Goal: Information Seeking & Learning: Check status

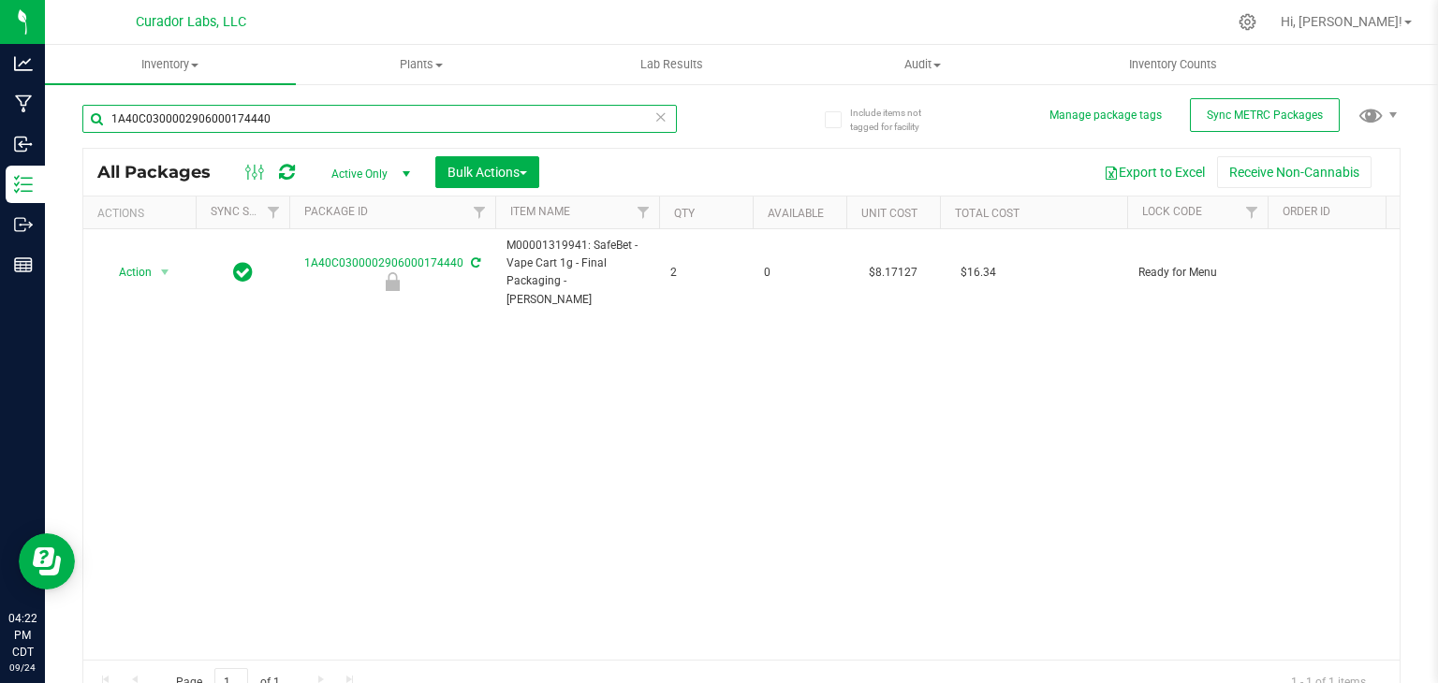
click at [472, 131] on input "1A40C0300002906000174440" at bounding box center [379, 119] width 595 height 28
paste input "AiroX - Bulk AIO Vape Cart 2g Each - Frosted Dream"
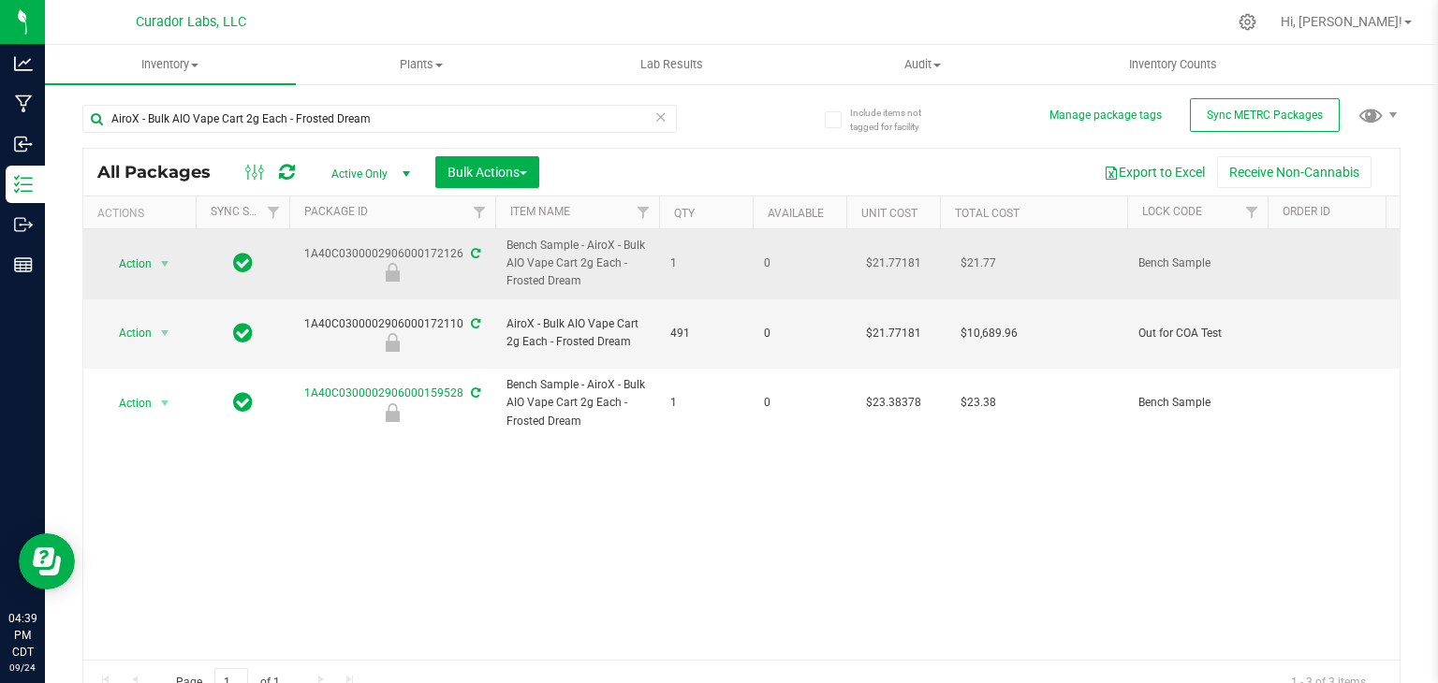
drag, startPoint x: 299, startPoint y: 252, endPoint x: 460, endPoint y: 258, distance: 161.2
click at [460, 258] on div "1A40C0300002906000172126" at bounding box center [393, 263] width 212 height 37
copy div "1A40C0300002906000172126"
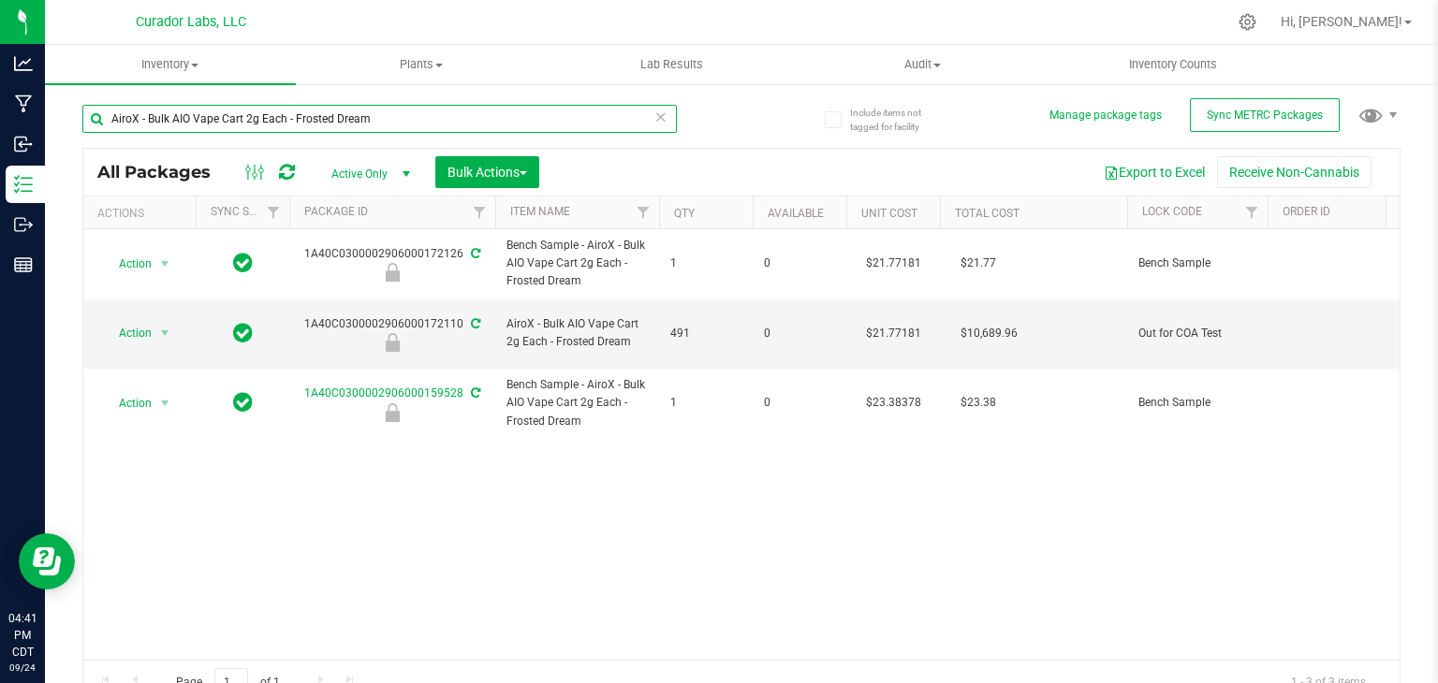
click at [532, 112] on input "AiroX - Bulk AIO Vape Cart 2g Each - Frosted Dream" at bounding box center [379, 119] width 595 height 28
paste input "Midnight Moon"
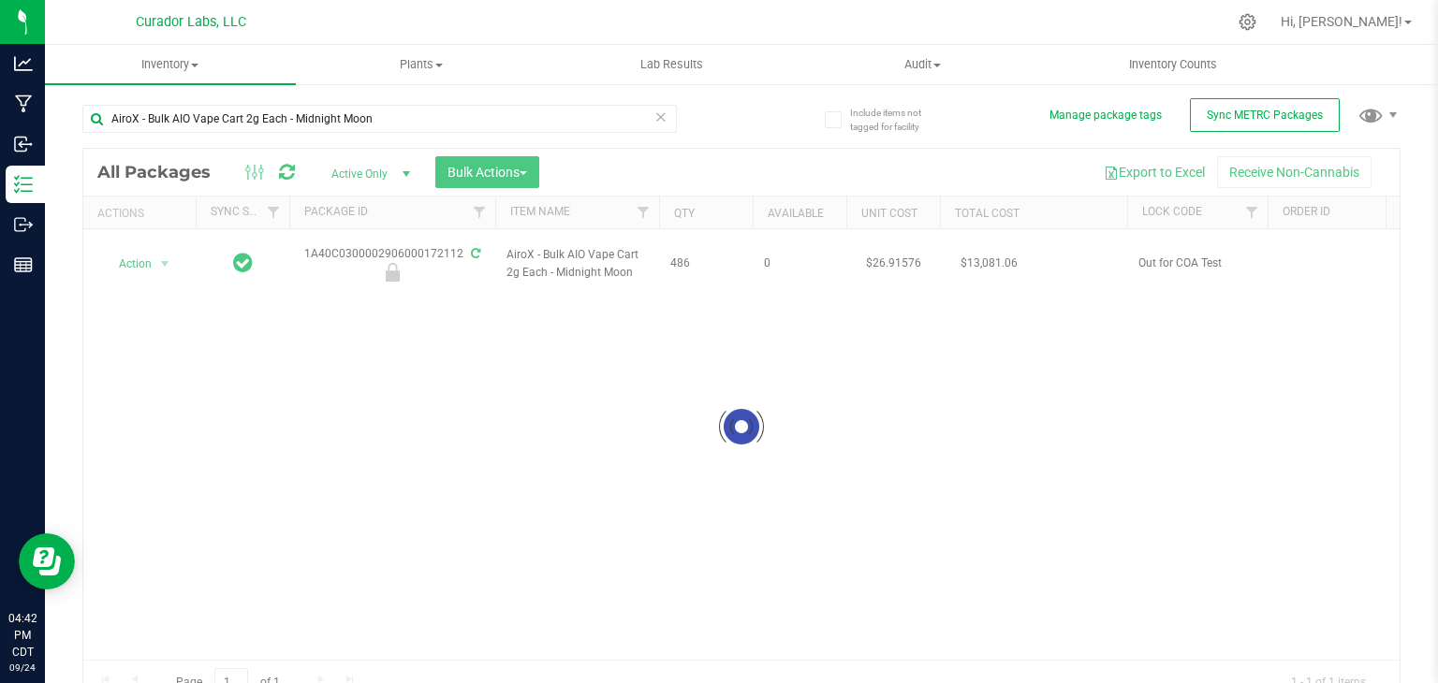
drag, startPoint x: 628, startPoint y: 265, endPoint x: 589, endPoint y: 271, distance: 39.7
click at [589, 271] on div at bounding box center [741, 427] width 1316 height 556
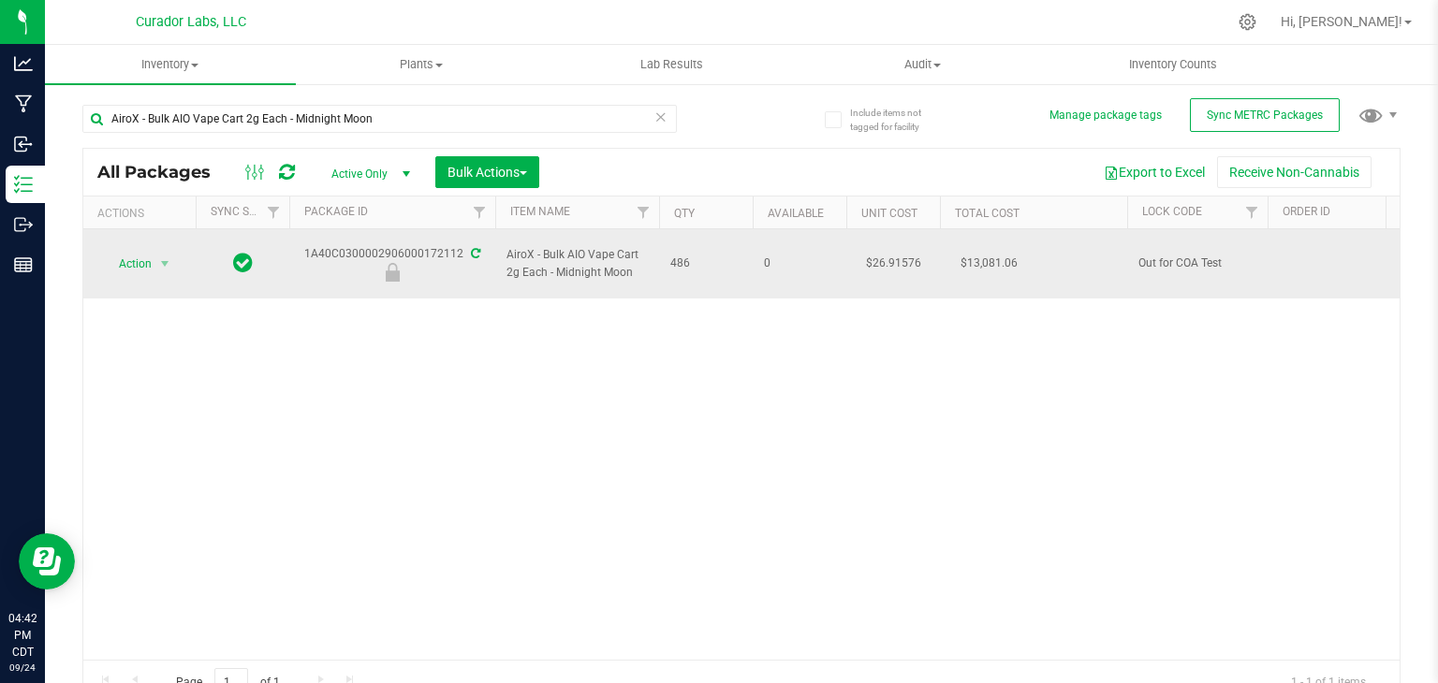
drag, startPoint x: 631, startPoint y: 261, endPoint x: 539, endPoint y: 268, distance: 92.0
click at [539, 268] on span "AiroX - Bulk AIO Vape Cart 2g Each - Midnight Moon" at bounding box center [577, 264] width 141 height 36
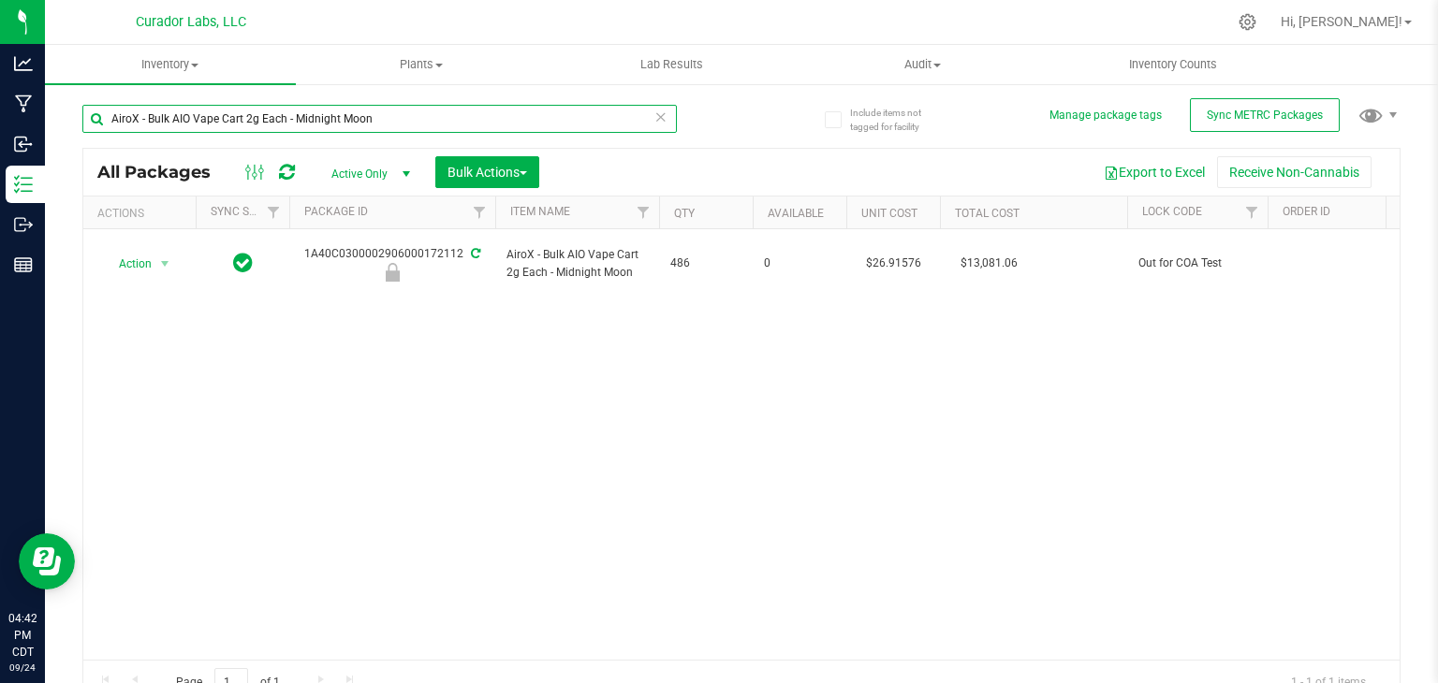
click at [295, 117] on input "AiroX - Bulk AIO Vape Cart 2g Each - Midnight Moon" at bounding box center [379, 119] width 595 height 28
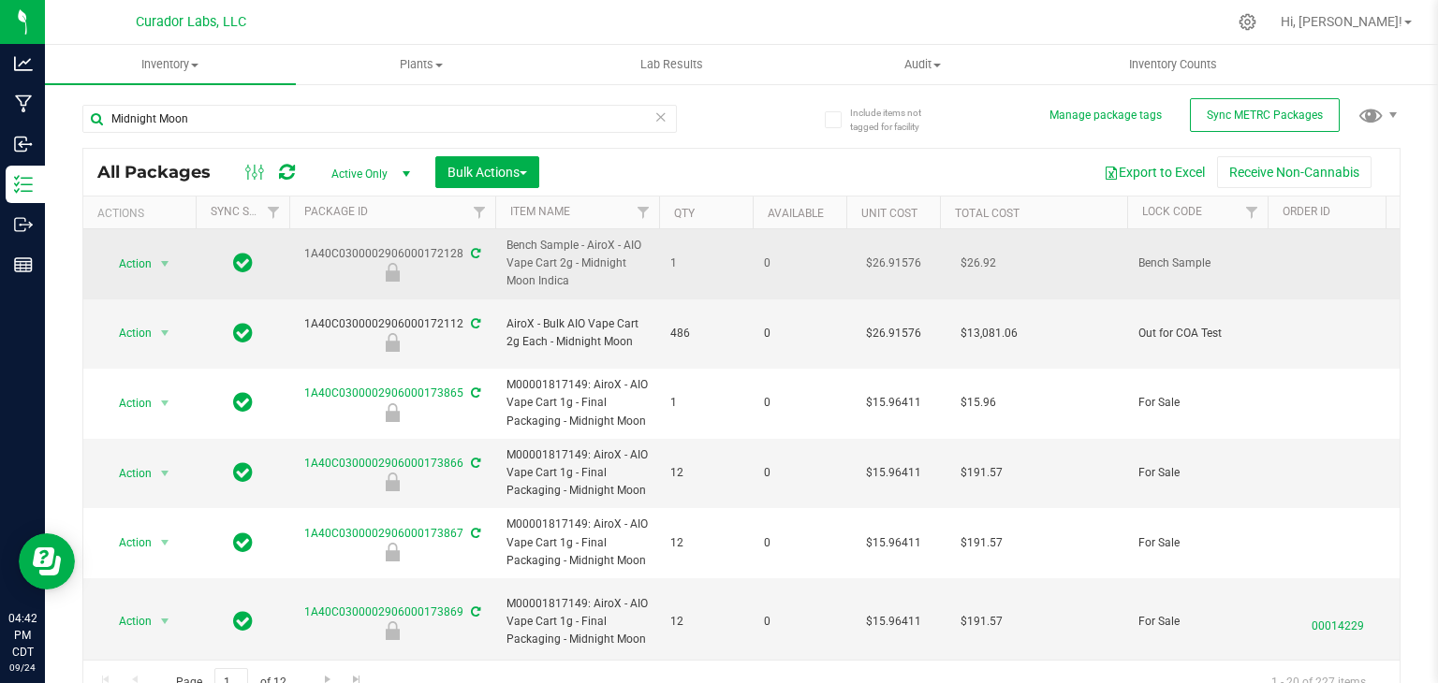
drag, startPoint x: 307, startPoint y: 254, endPoint x: 464, endPoint y: 257, distance: 157.3
click at [464, 257] on div "1A40C0300002906000172128" at bounding box center [393, 263] width 212 height 37
copy div "1A40C0300002906000172128"
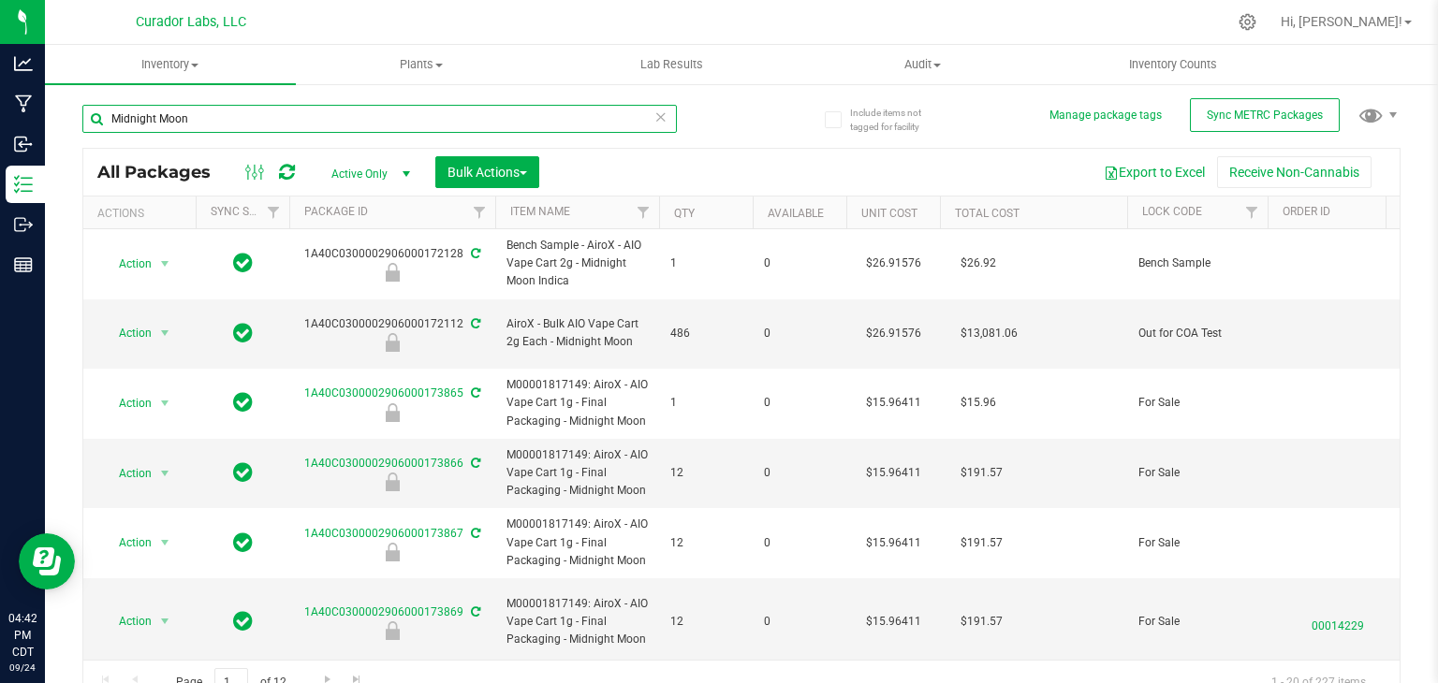
click at [499, 113] on input "Midnight Moon" at bounding box center [379, 119] width 595 height 28
paste input "AiroX - Bulk AIO Vape Cart 2g Each - Black Mamba"
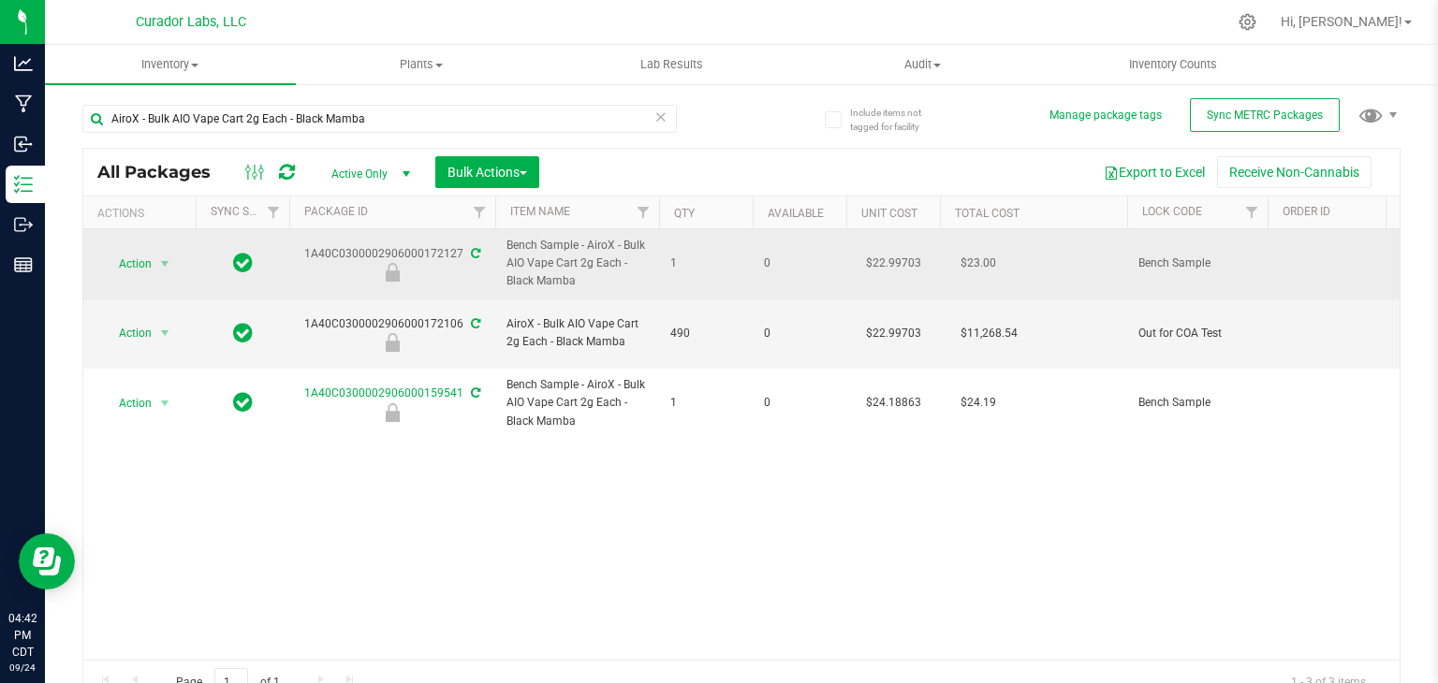
drag, startPoint x: 302, startPoint y: 252, endPoint x: 456, endPoint y: 251, distance: 153.6
click at [456, 251] on div "1A40C0300002906000172127" at bounding box center [393, 263] width 212 height 37
drag, startPoint x: 463, startPoint y: 251, endPoint x: 306, endPoint y: 244, distance: 157.4
click at [306, 245] on div "1A40C0300002906000172127" at bounding box center [393, 263] width 212 height 37
copy div "1A40C0300002906000172127"
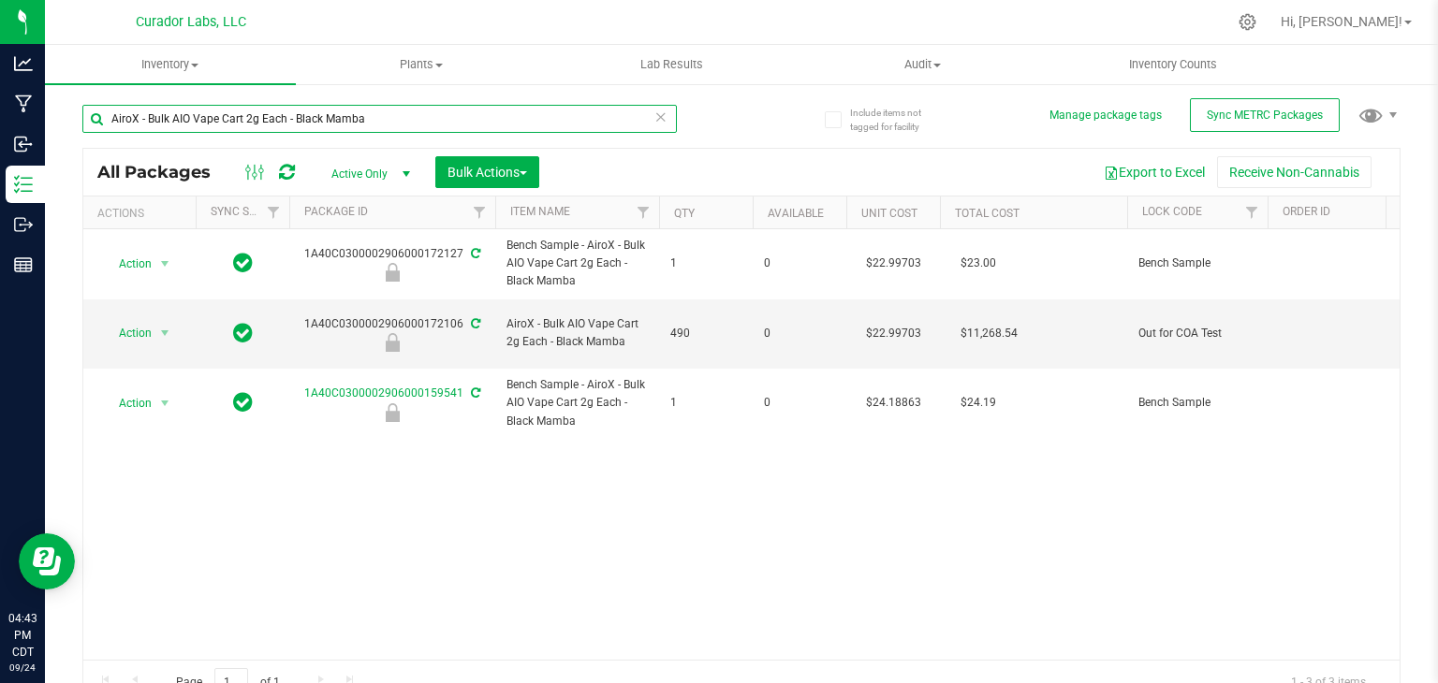
click at [375, 120] on input "AiroX - Bulk AIO Vape Cart 2g Each - Black Mamba" at bounding box center [379, 119] width 595 height 28
paste input "SafeBet - Bulk Vape Cart 1g Each - Green Crack"
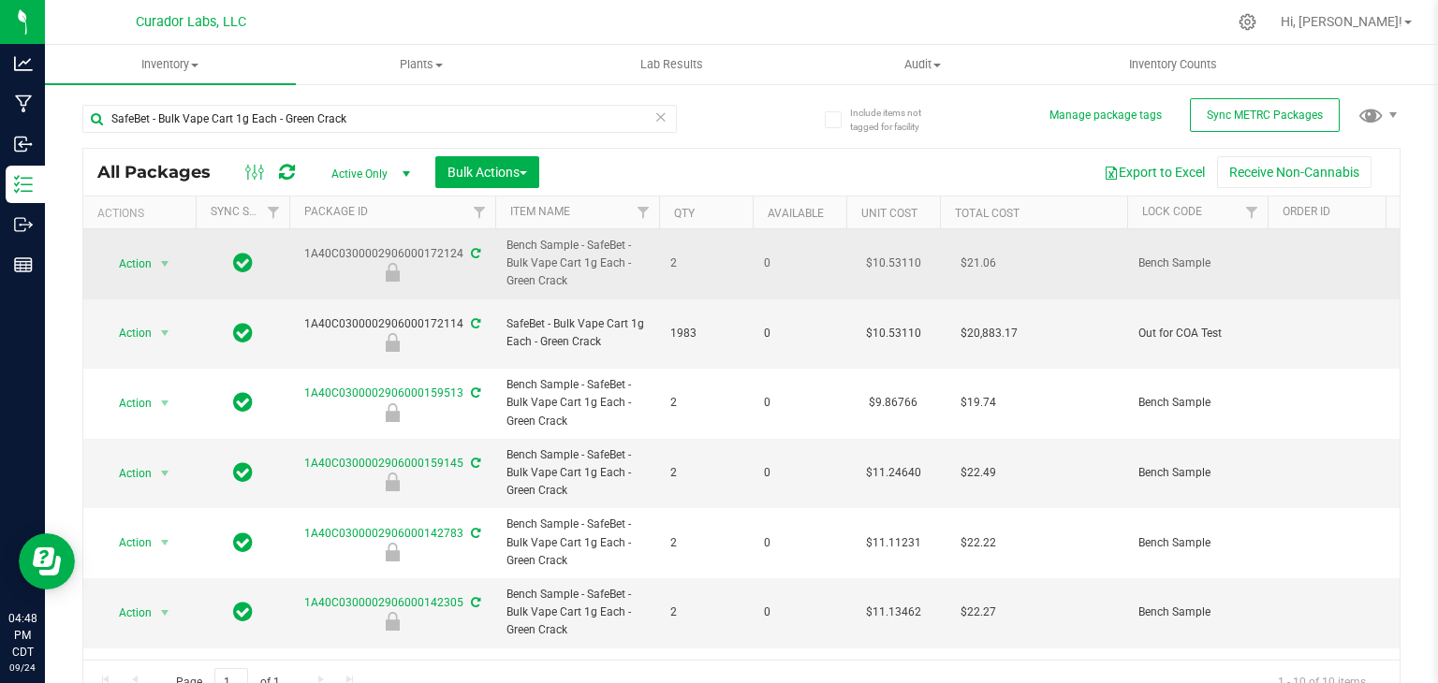
click at [300, 256] on div "1A40C0300002906000172124" at bounding box center [393, 263] width 212 height 37
click at [429, 254] on div "1A40C0300002906000172124" at bounding box center [393, 263] width 212 height 37
copy div "1A40C0300002906000172124"
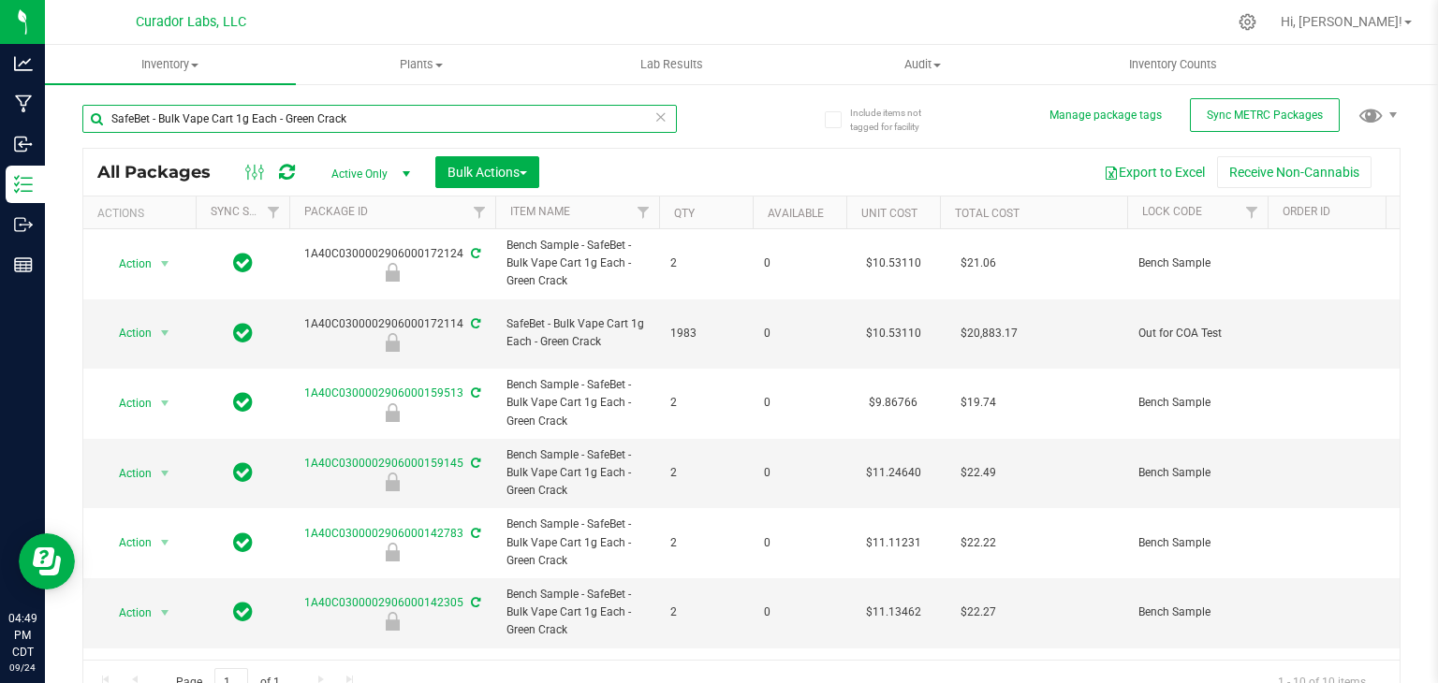
click at [463, 116] on input "SafeBet - Bulk Vape Cart 1g Each - Green Crack" at bounding box center [379, 119] width 595 height 28
paste input "Airo - Bulk Vape Cart 1g Each - Northern Lights"
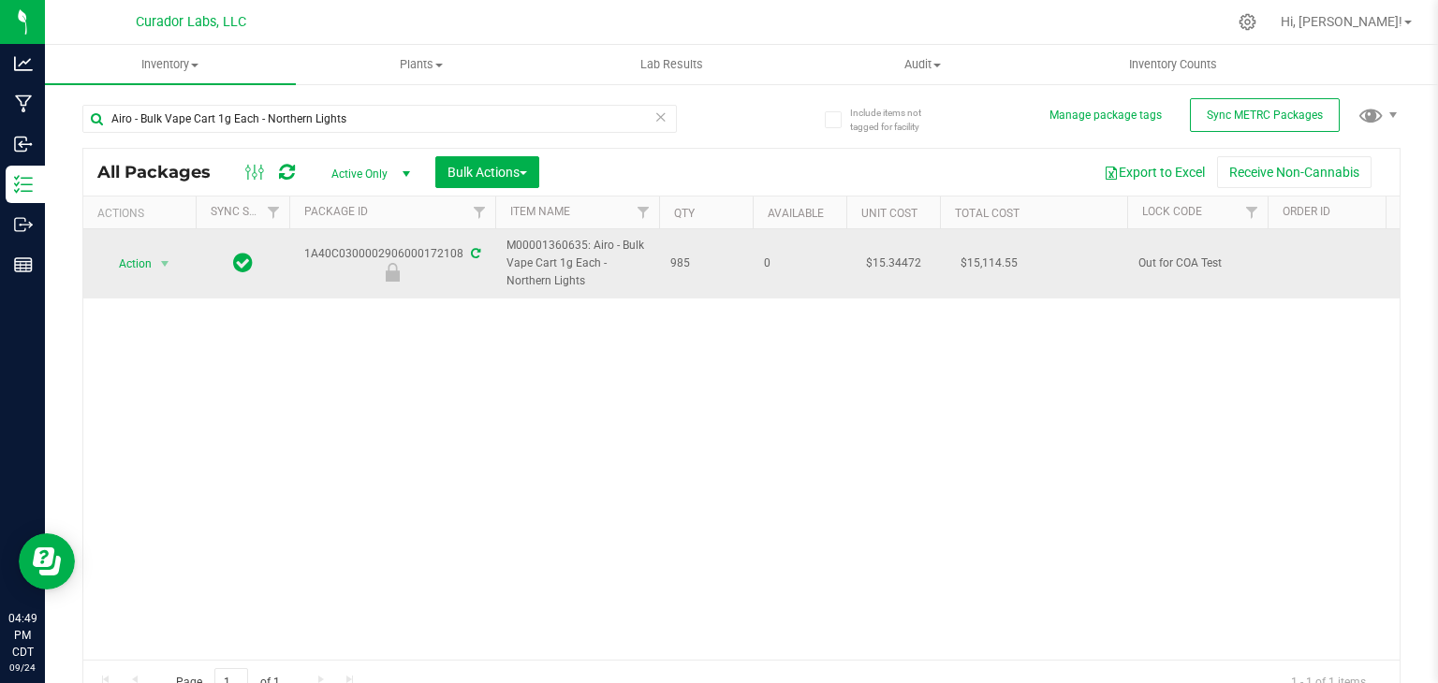
drag, startPoint x: 307, startPoint y: 256, endPoint x: 462, endPoint y: 256, distance: 154.5
click at [462, 256] on div "1A40C0300002906000172108" at bounding box center [393, 263] width 212 height 37
copy div "1A40C0300002906000172108"
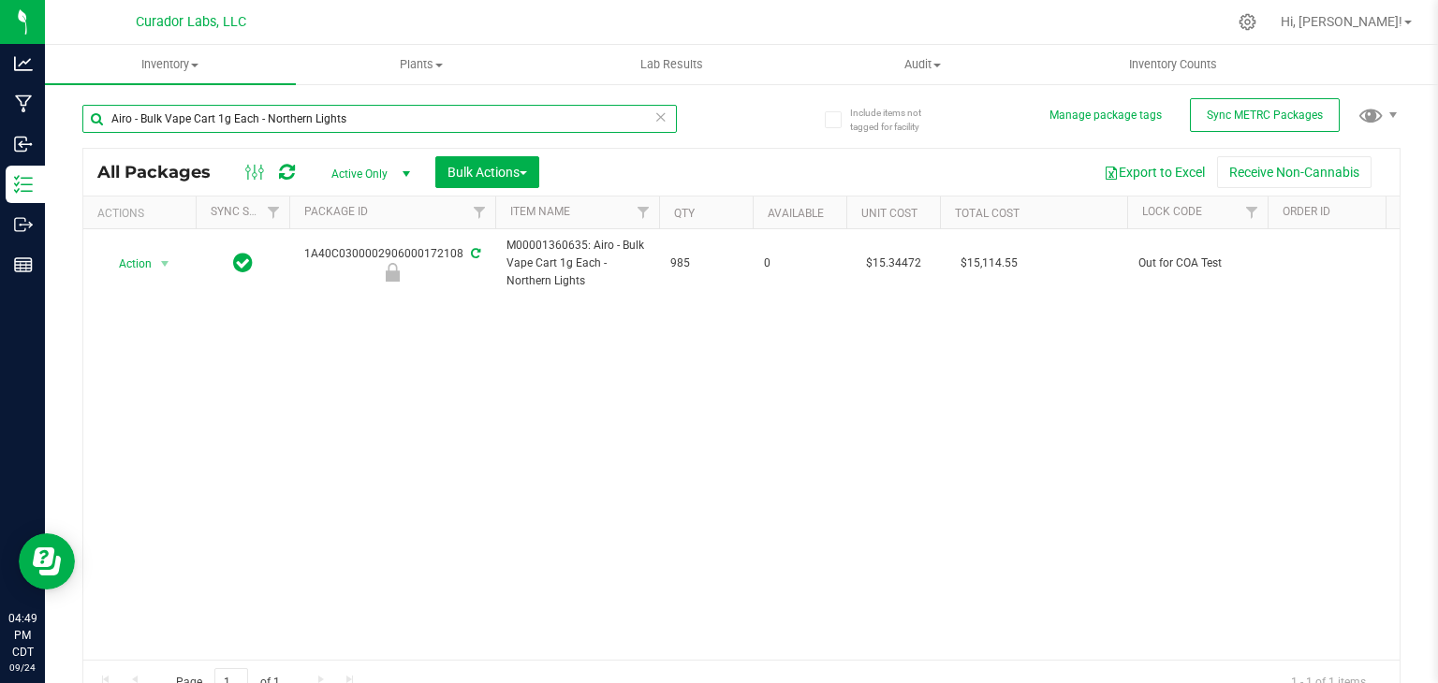
click at [503, 111] on input "Airo - Bulk Vape Cart 1g Each - Northern Lights" at bounding box center [379, 119] width 595 height 28
paste input "Bulk SafeBet Cart 1g Each - Grand Daddy Purple"
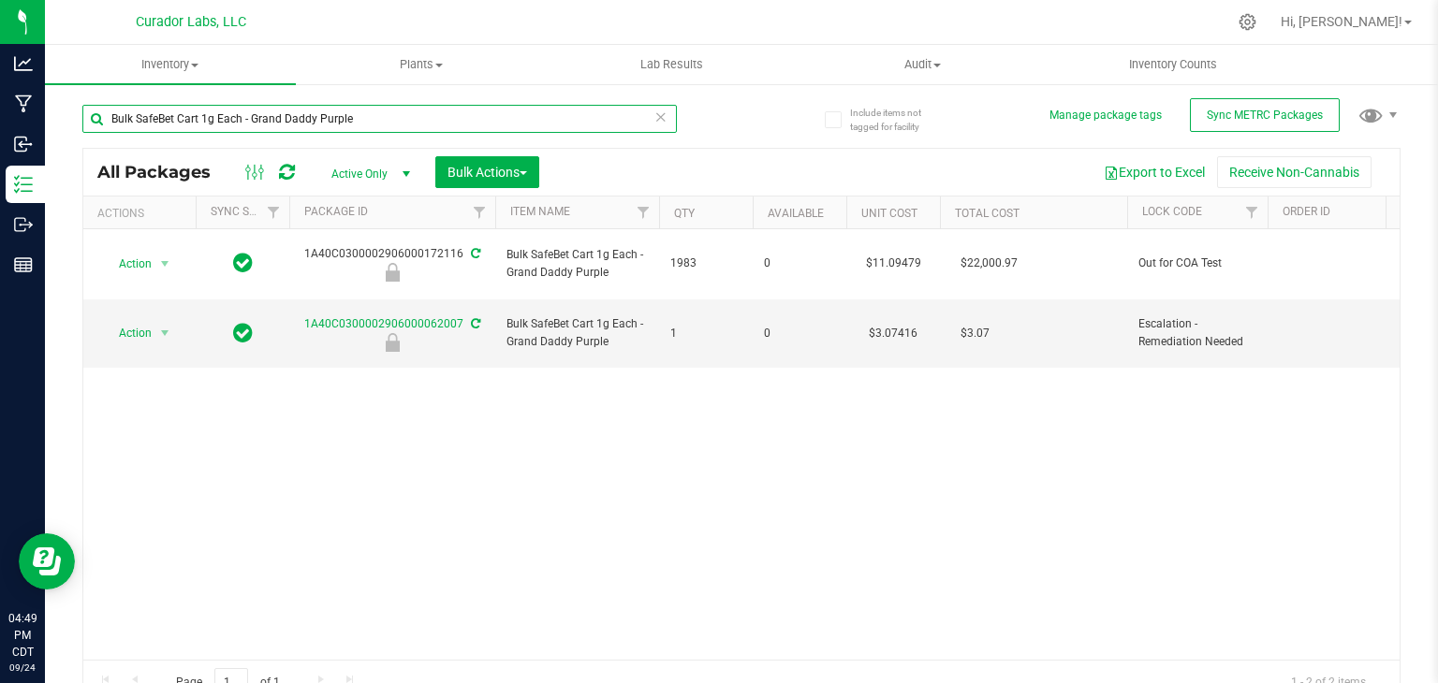
click at [250, 121] on input "Bulk SafeBet Cart 1g Each - Grand Daddy Purple" at bounding box center [379, 119] width 595 height 28
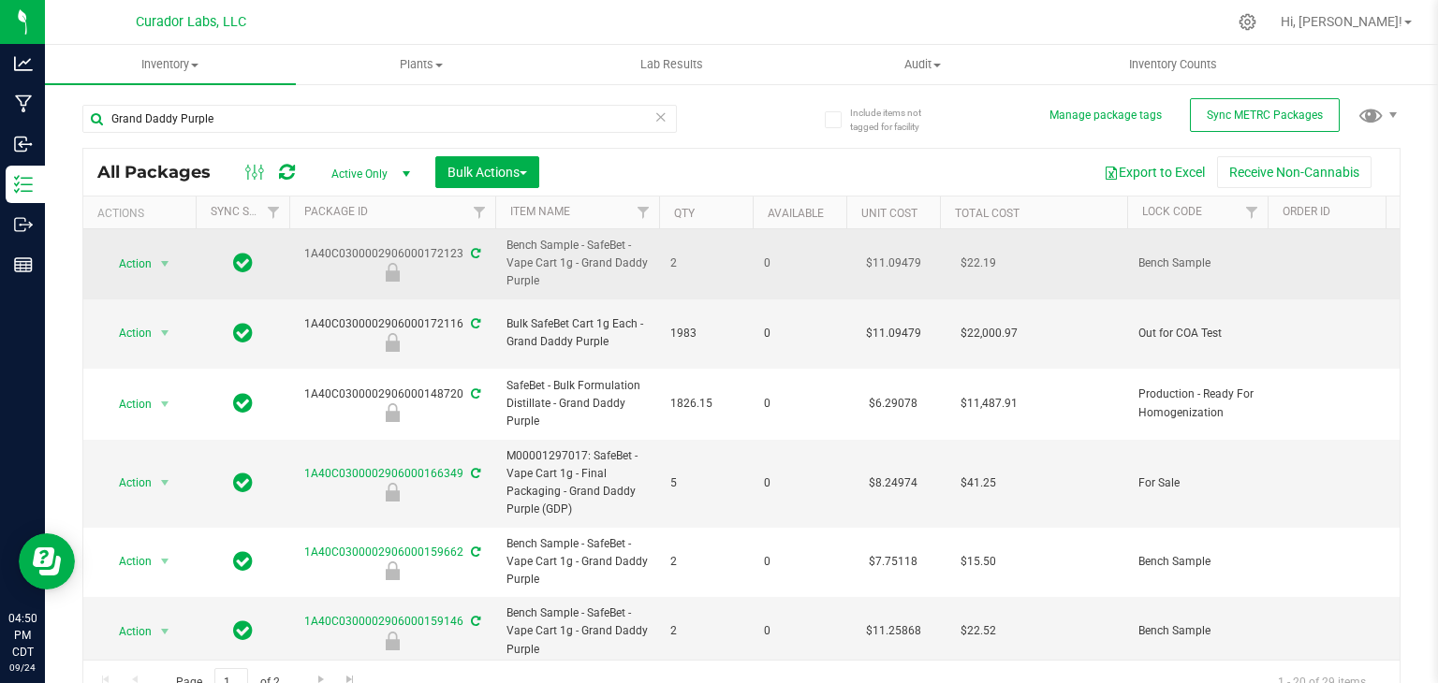
drag, startPoint x: 307, startPoint y: 254, endPoint x: 457, endPoint y: 254, distance: 149.8
click at [457, 254] on div "1A40C0300002906000172123" at bounding box center [393, 263] width 212 height 37
copy div "1A40C0300002906000172123"
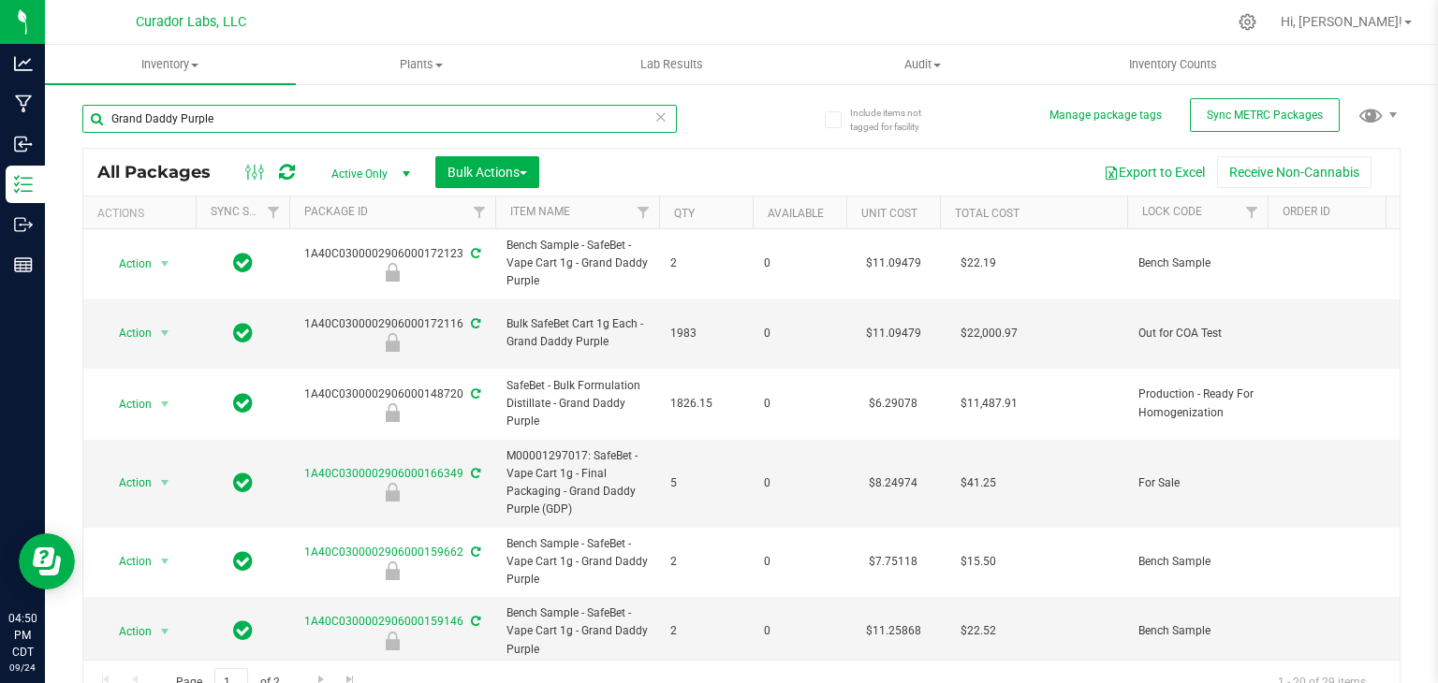
click at [439, 125] on input "Grand Daddy Purple" at bounding box center [379, 119] width 595 height 28
click at [494, 125] on input "Grand Daddy Purple" at bounding box center [379, 119] width 595 height 28
paste input "HeadChange - Bulk Live Badder - Funky Pajamas"
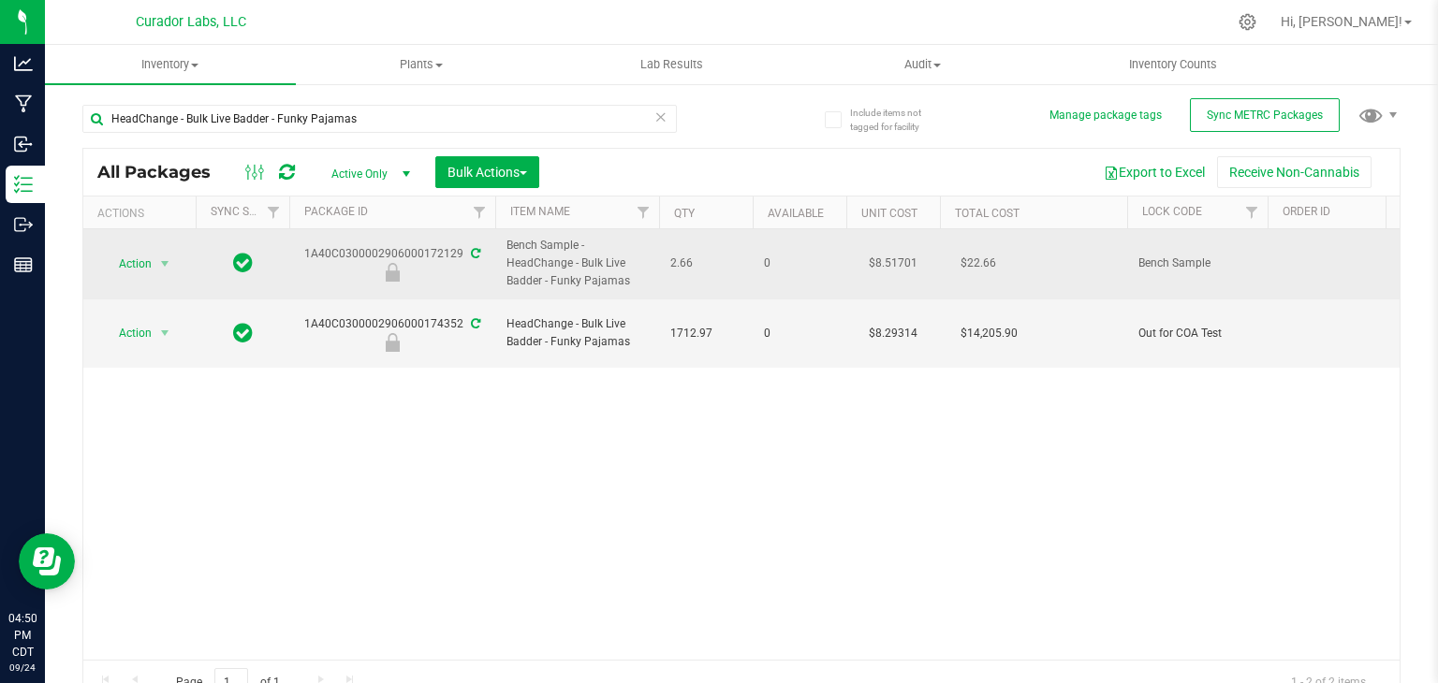
drag, startPoint x: 305, startPoint y: 252, endPoint x: 457, endPoint y: 249, distance: 151.7
click at [457, 249] on div "1A40C0300002906000172129" at bounding box center [393, 263] width 212 height 37
copy div "1A40C0300002906000172129"
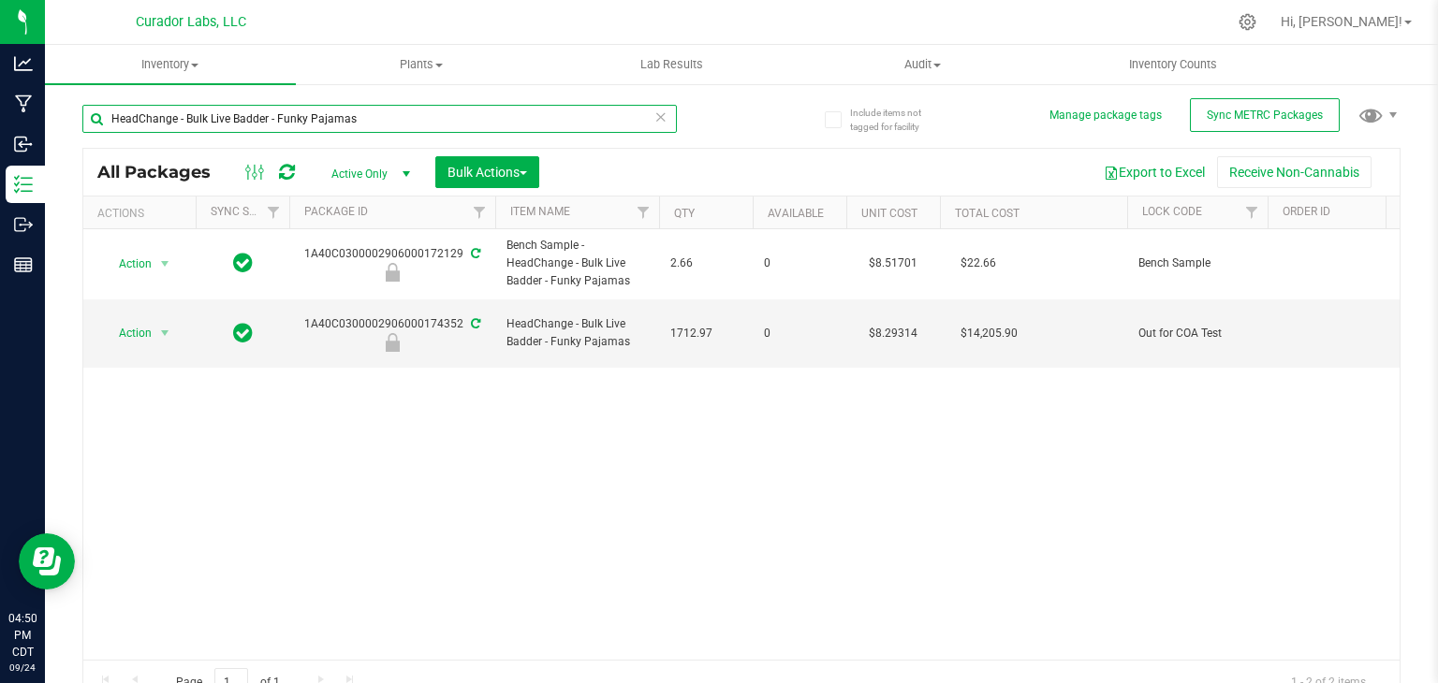
click at [477, 125] on input "HeadChange - Bulk Live Badder - Funky Pajamas" at bounding box center [379, 119] width 595 height 28
paste input "Bubbles - Bulk Vape Cart 1g Each - Breezy Blast"
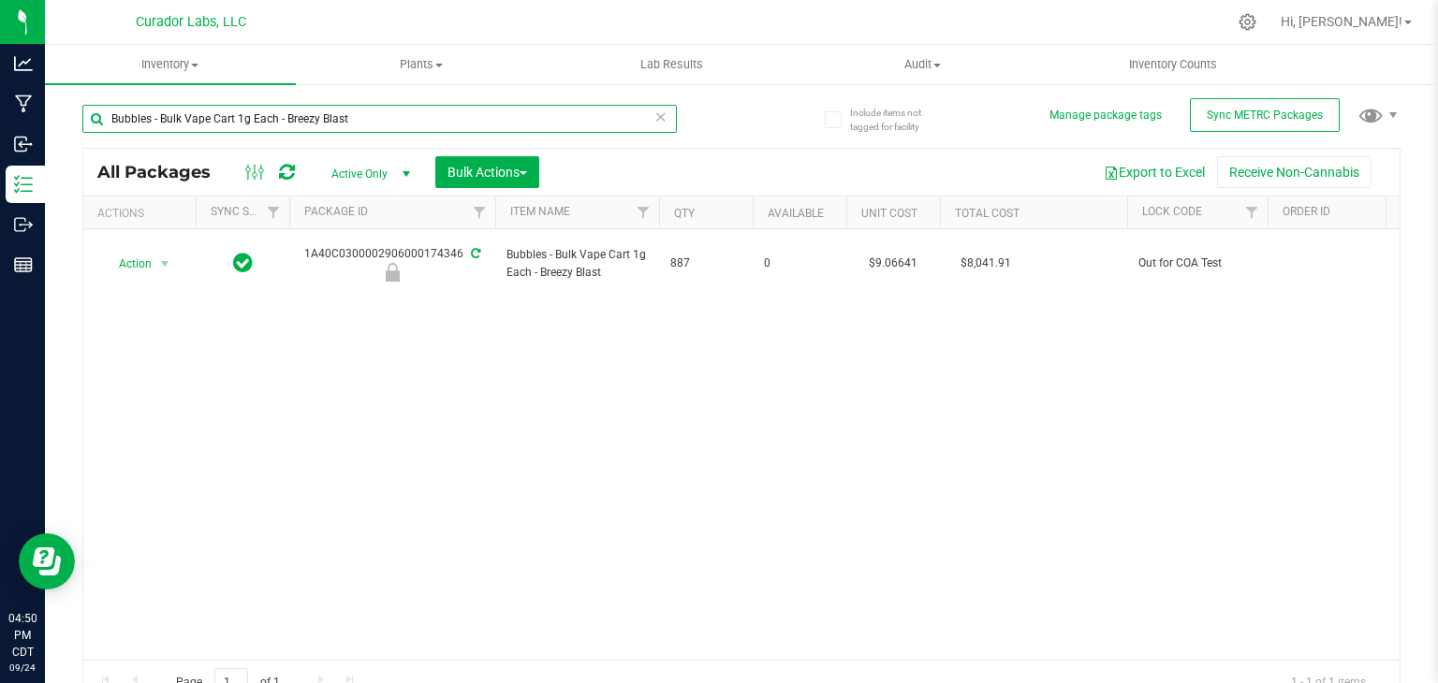
click at [290, 117] on input "Bubbles - Bulk Vape Cart 1g Each - Breezy Blast" at bounding box center [379, 119] width 595 height 28
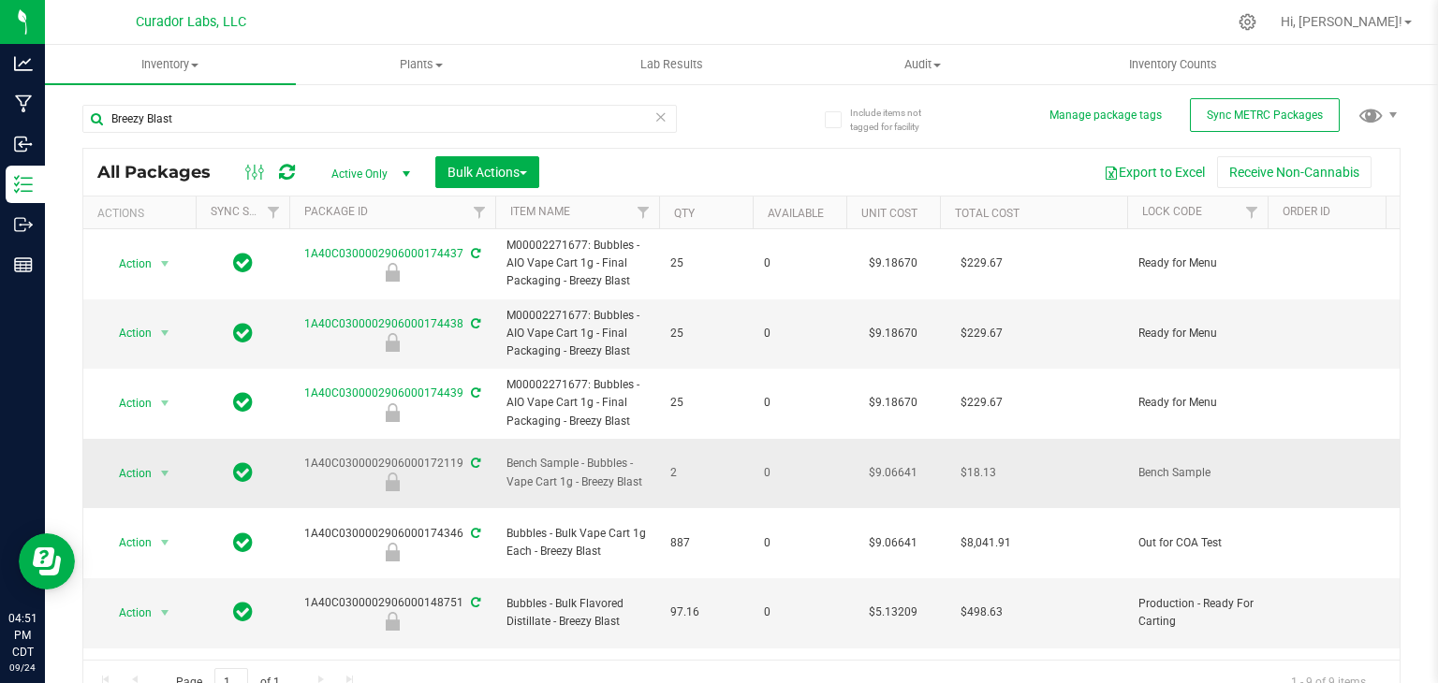
drag, startPoint x: 307, startPoint y: 450, endPoint x: 459, endPoint y: 454, distance: 151.7
click at [459, 455] on div "1A40C0300002906000172119" at bounding box center [393, 473] width 212 height 37
copy div "1A40C0300002906000172119"
click at [330, 121] on input "Breezy Blast" at bounding box center [379, 119] width 595 height 28
paste input "ubbles - Bulk Vape Cart 1g Each - Blue Raz"
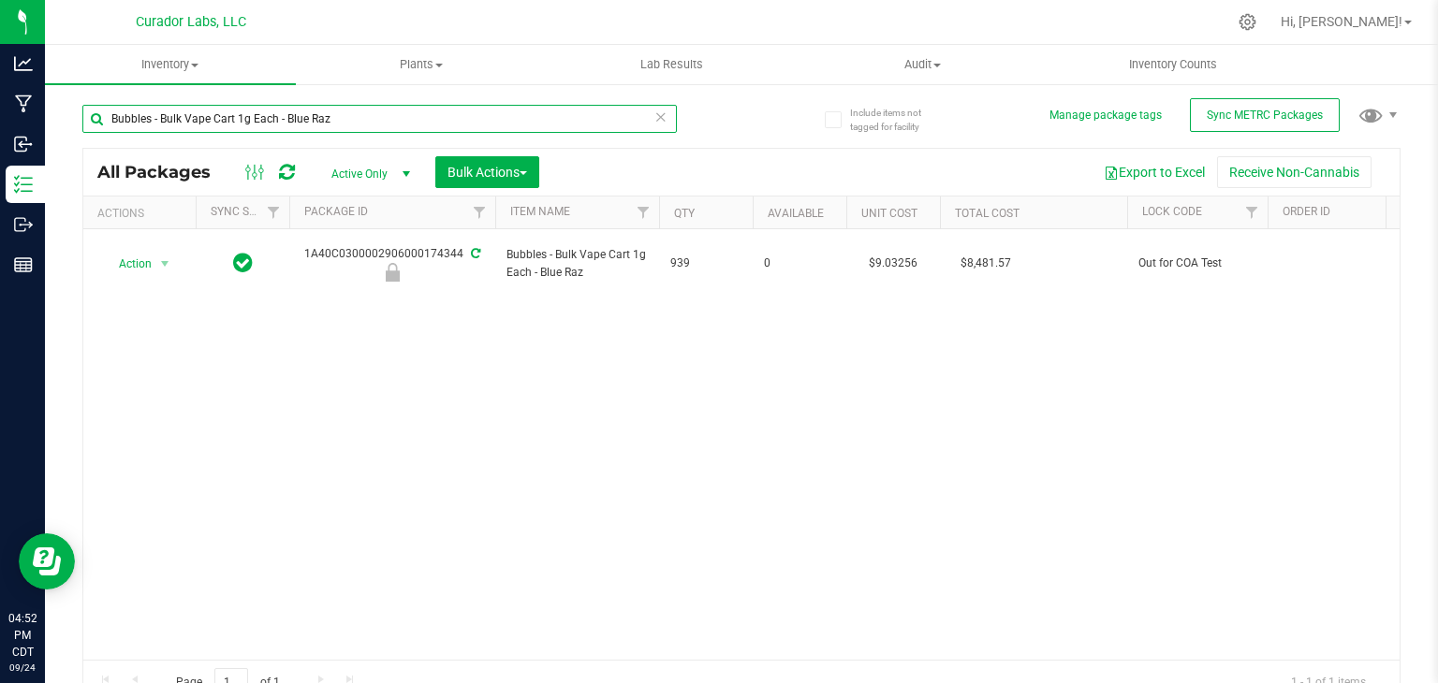
click at [282, 121] on input "Bubbles - Bulk Vape Cart 1g Each - Blue Raz" at bounding box center [379, 119] width 595 height 28
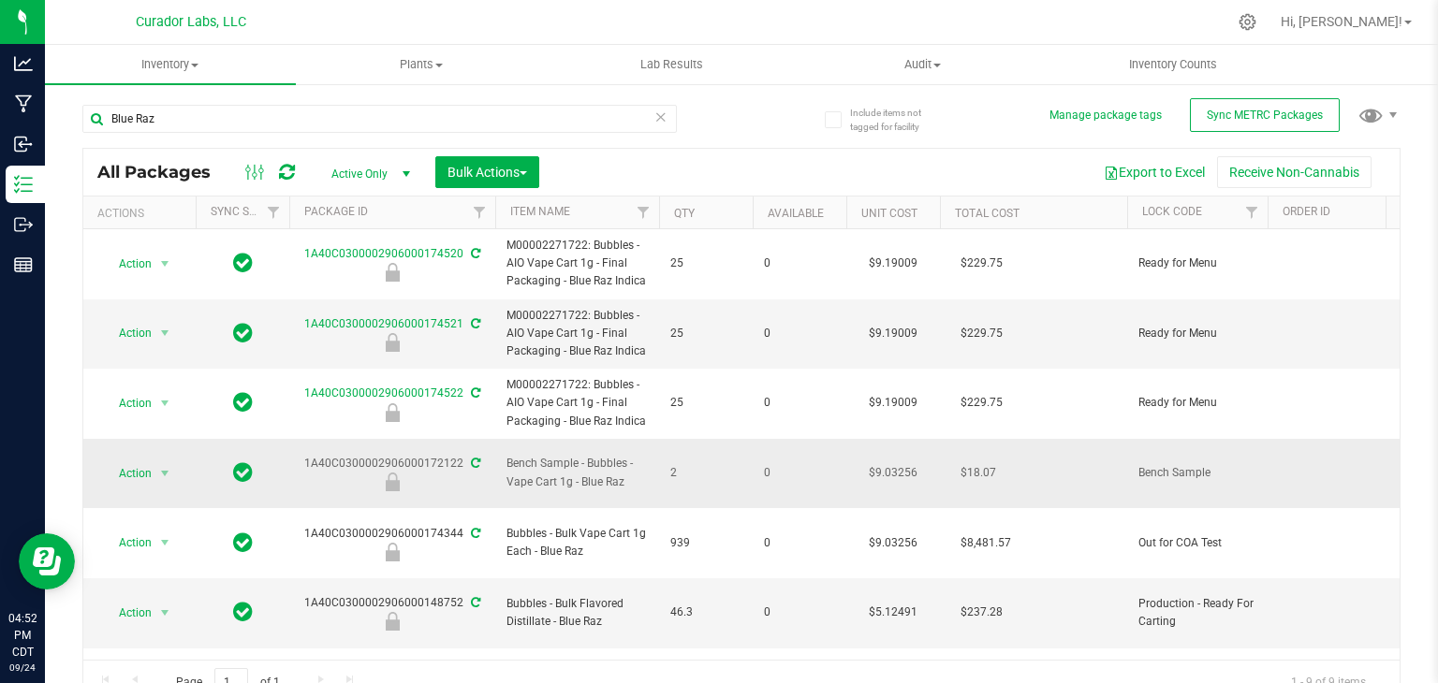
drag, startPoint x: 304, startPoint y: 457, endPoint x: 459, endPoint y: 445, distance: 155.0
click at [459, 455] on div "1A40C0300002906000172122" at bounding box center [393, 473] width 212 height 37
copy div "1A40C0300002906000172122"
click at [381, 127] on input "Blue Raz" at bounding box center [379, 119] width 595 height 28
paste input "ubbles - Bulk Vape Cart 1g Each - Tigers Blood"
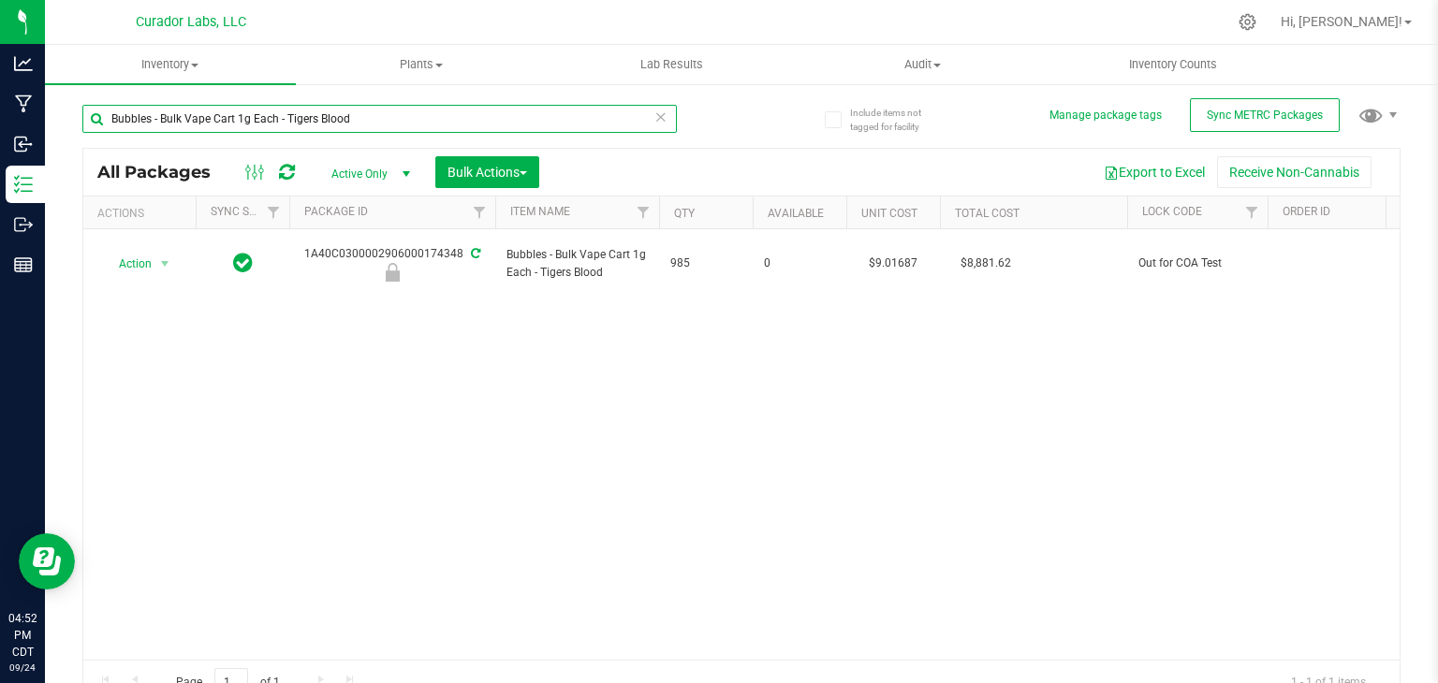
click at [285, 121] on input "Bubbles - Bulk Vape Cart 1g Each - Tigers Blood" at bounding box center [379, 119] width 595 height 28
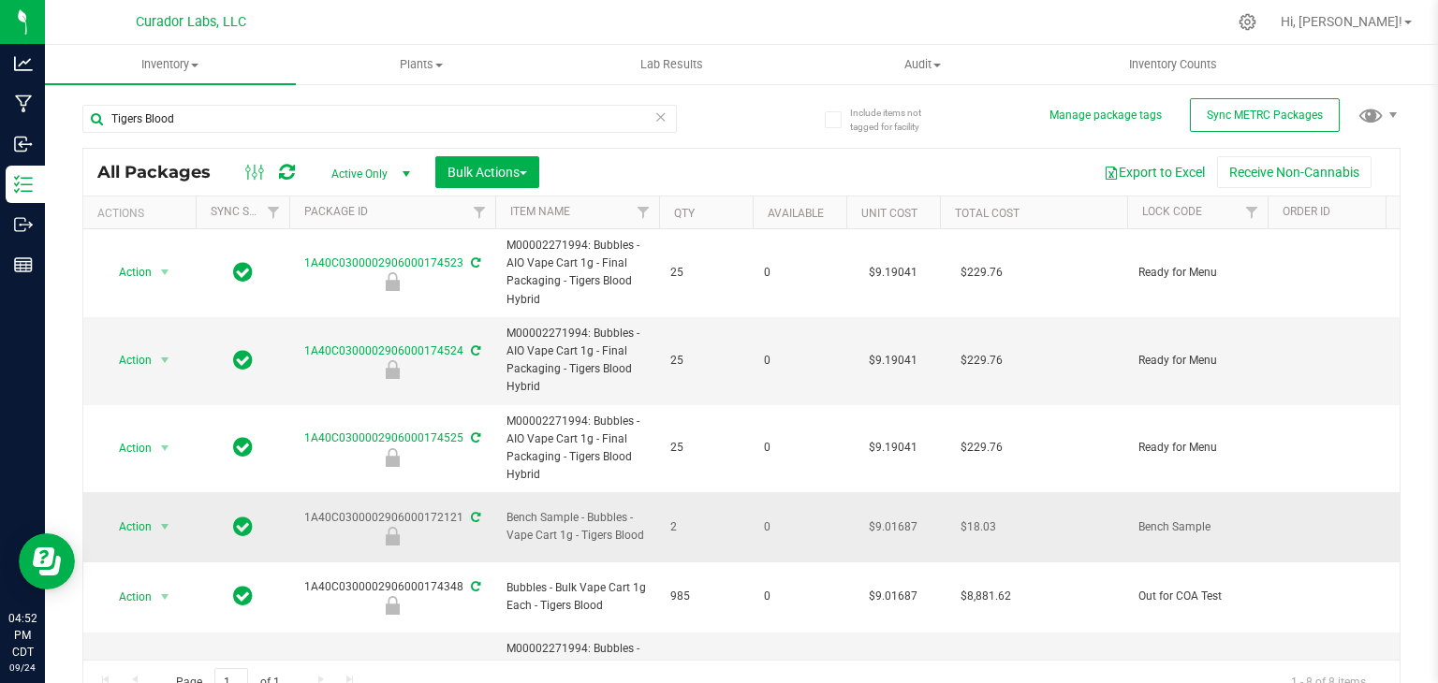
drag, startPoint x: 303, startPoint y: 505, endPoint x: 460, endPoint y: 510, distance: 156.5
click at [460, 510] on div "1A40C0300002906000172121" at bounding box center [393, 527] width 212 height 37
copy div "1A40C0300002906000172121"
click at [453, 110] on input "Tigers Blood" at bounding box center [379, 119] width 595 height 28
paste input "Bubbles - Bulk Vape Cart 1g Each - Atomic Burst"
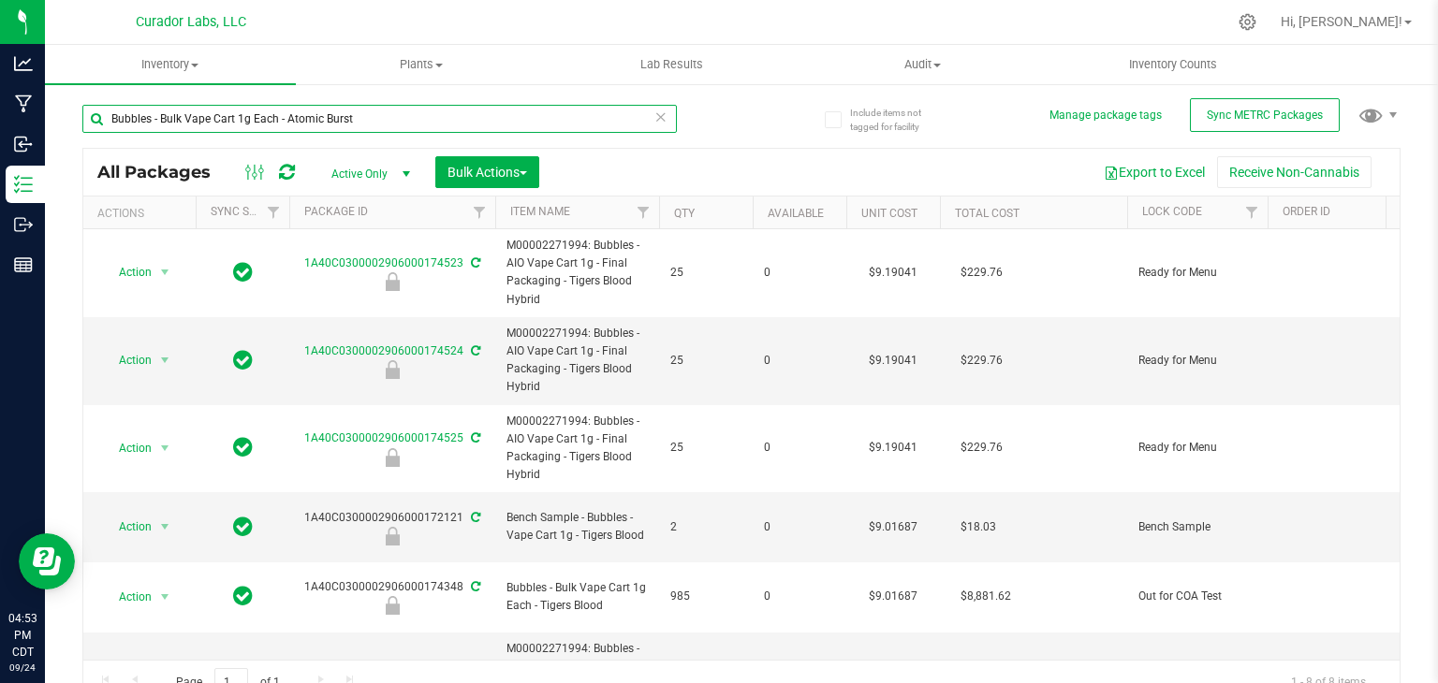
click at [283, 121] on input "Bubbles - Bulk Vape Cart 1g Each - Atomic Burst" at bounding box center [379, 119] width 595 height 28
drag, startPoint x: 304, startPoint y: 507, endPoint x: 458, endPoint y: 511, distance: 153.6
click at [458, 511] on div "1A40C0300002906000172120" at bounding box center [393, 527] width 212 height 37
click at [432, 119] on input "Atomic Burst" at bounding box center [379, 119] width 595 height 28
paste input "HeadChange - Bulk Cart Grade Live Rosin - Slurp Juice"
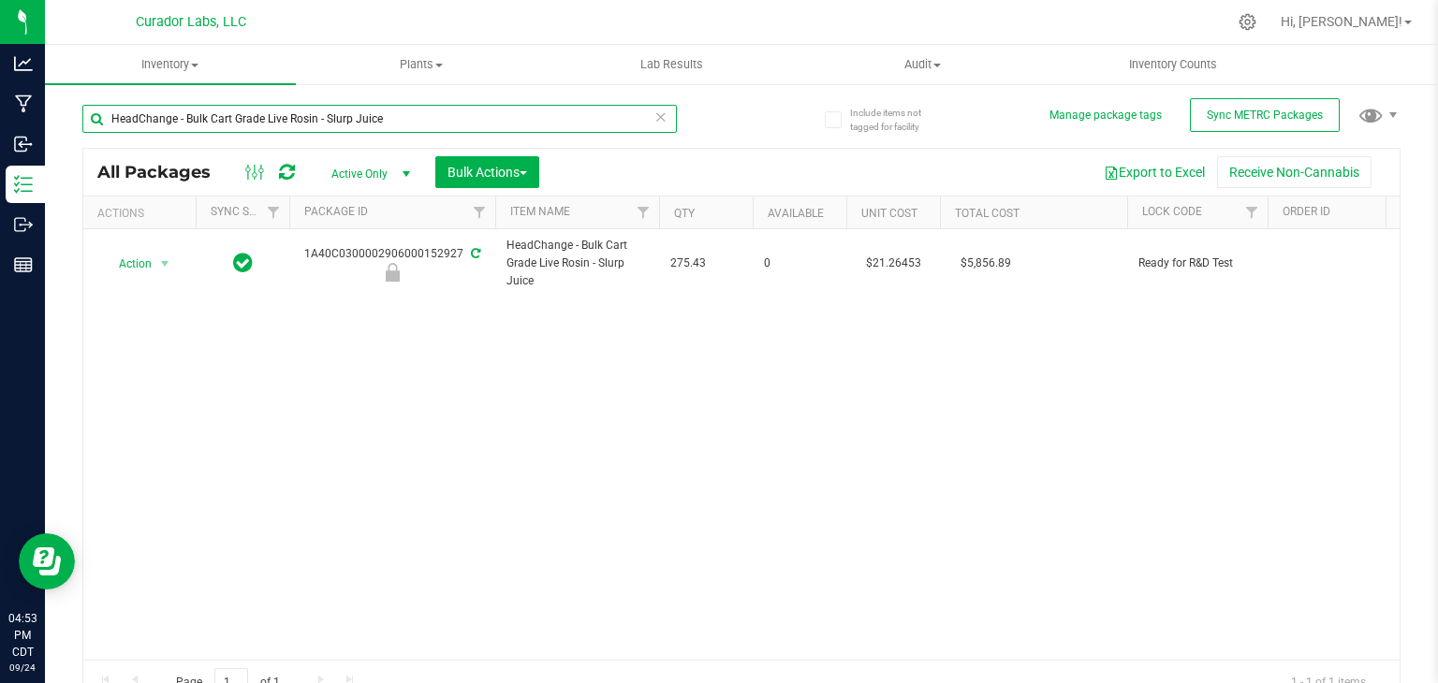
click at [327, 115] on input "HeadChange - Bulk Cart Grade Live Rosin - Slurp Juice" at bounding box center [379, 119] width 595 height 28
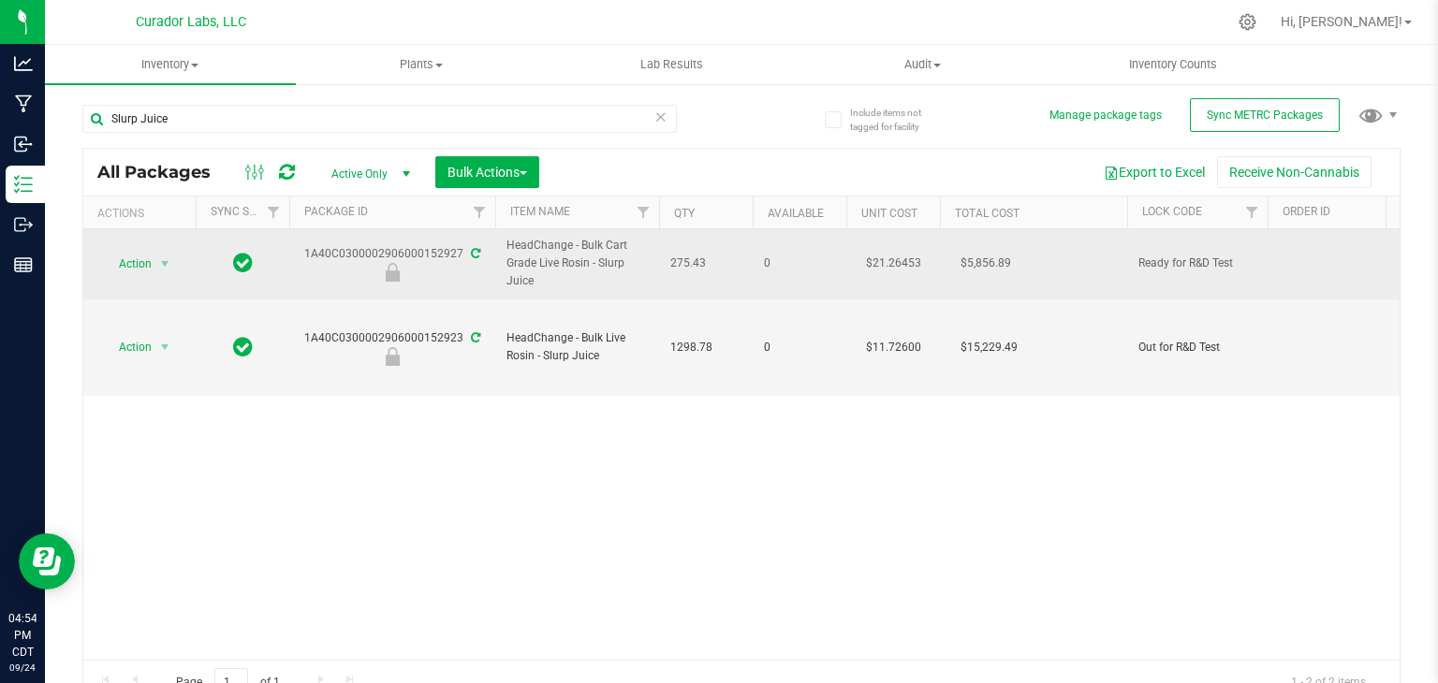
click at [768, 279] on td "0" at bounding box center [800, 264] width 94 height 70
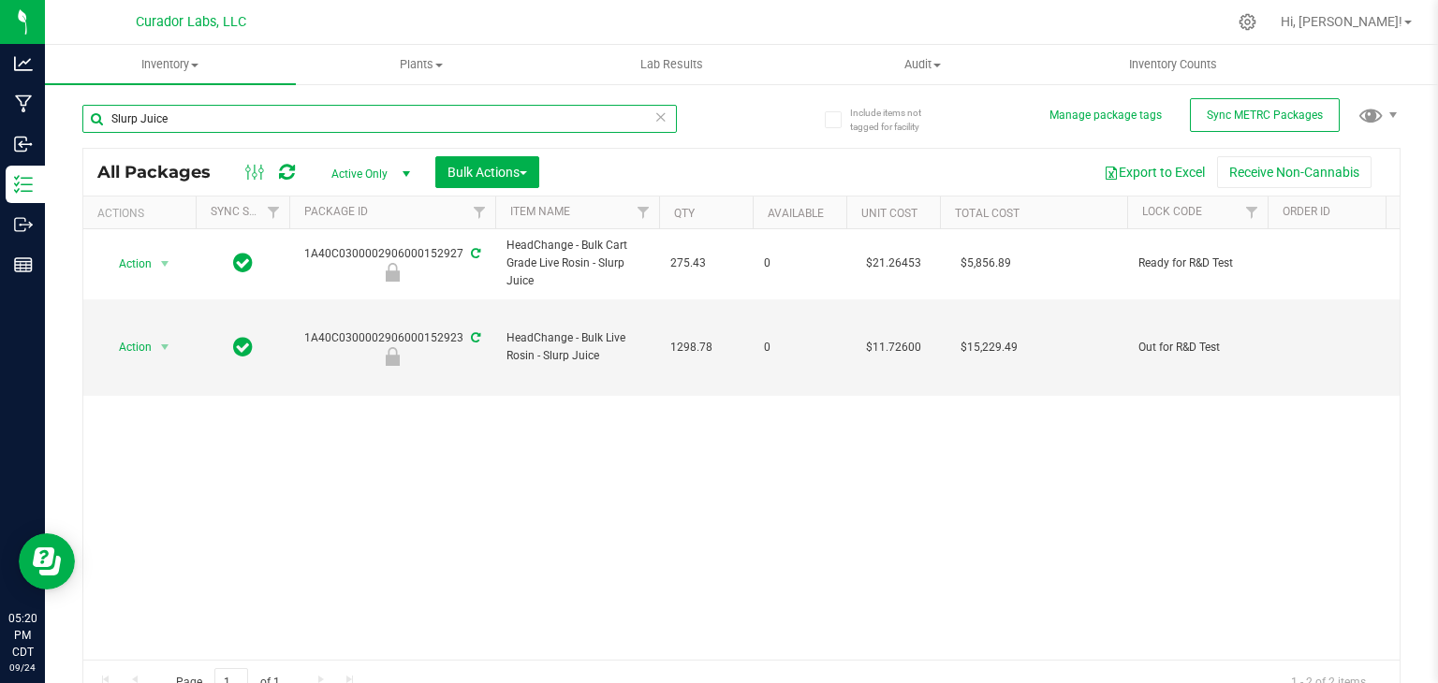
click at [284, 112] on input "Slurp Juice" at bounding box center [379, 119] width 595 height 28
paste input "Blueberry Blushi"
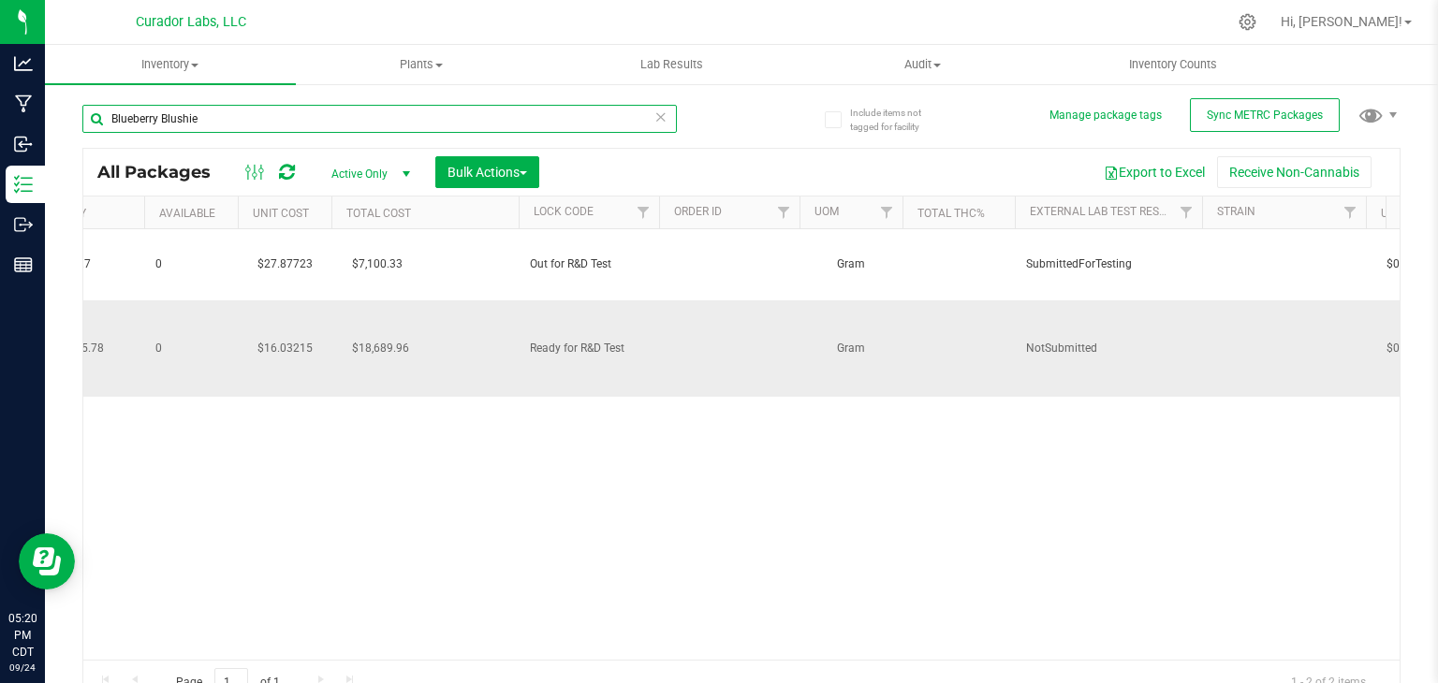
scroll to position [0, 607]
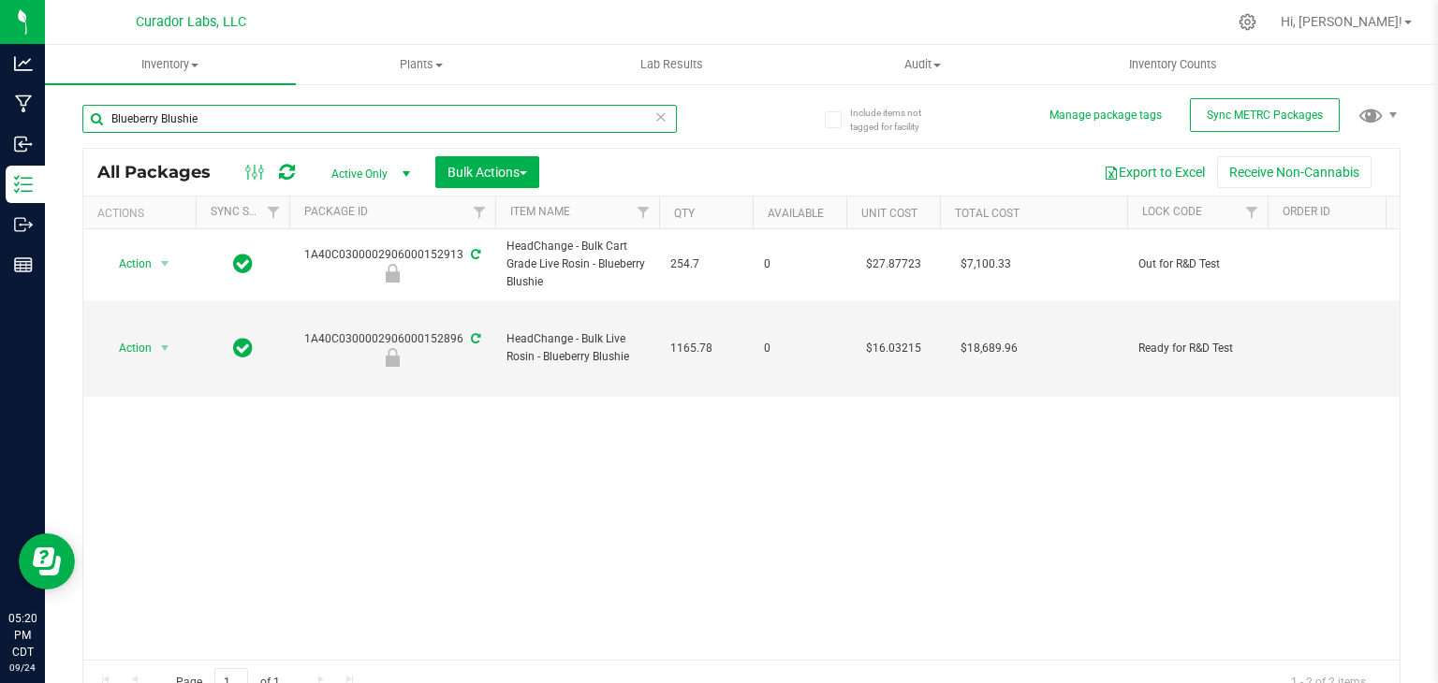
paste input "Slurp Juic"
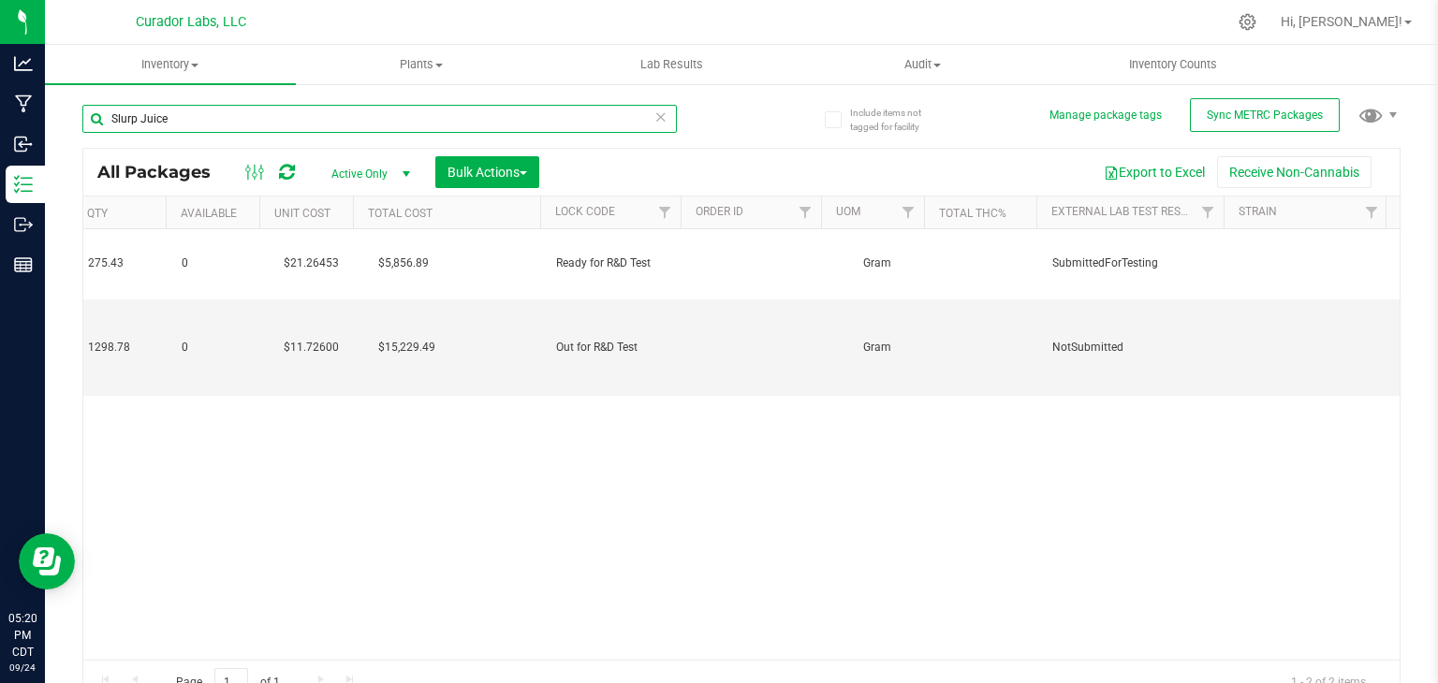
scroll to position [0, 587]
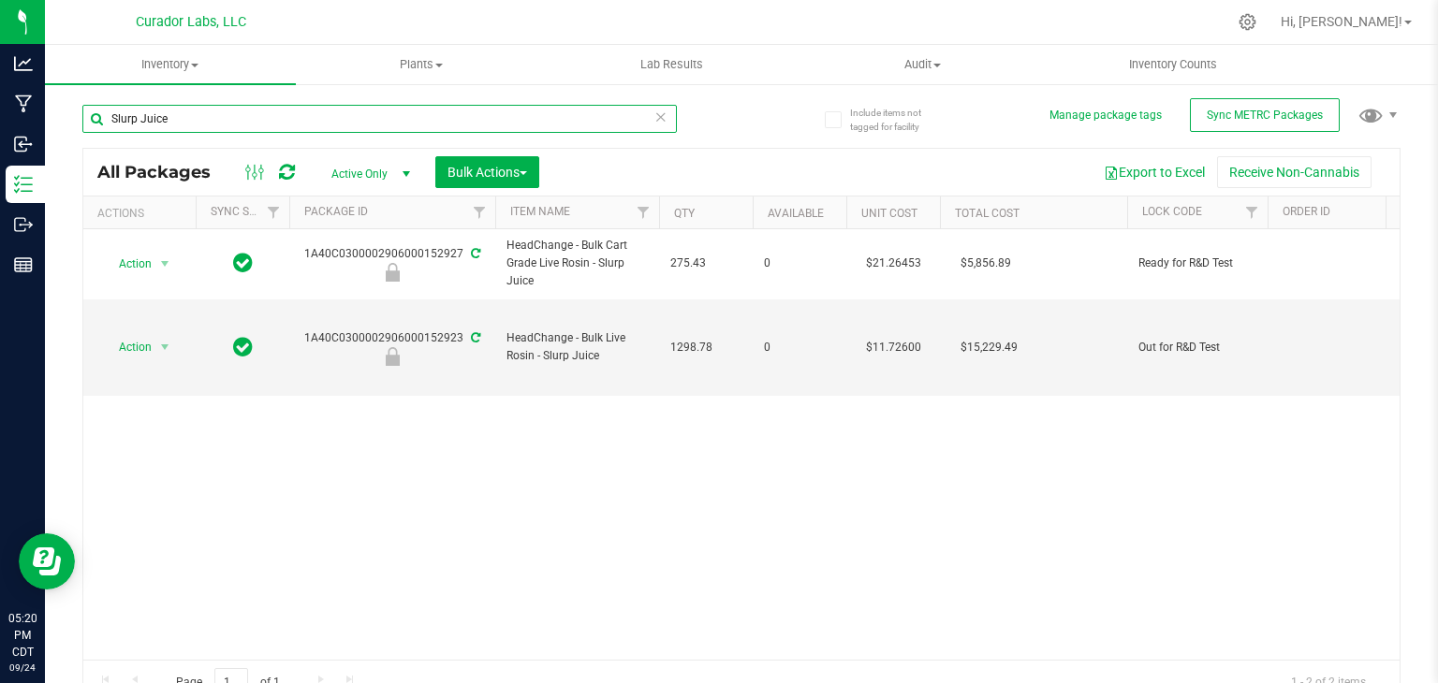
paste input "Brain Maz"
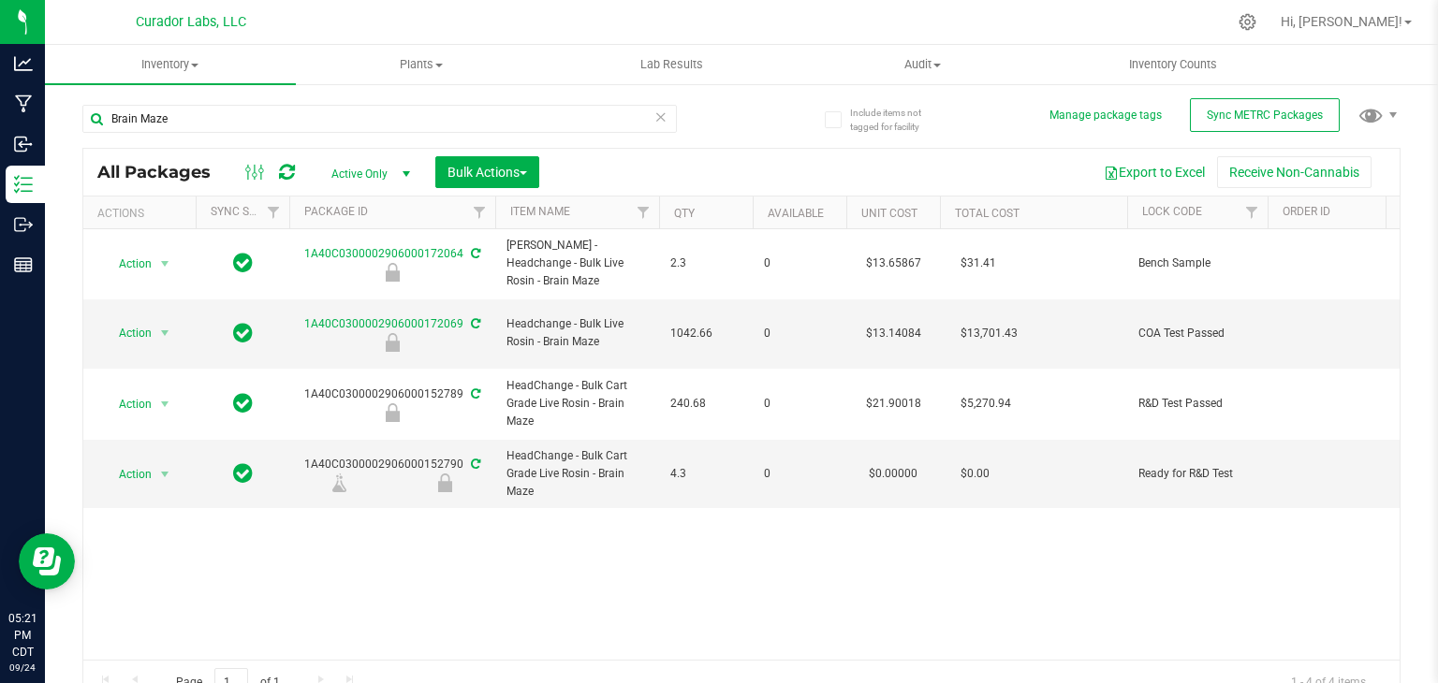
click at [573, 496] on div "Action Action Edit attributes Global inventory Locate package Package audit log…" at bounding box center [741, 444] width 1316 height 431
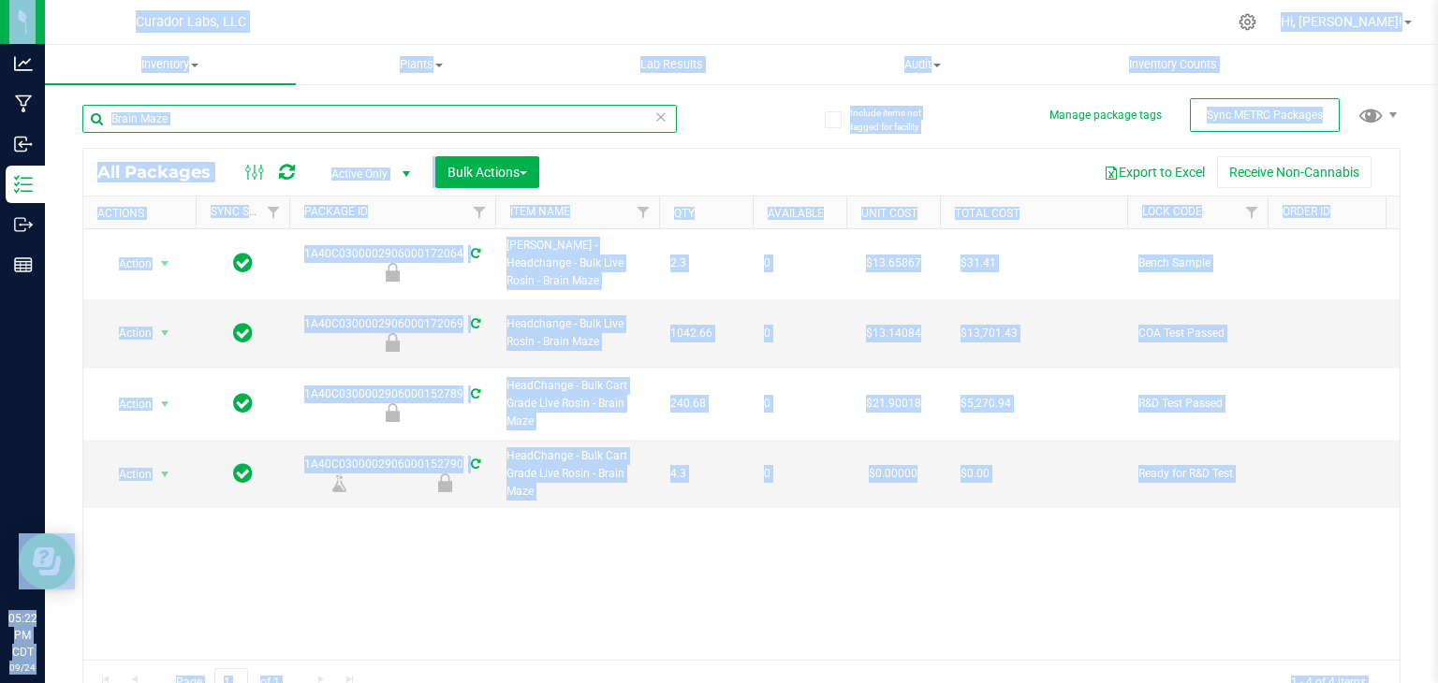
click at [209, 113] on input "Brain Maze" at bounding box center [379, 119] width 595 height 28
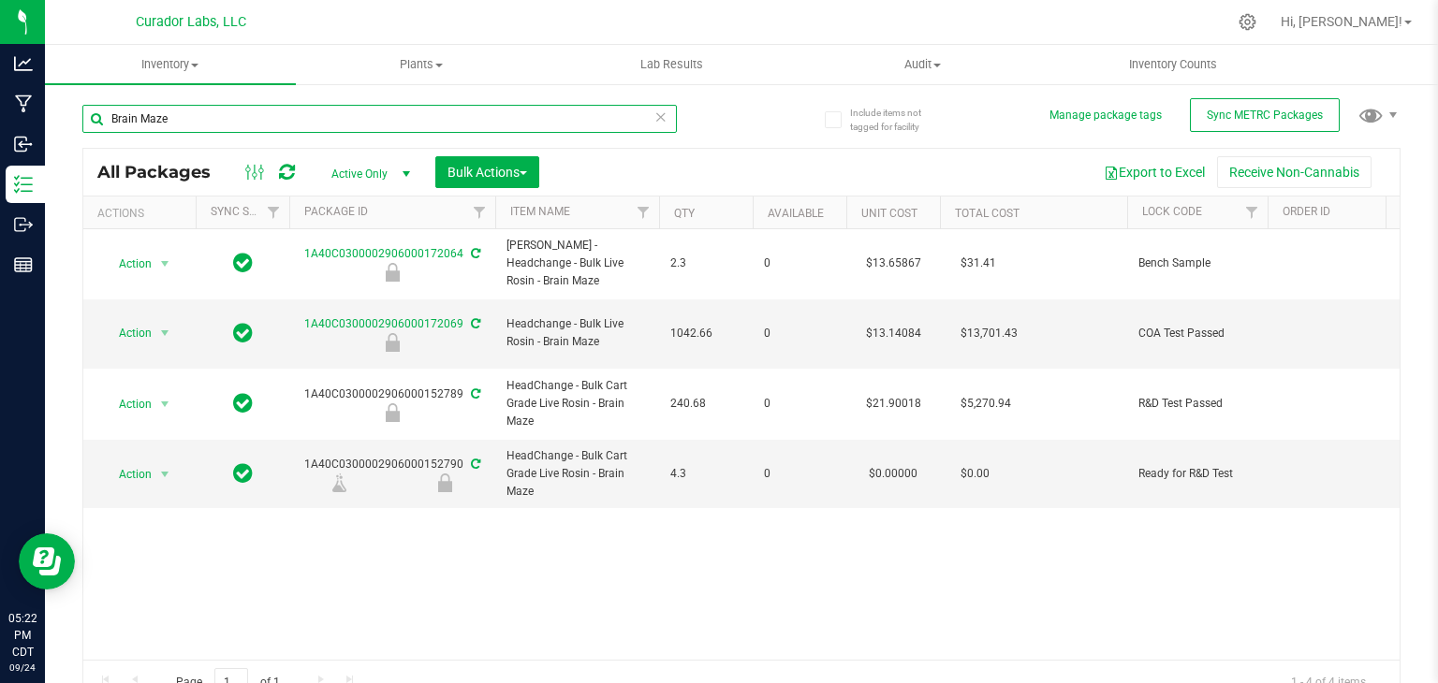
paste input "Durban Boogaloo"
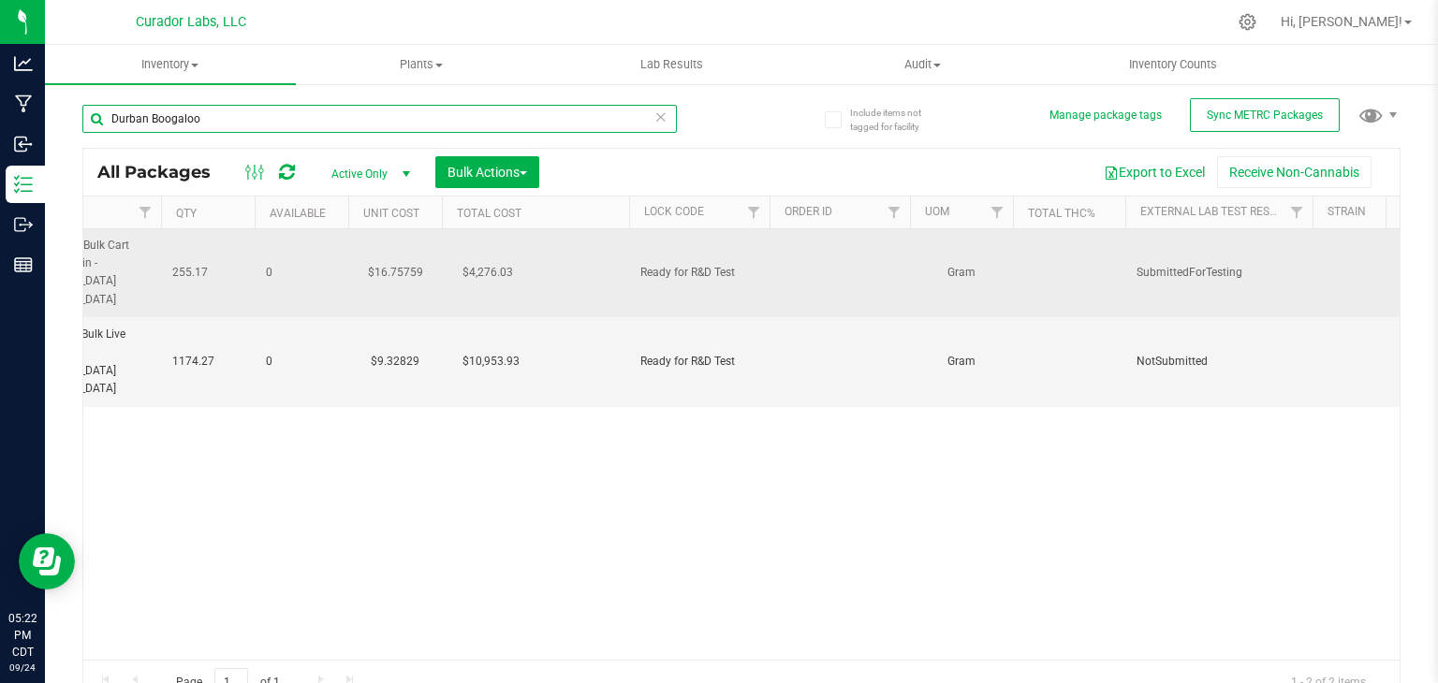
scroll to position [0, 142]
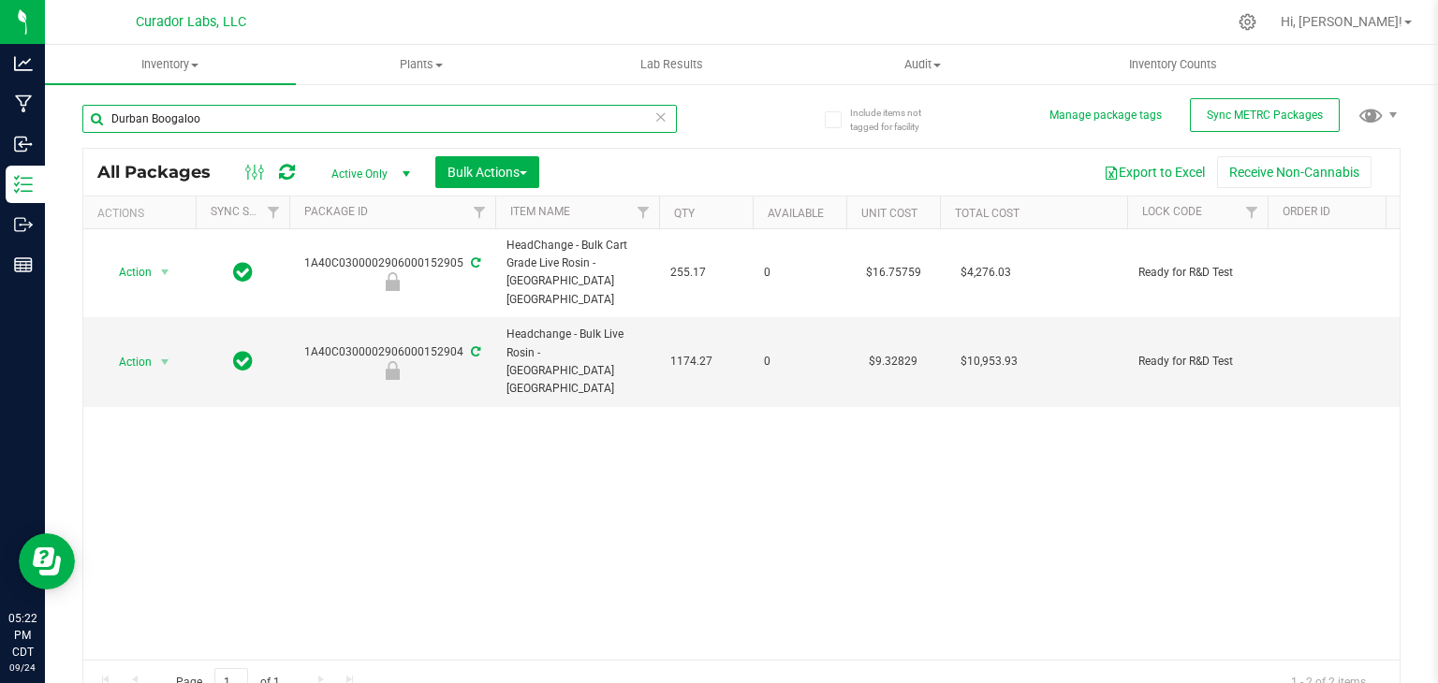
paste input "Elusive"
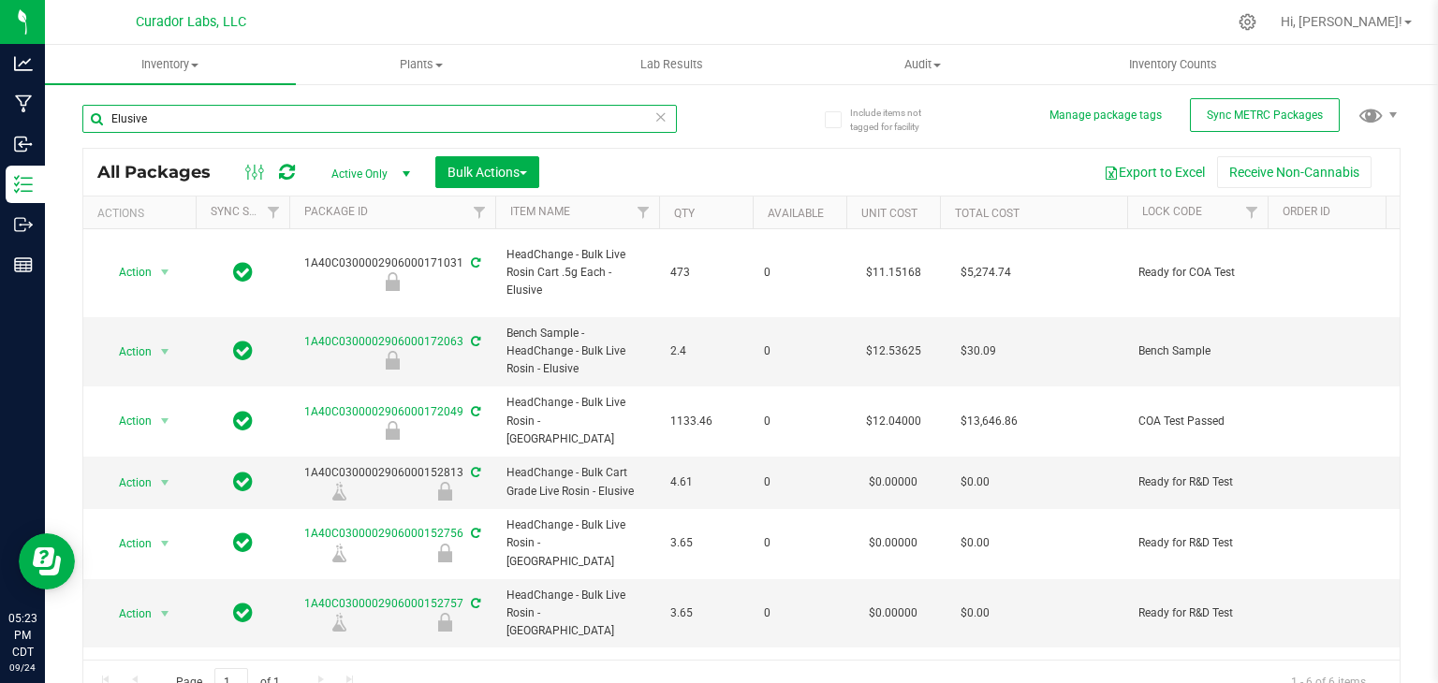
click at [251, 113] on input "Elusive" at bounding box center [379, 119] width 595 height 28
paste input "Flex Fuel (Carts Only) 360g"
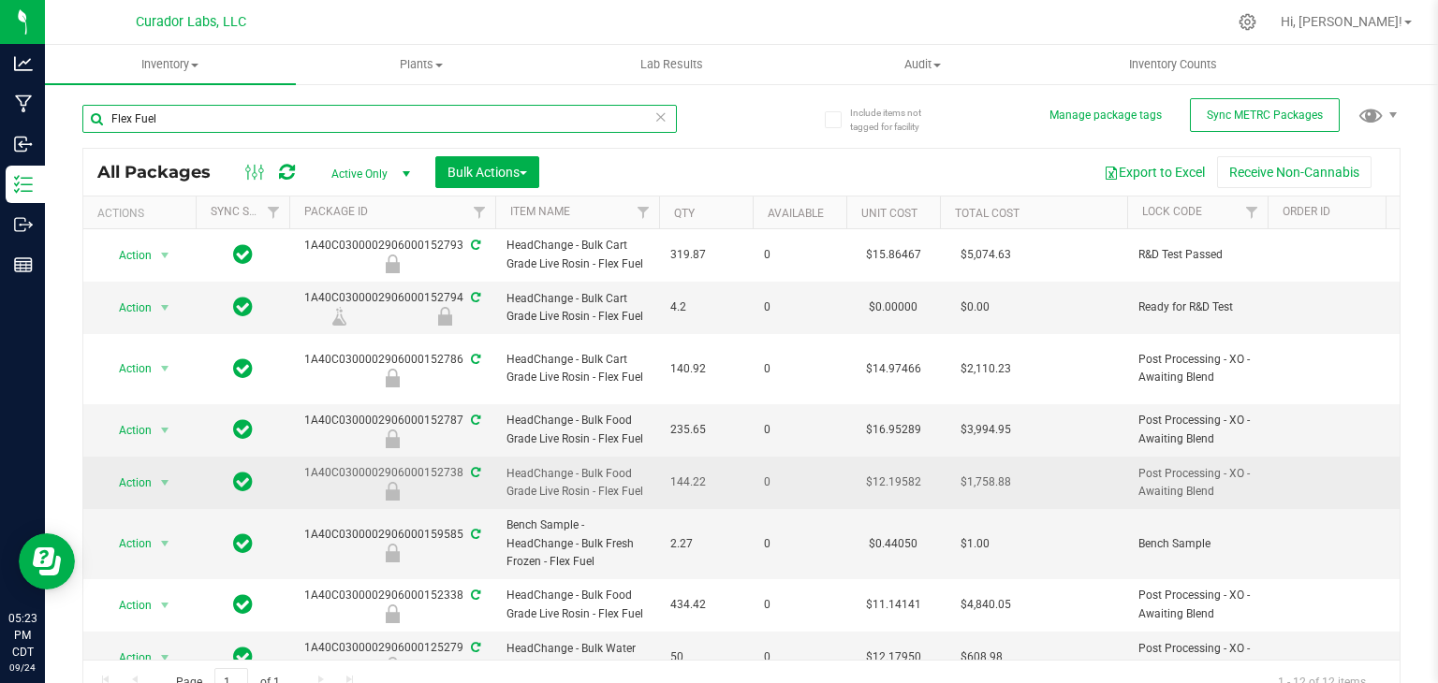
paste input "High Wire Haze"
type input "High Wire Haze"
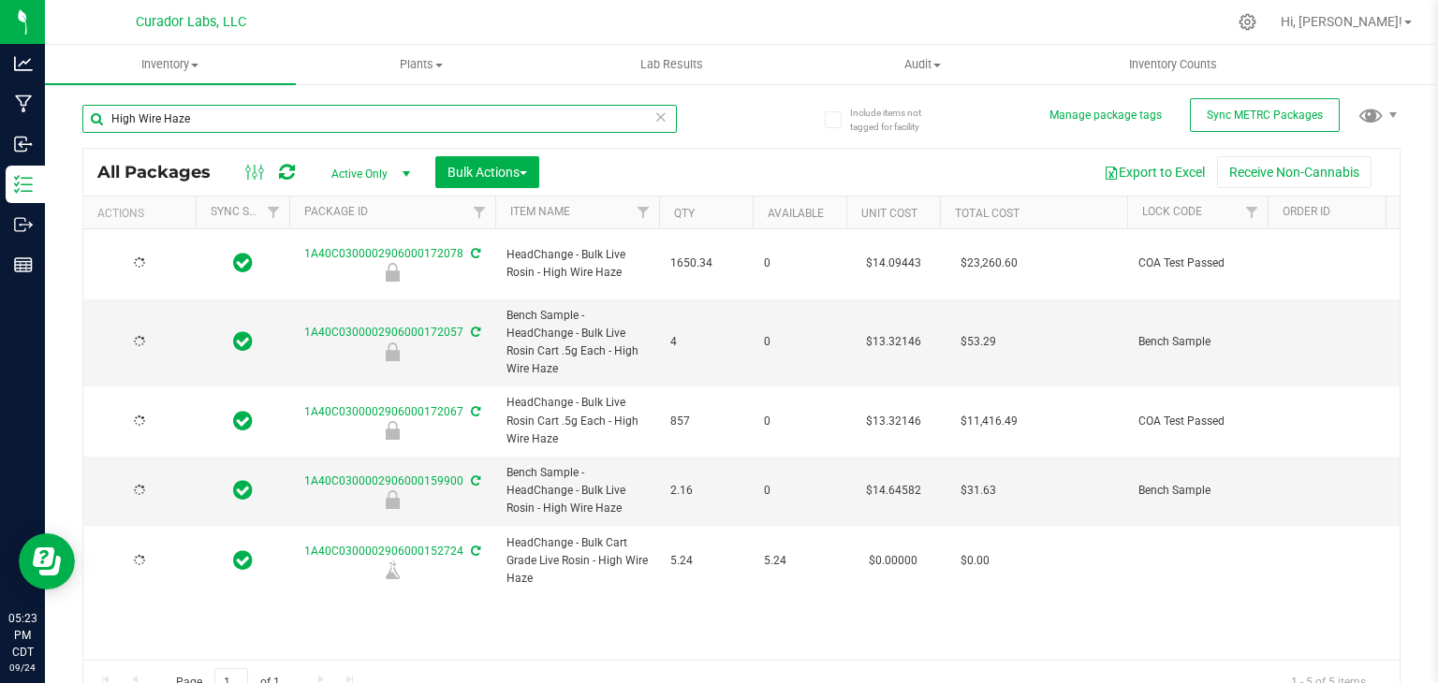
type input "[DATE]"
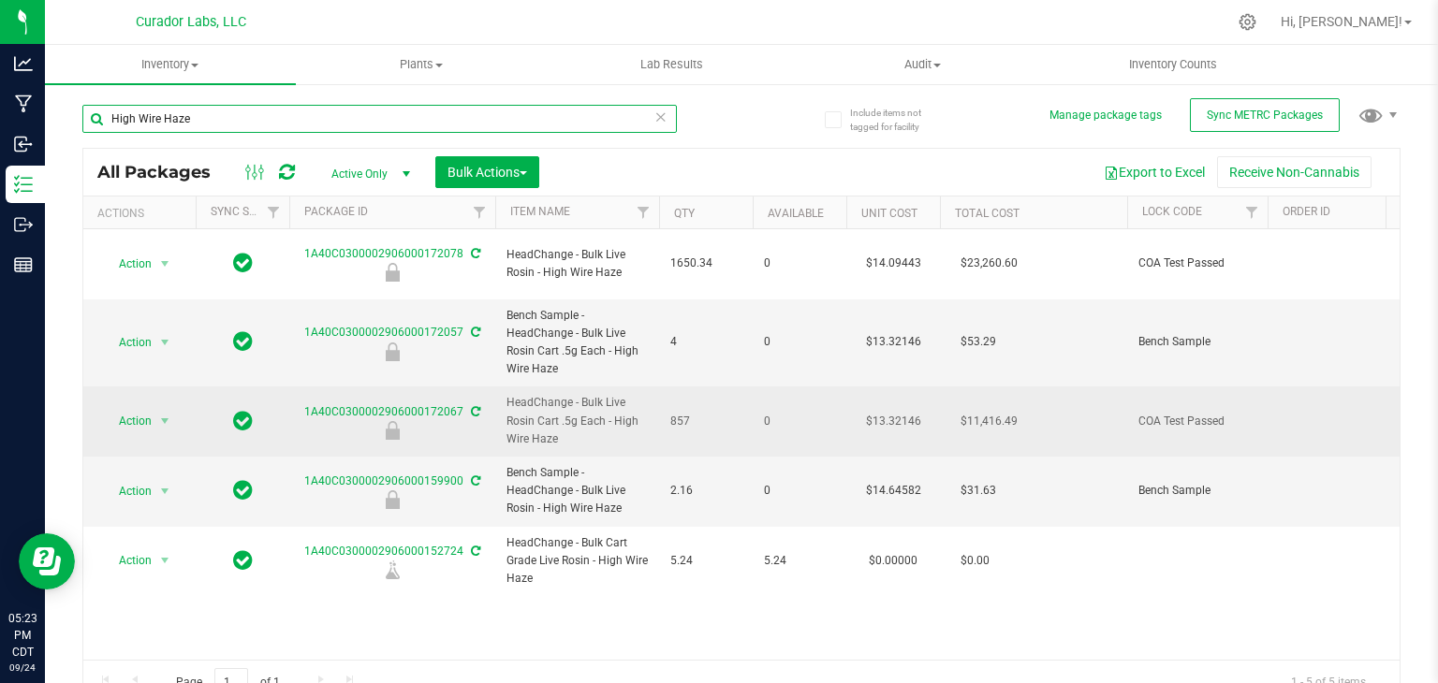
paste input "Papa Burger"
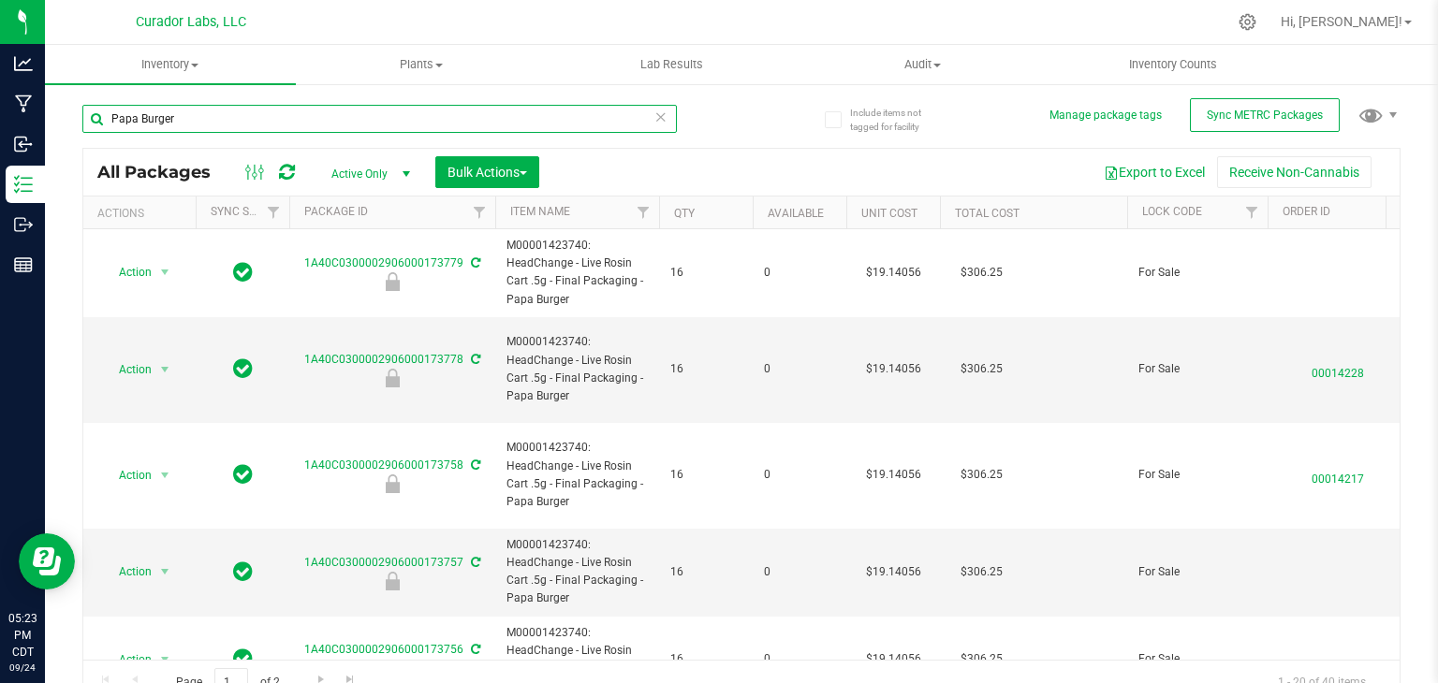
type input "Papa Burger"
click at [716, 220] on th "Qty" at bounding box center [706, 213] width 94 height 33
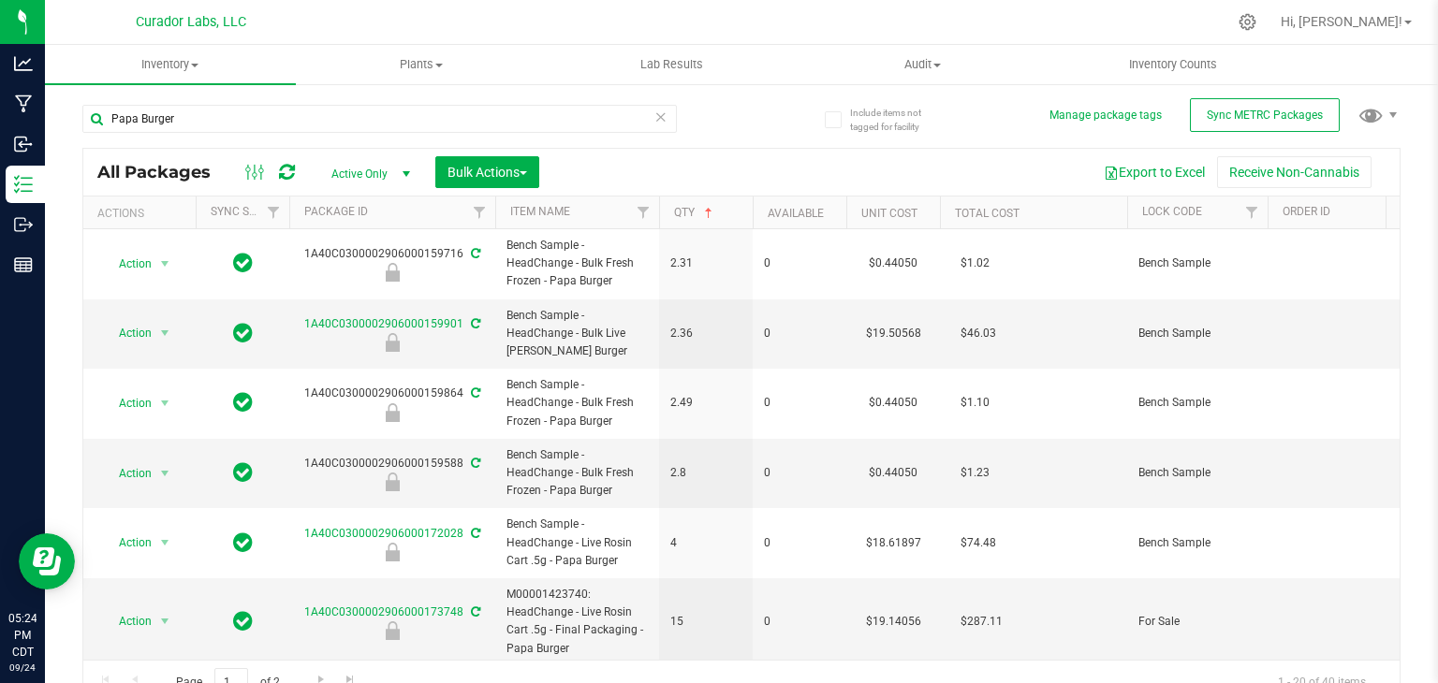
click at [729, 207] on th "Qty" at bounding box center [706, 213] width 94 height 33
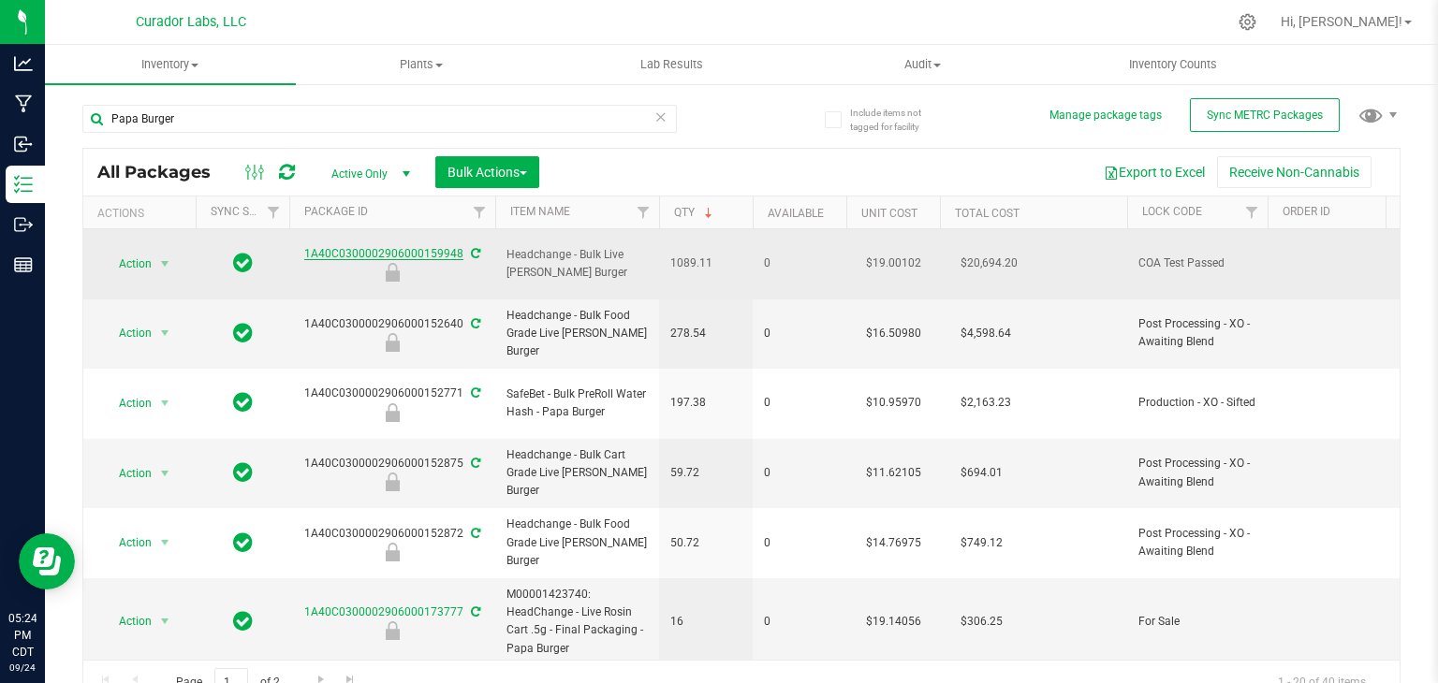
click at [432, 247] on link "1A40C0300002906000159948" at bounding box center [383, 253] width 159 height 13
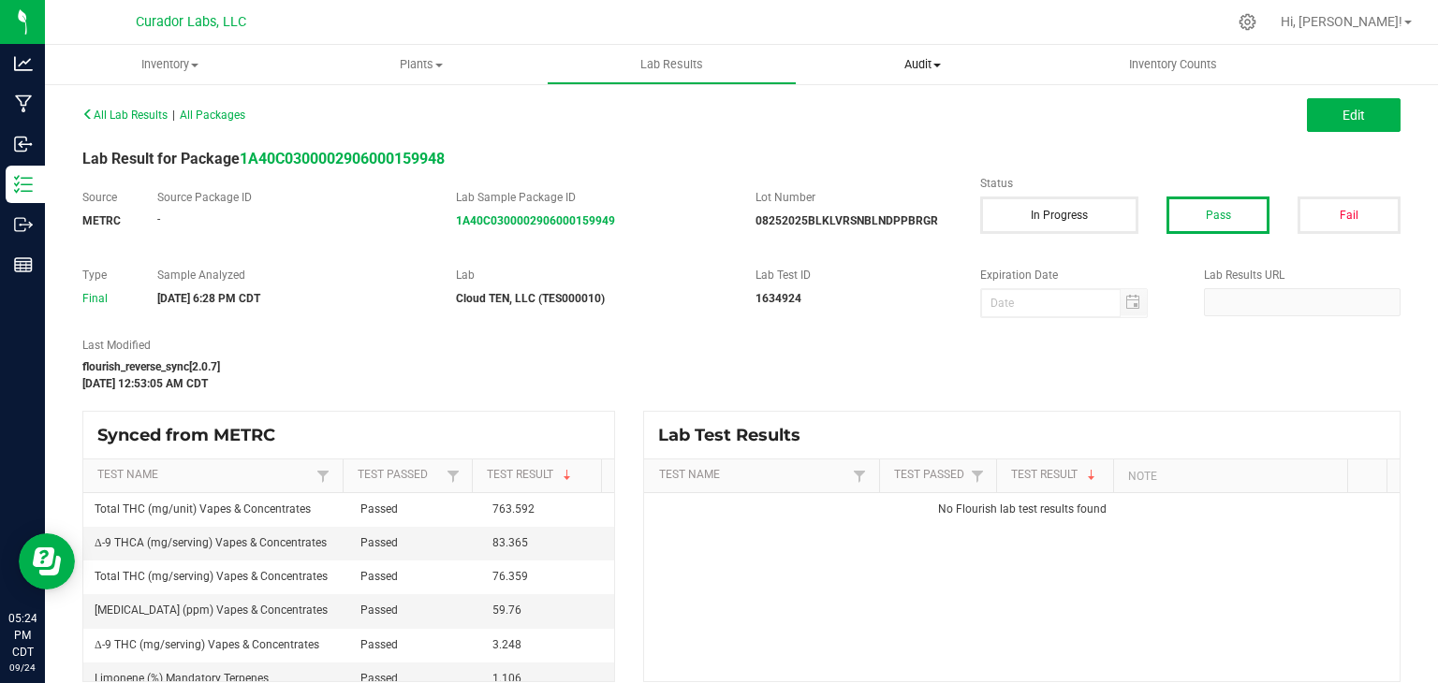
click at [933, 57] on span "Audit" at bounding box center [922, 64] width 249 height 17
click at [820, 142] on span "Package history" at bounding box center [871, 135] width 148 height 16
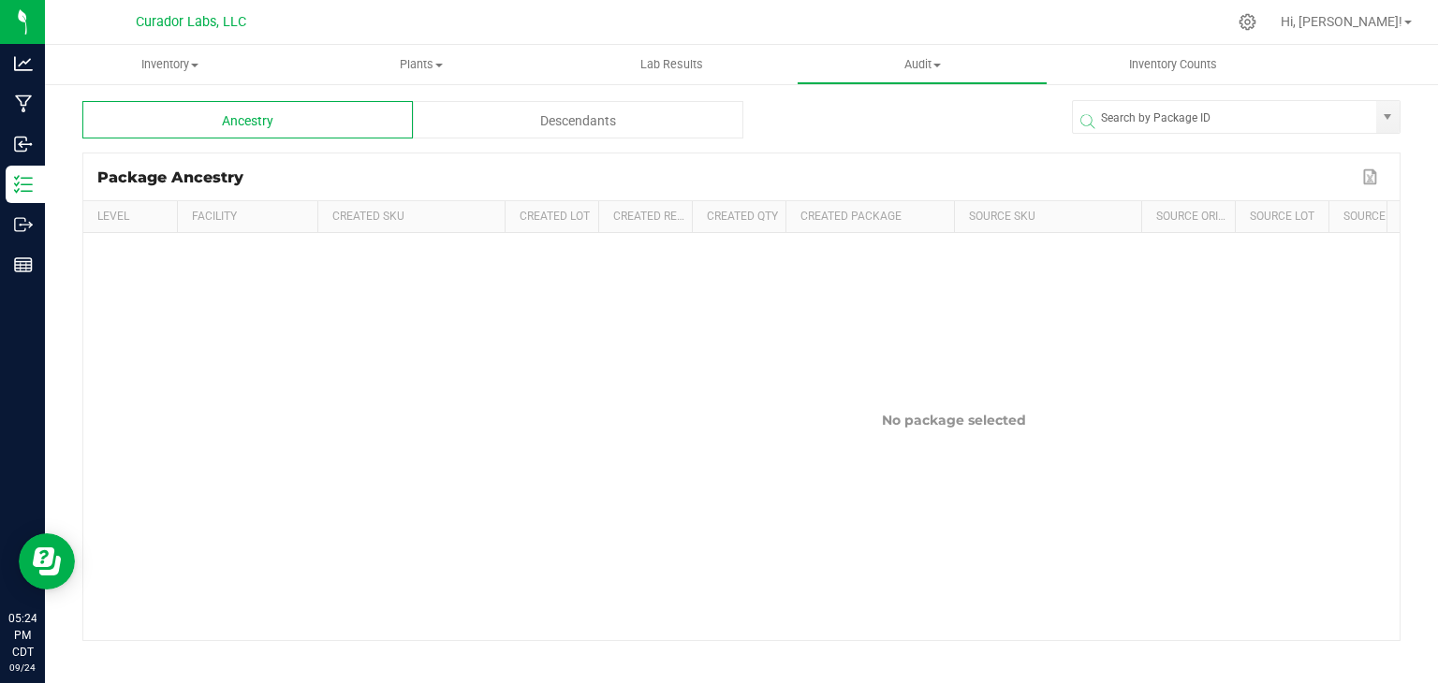
click at [536, 110] on div "Descendants" at bounding box center [578, 119] width 331 height 37
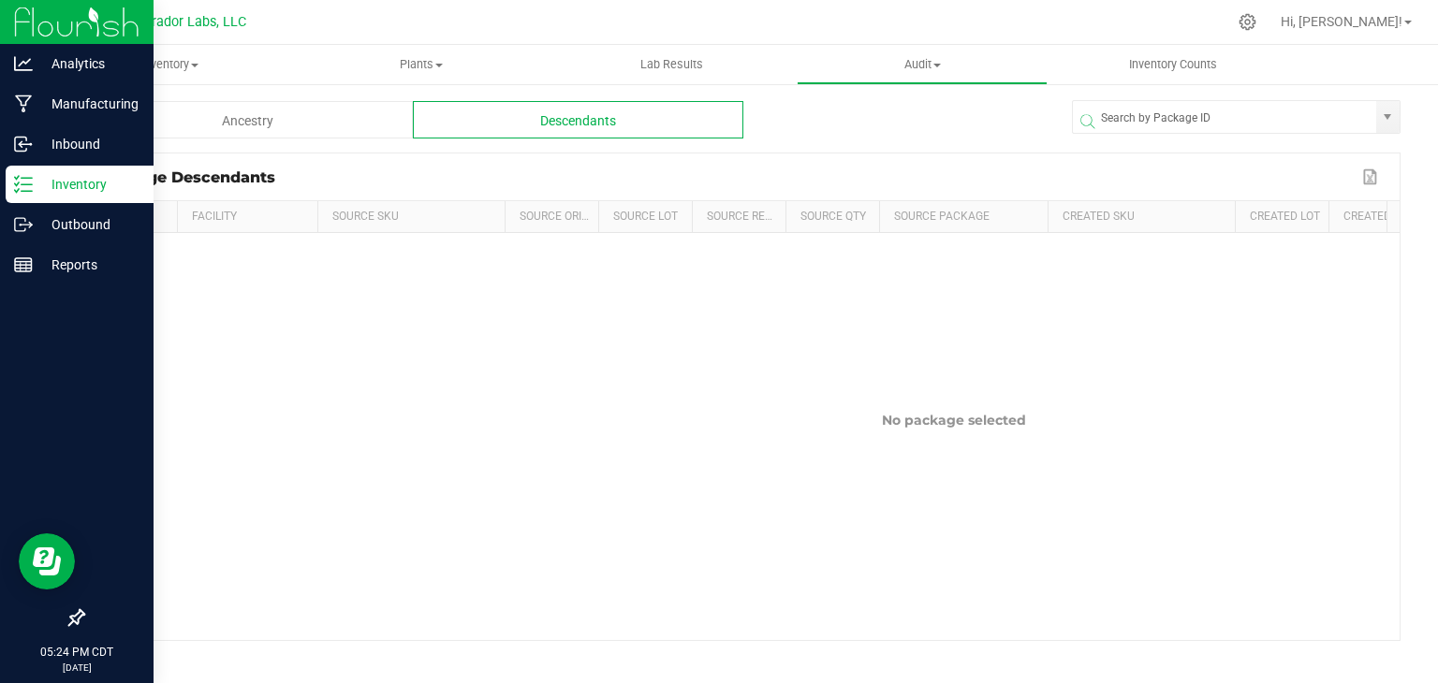
click at [36, 172] on div "Inventory" at bounding box center [80, 184] width 148 height 37
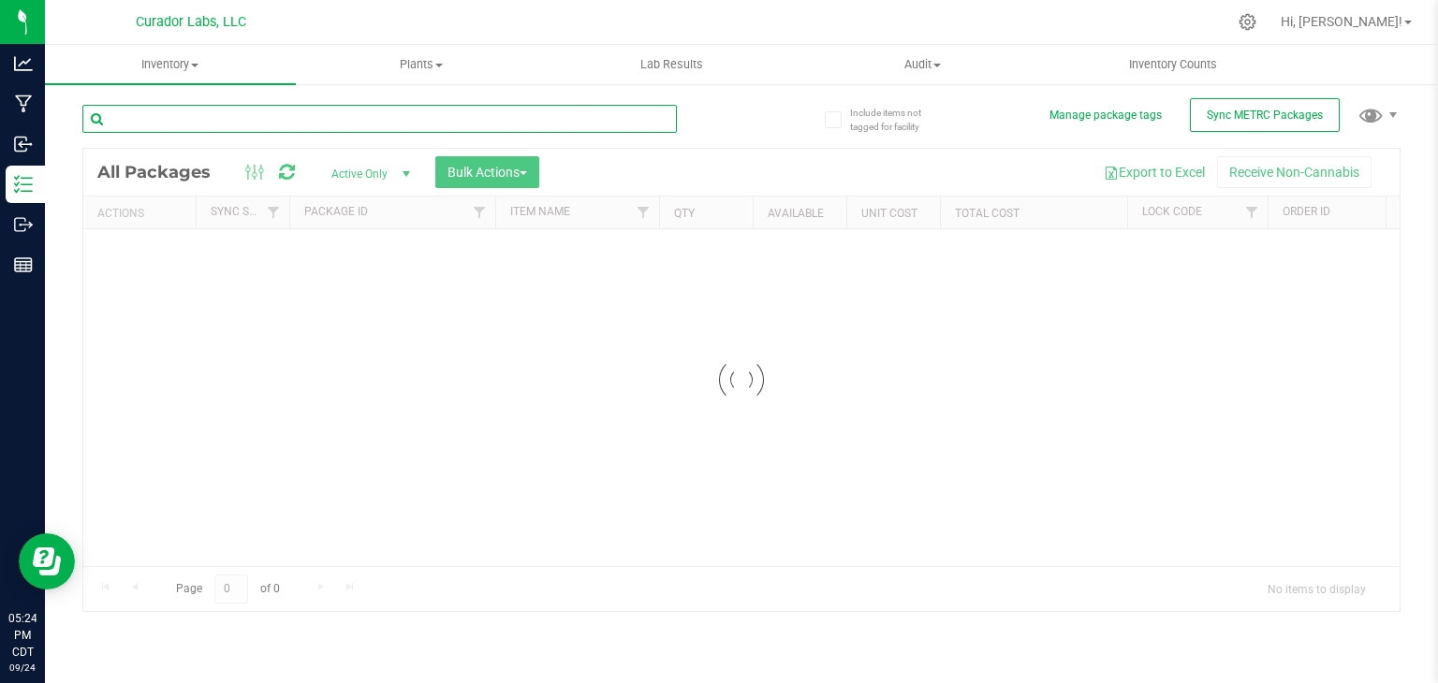
click at [307, 113] on input "text" at bounding box center [379, 119] width 595 height 28
paste input "Papa Burger"
type input "Papa Burger"
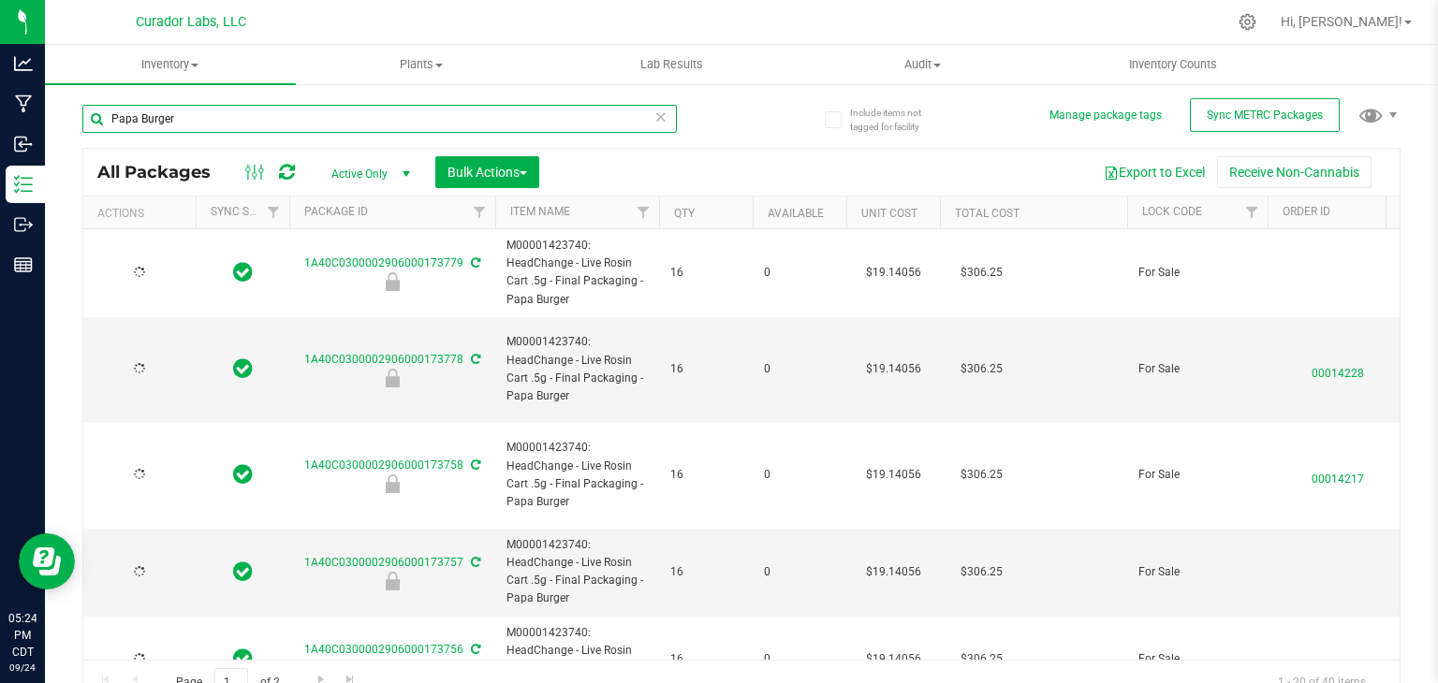
type input "[DATE]"
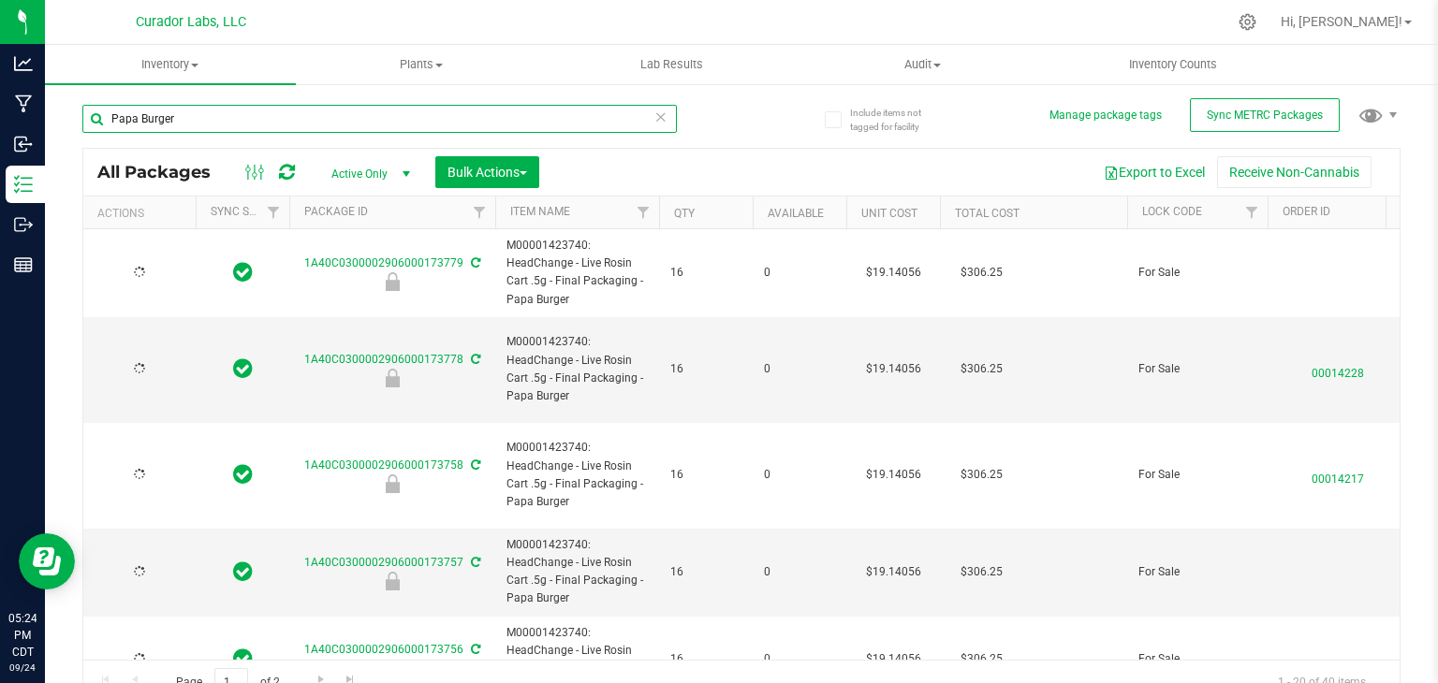
type input "[DATE]"
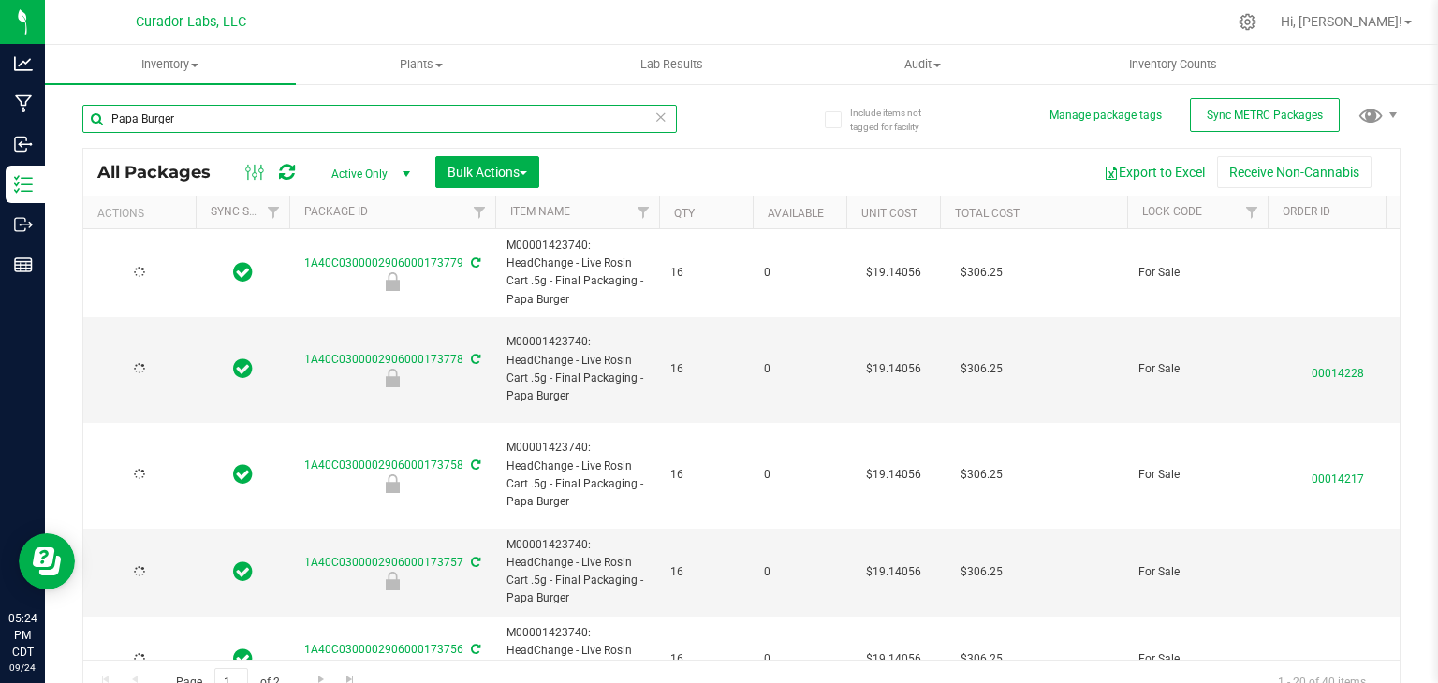
type input "[DATE]"
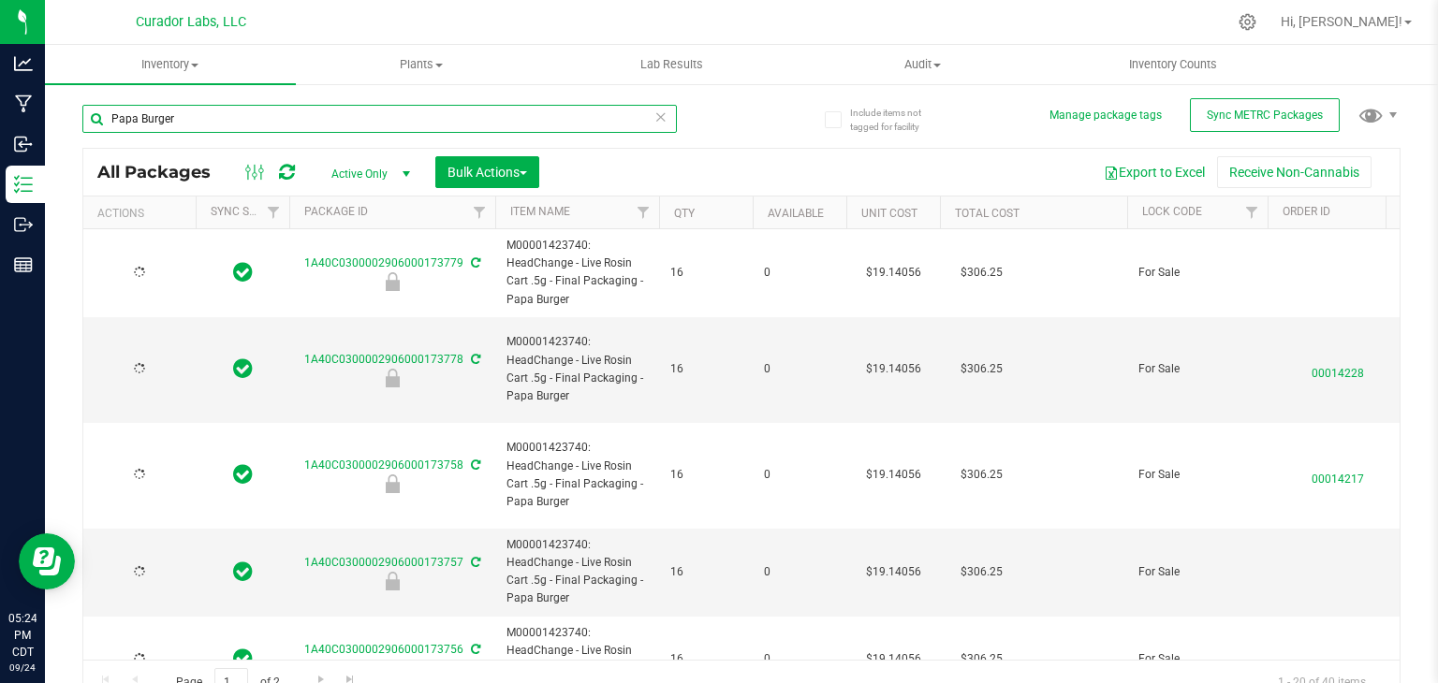
type input "[DATE]"
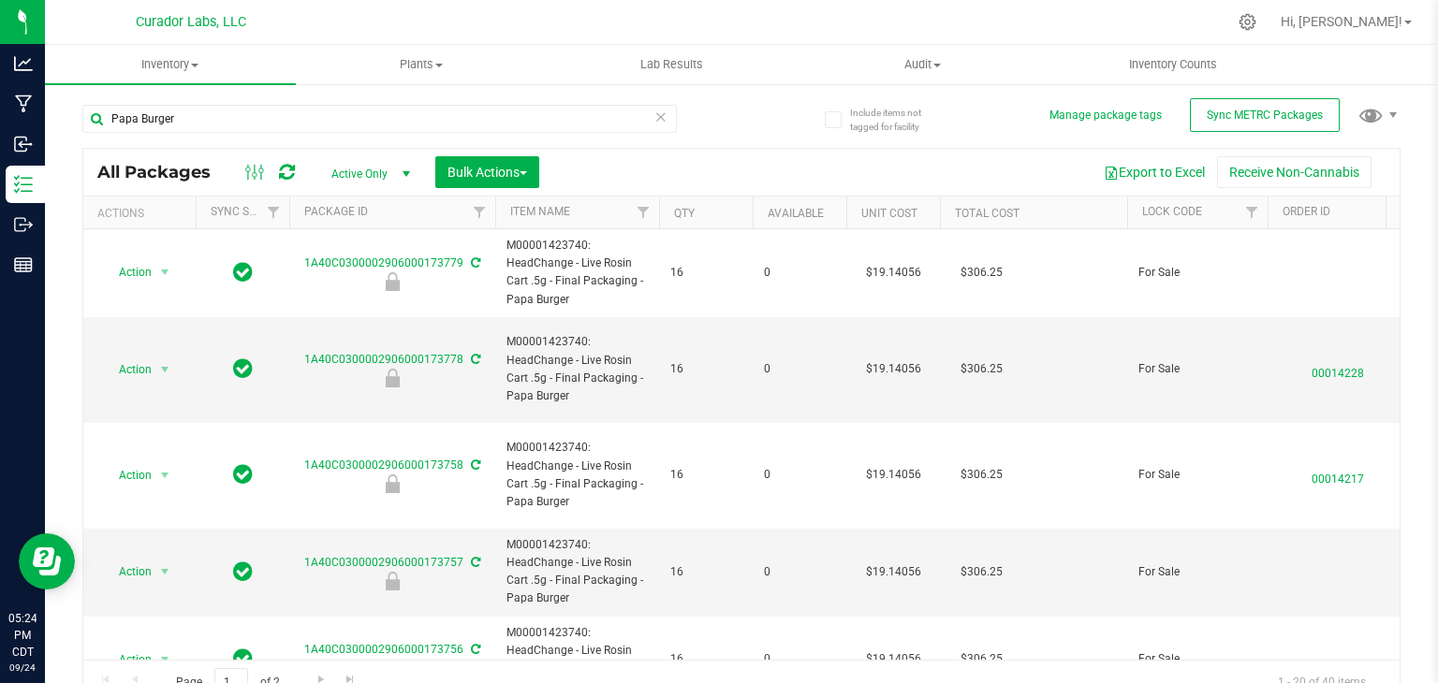
click at [716, 213] on th "Qty" at bounding box center [706, 213] width 94 height 33
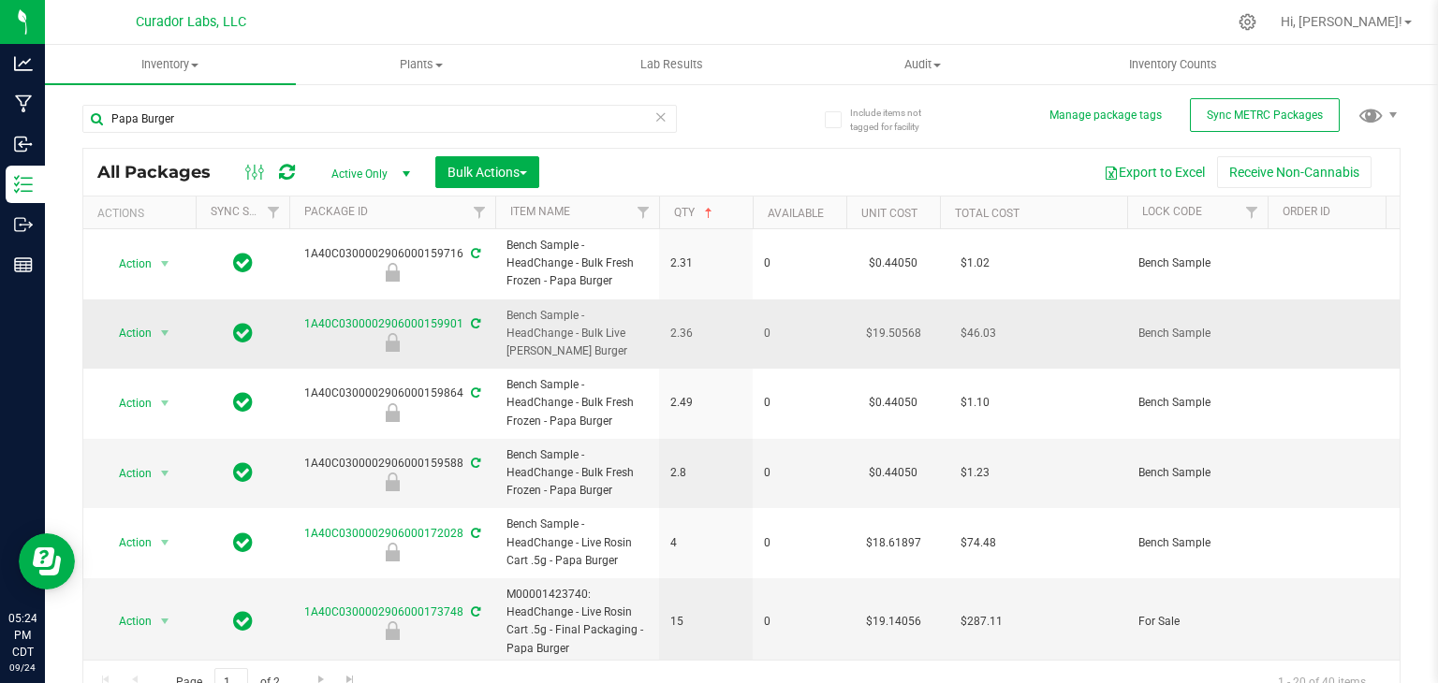
click at [618, 331] on span "Bench Sample - HeadChange - Bulk Live [PERSON_NAME] Burger" at bounding box center [577, 334] width 141 height 54
click at [731, 218] on th "Qty" at bounding box center [706, 213] width 94 height 33
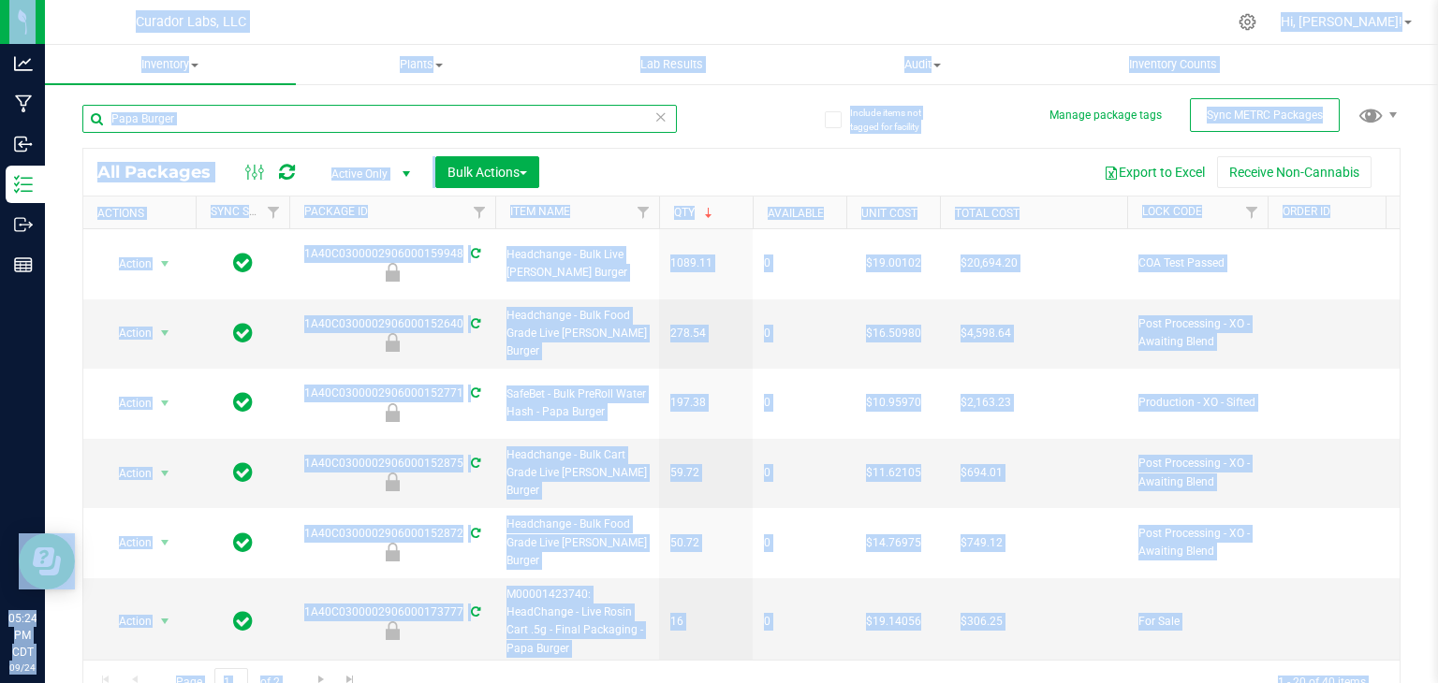
click at [255, 122] on input "Papa Burger" at bounding box center [379, 119] width 595 height 28
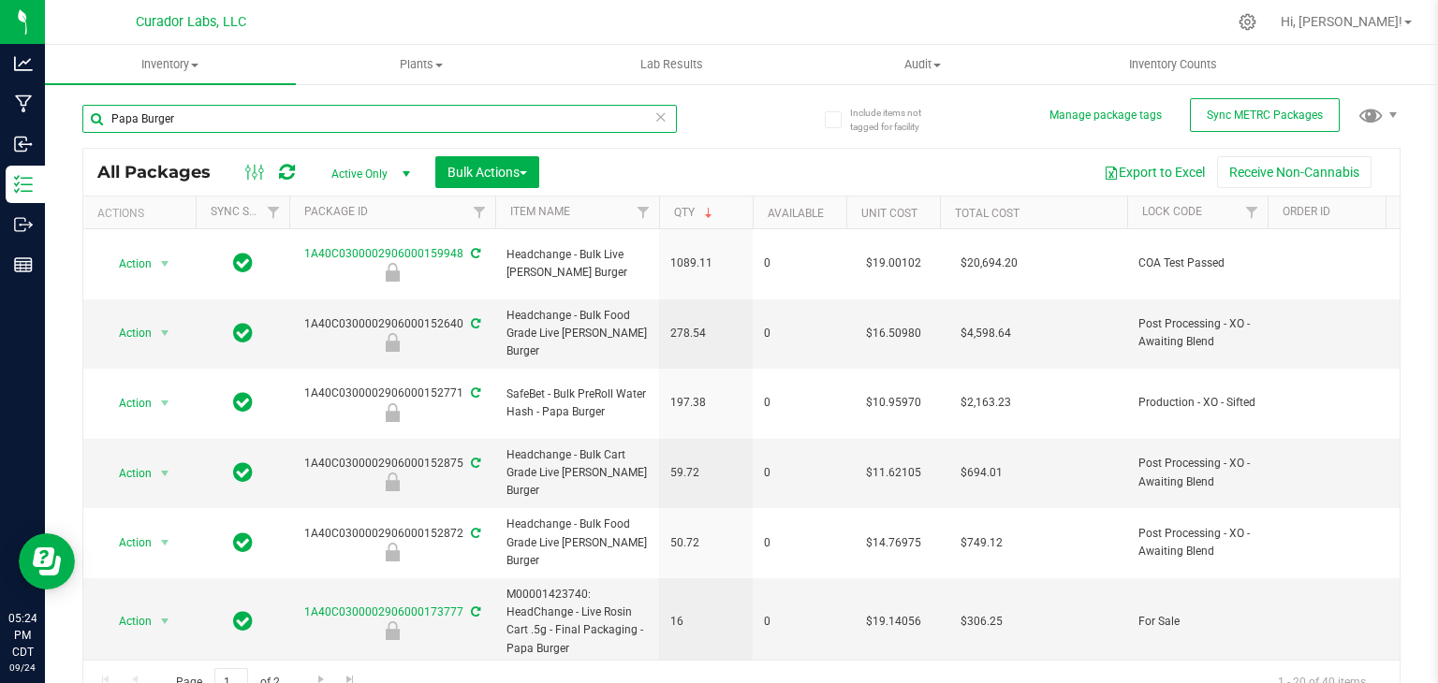
paste input "Terp Tickler"
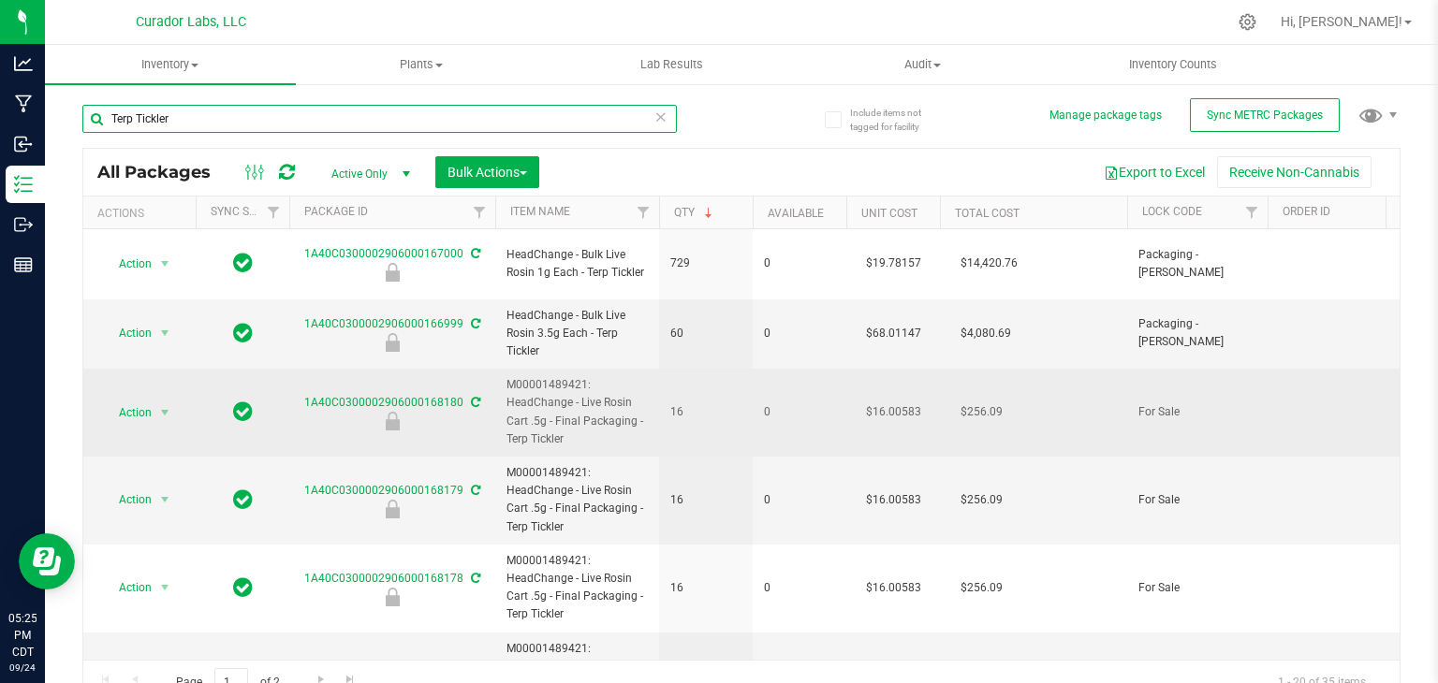
paste input "rop Mama"
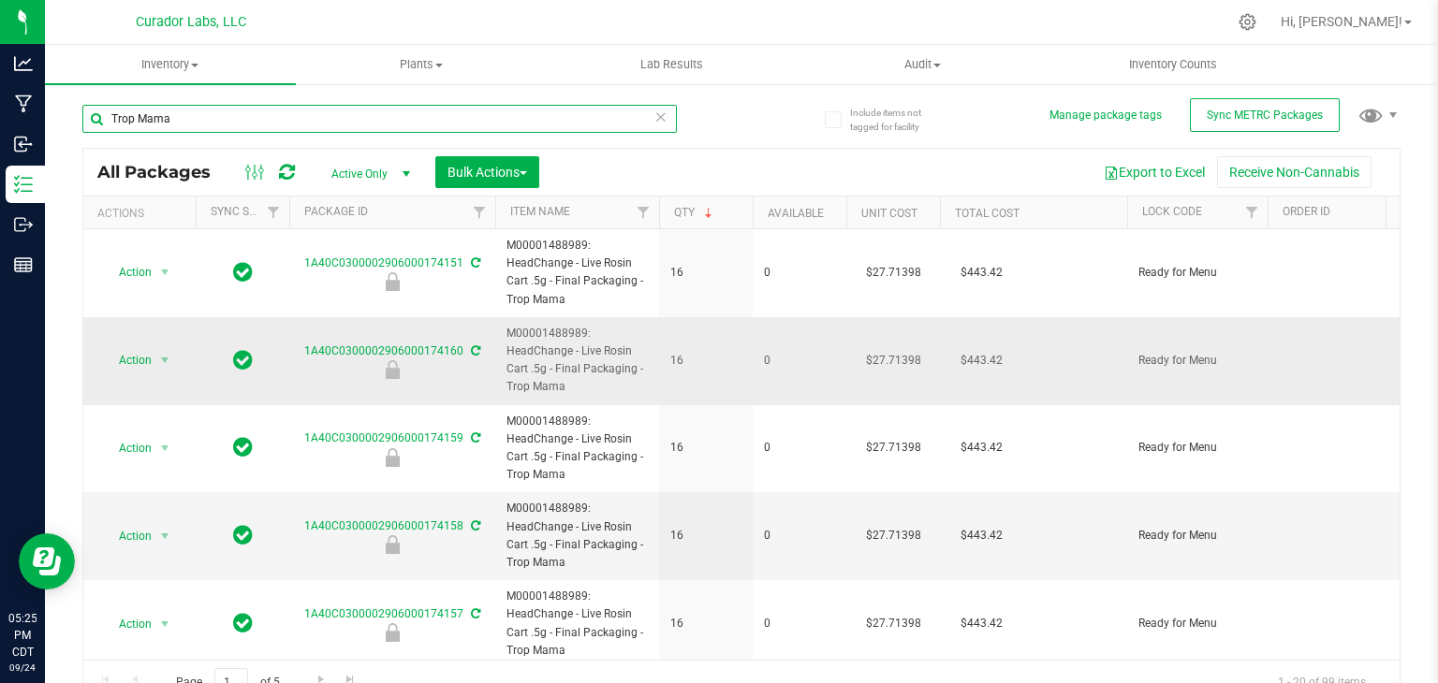
paste input "Phizzle"
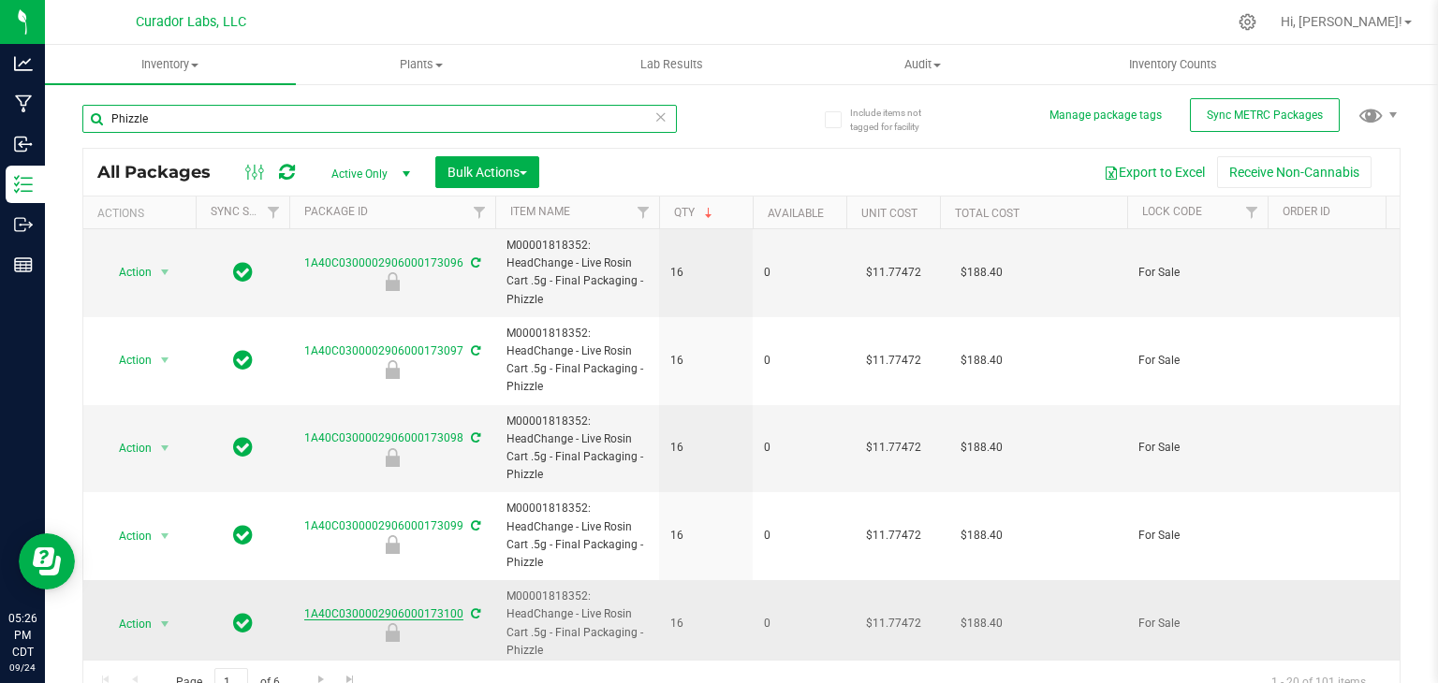
scroll to position [21, 0]
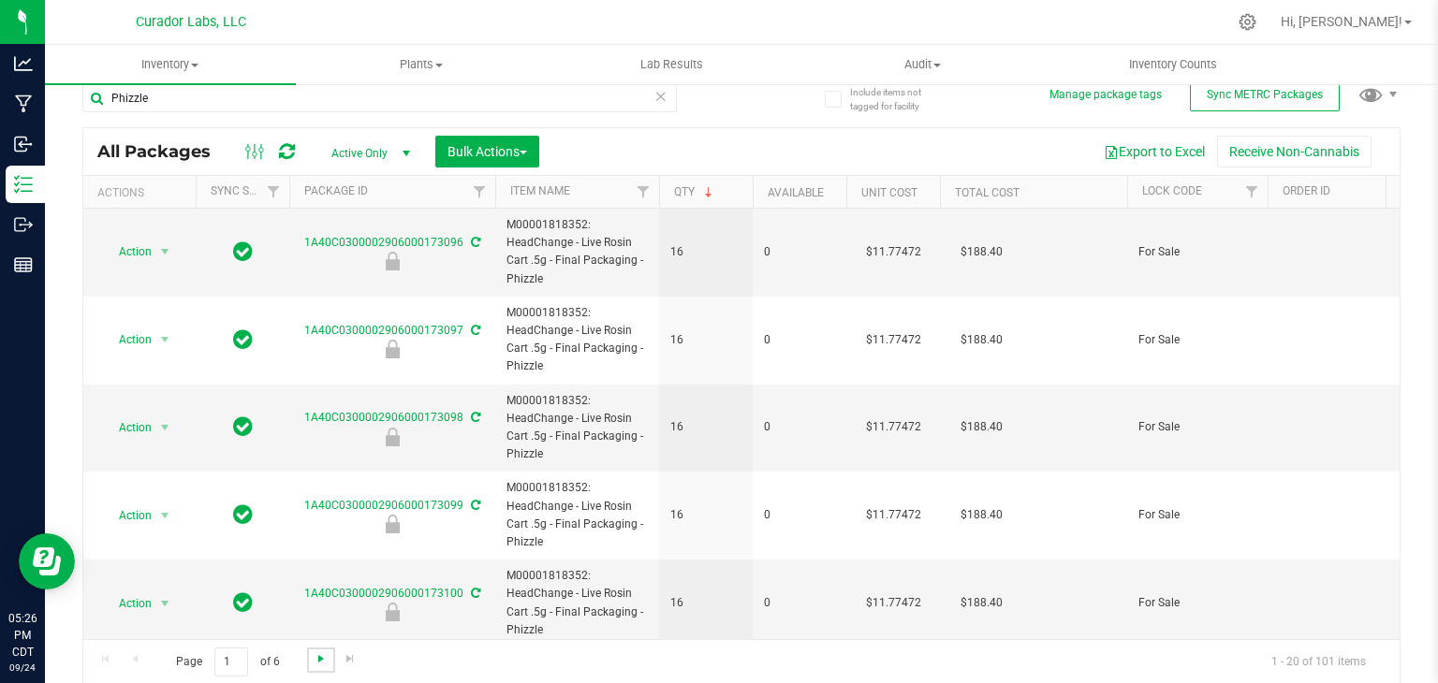
click at [315, 655] on span "Go to the next page" at bounding box center [321, 659] width 15 height 15
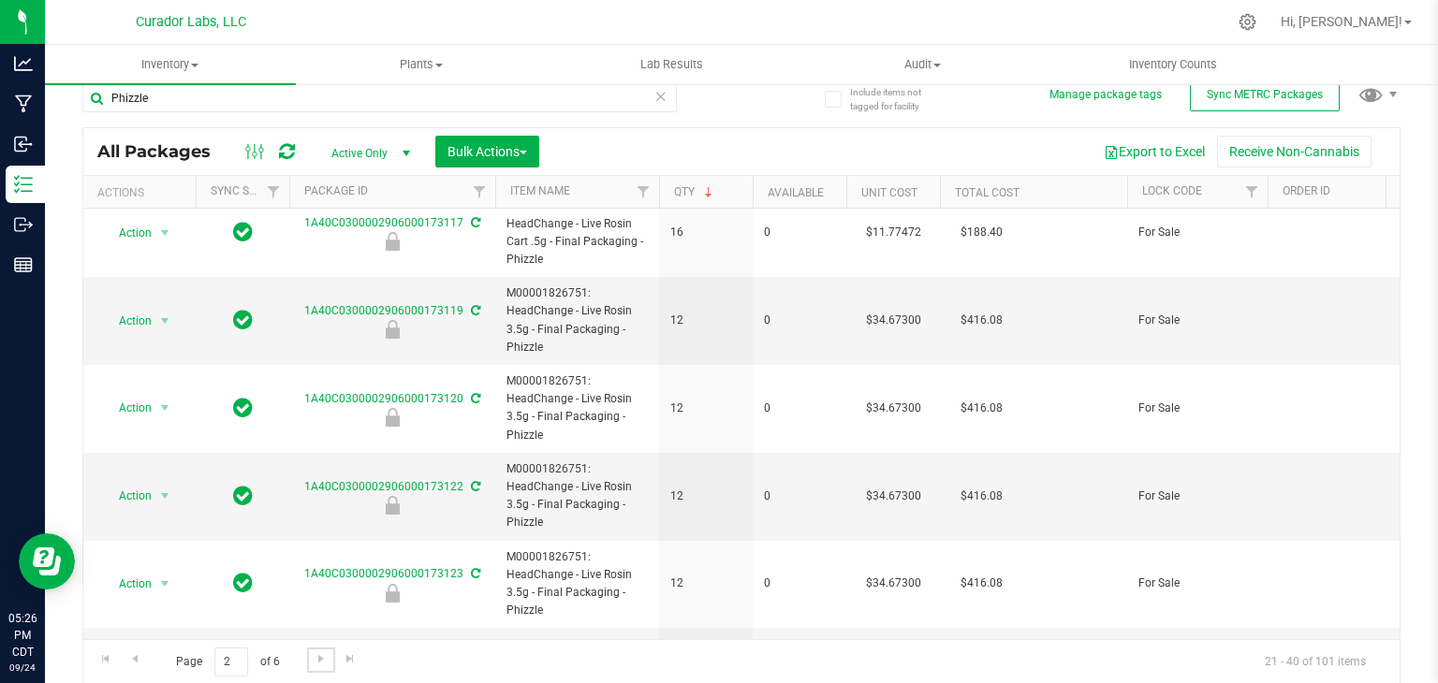
scroll to position [1335, 0]
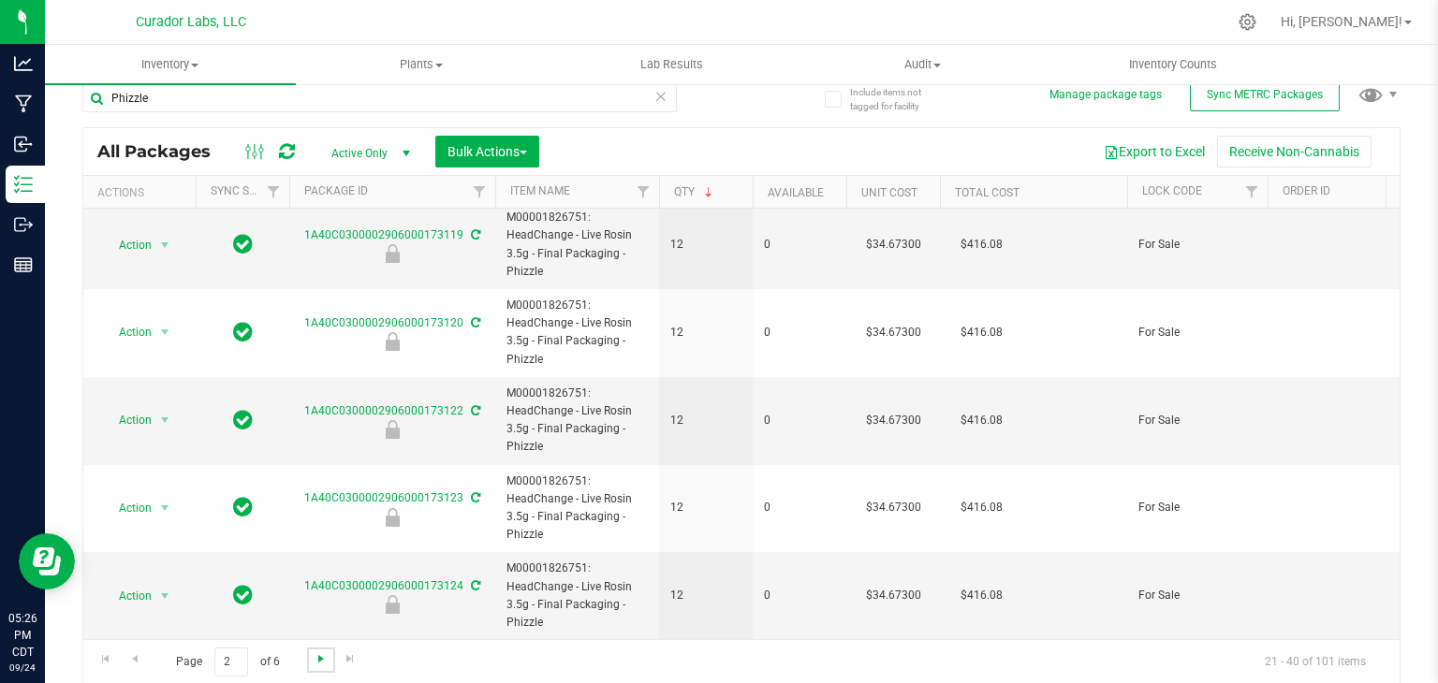
click at [326, 653] on span "Go to the next page" at bounding box center [321, 659] width 15 height 15
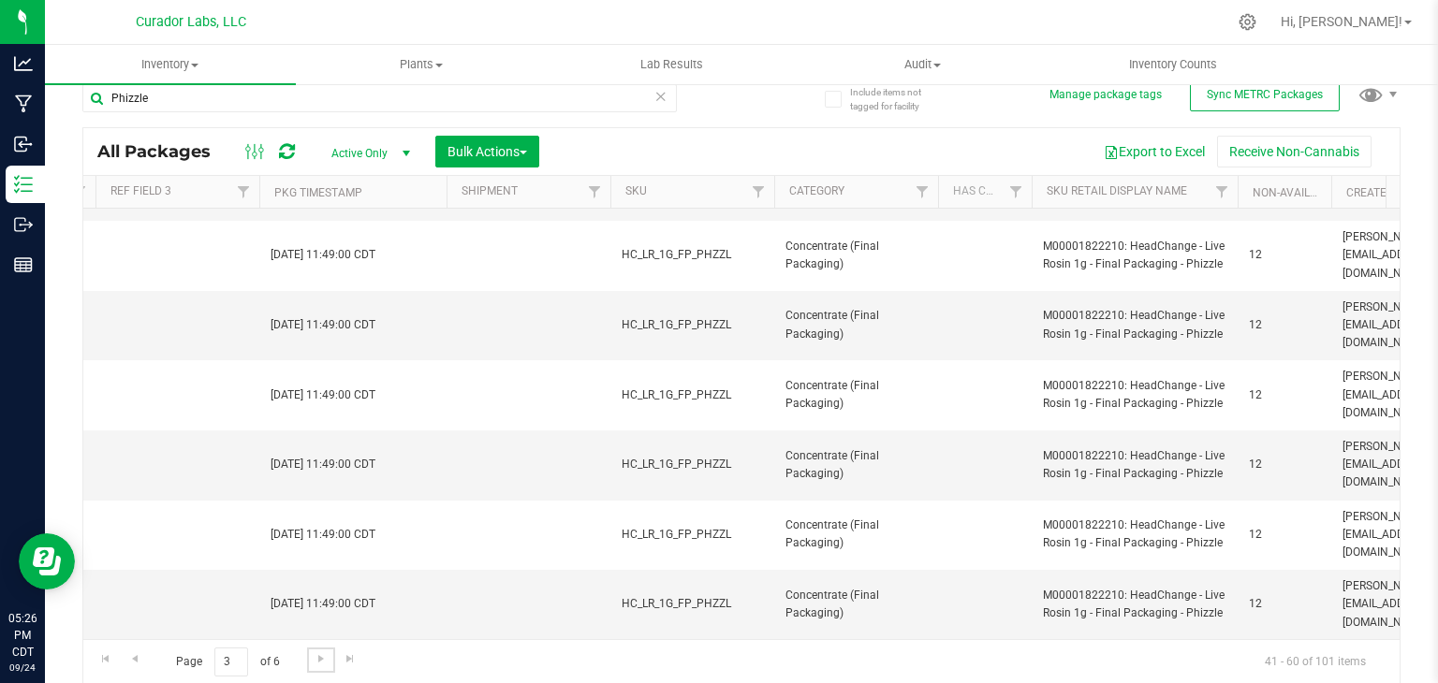
scroll to position [0, 3318]
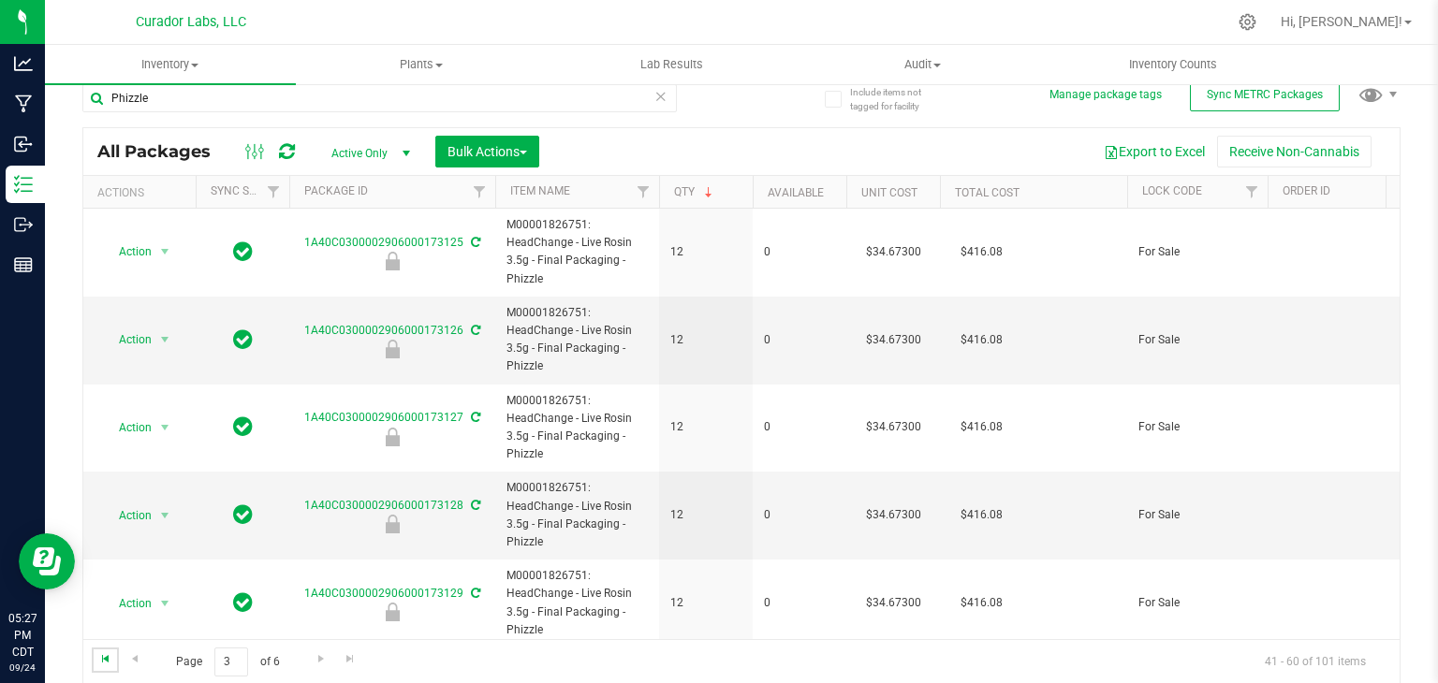
click at [101, 654] on span "Go to the first page" at bounding box center [105, 659] width 15 height 15
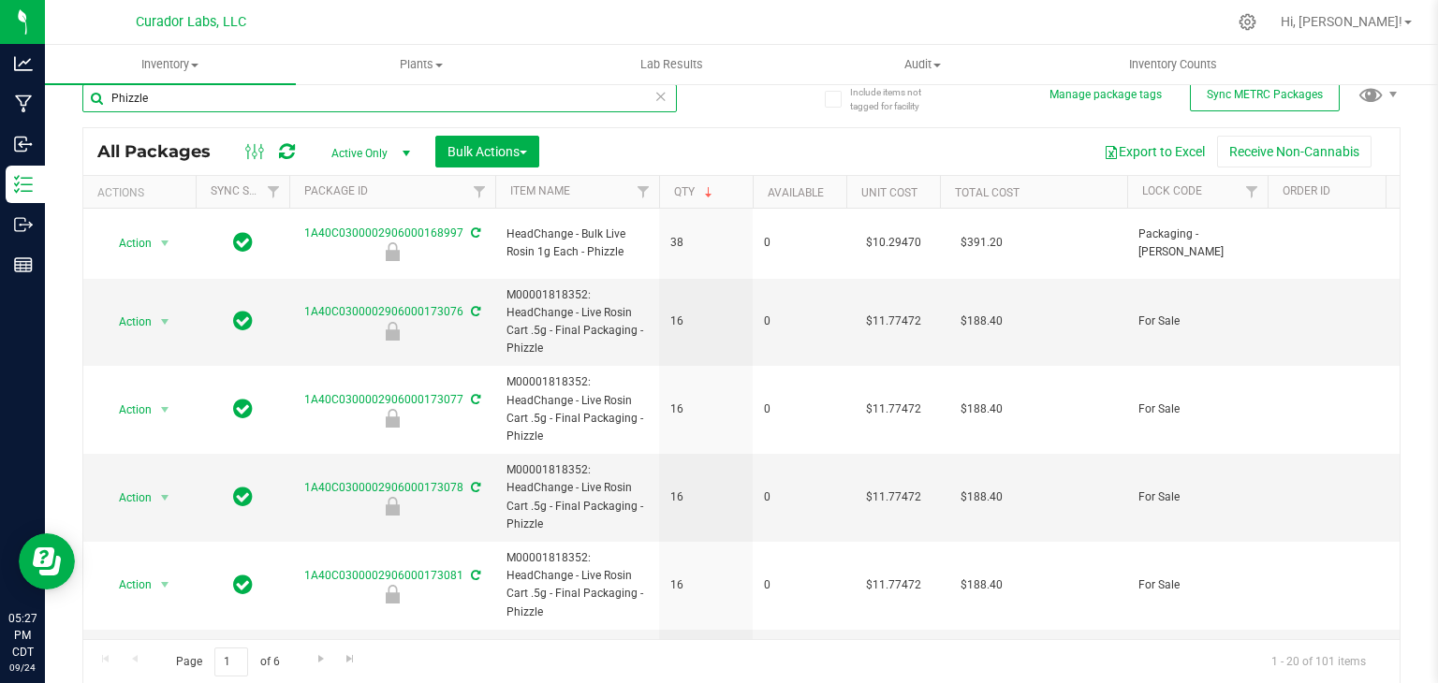
click at [192, 110] on input "Phizzle" at bounding box center [379, 98] width 595 height 28
paste input "Funkenstein"
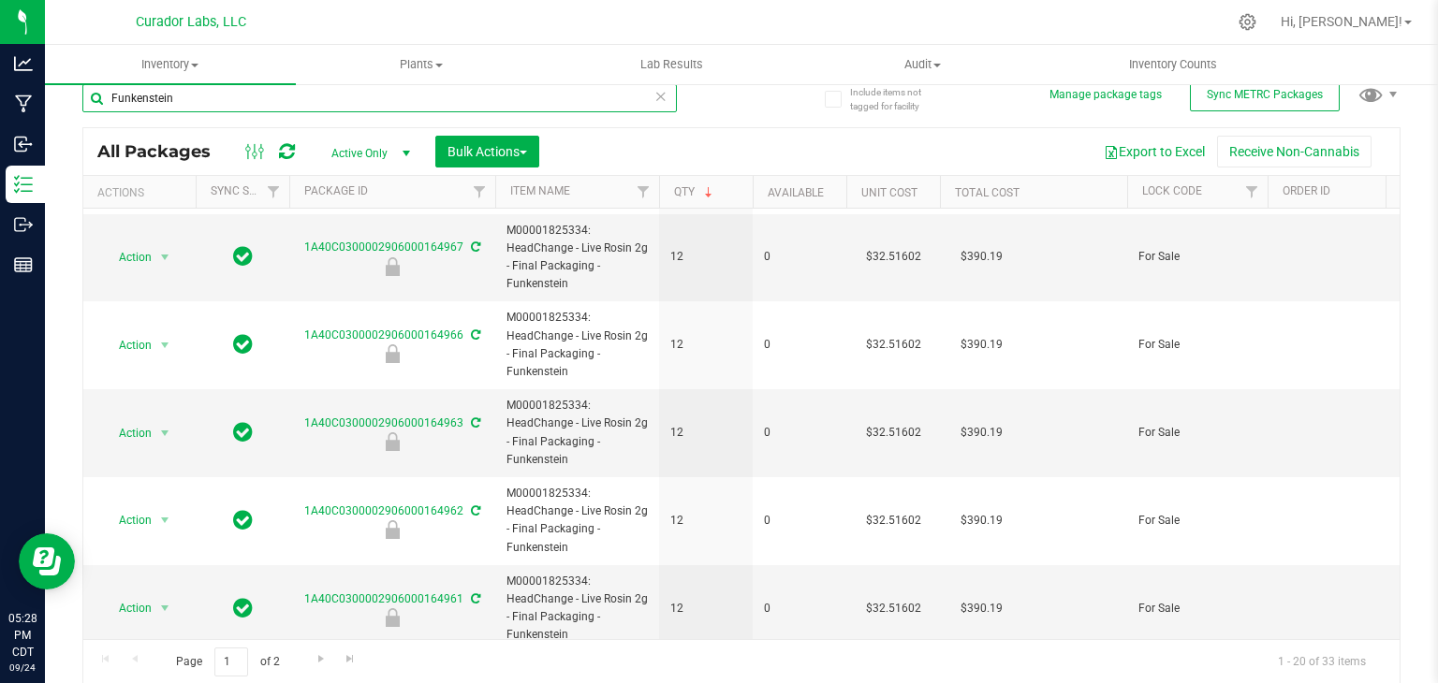
scroll to position [1335, 0]
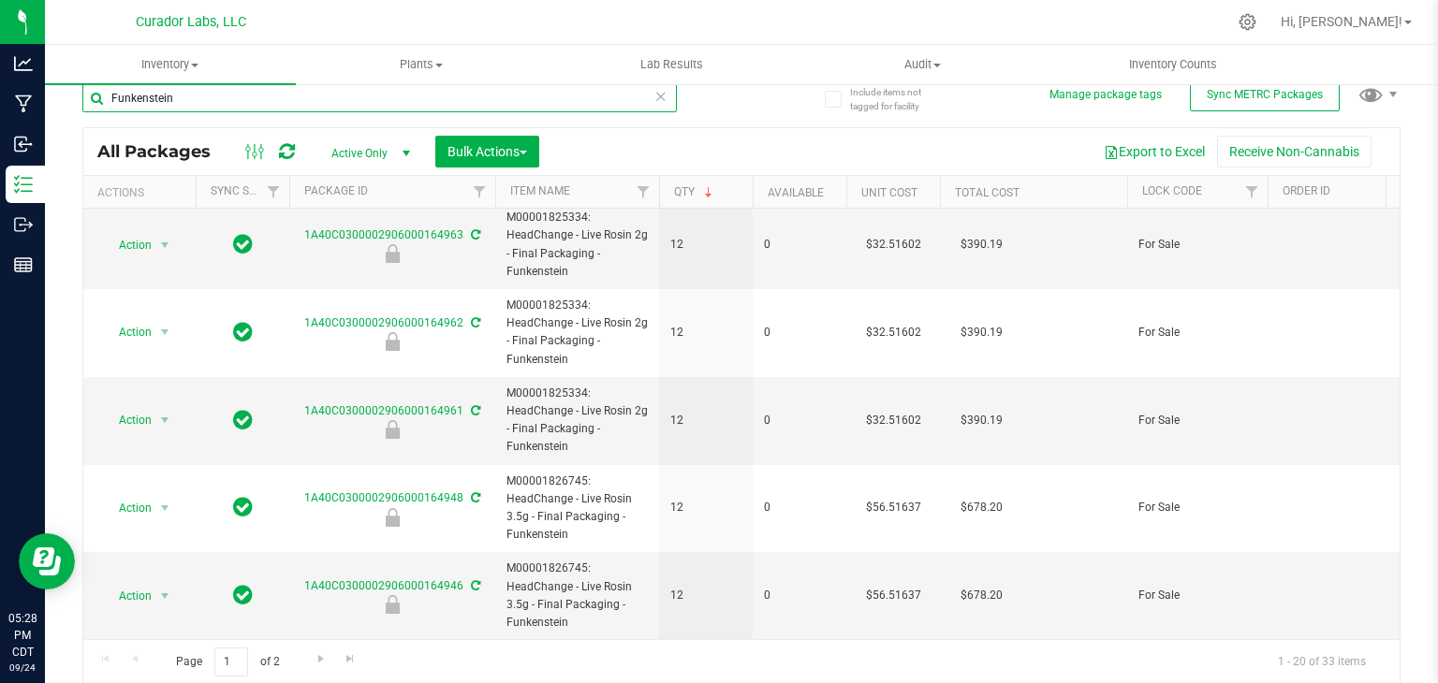
paste input "Airo Scarlet Dream Indica"
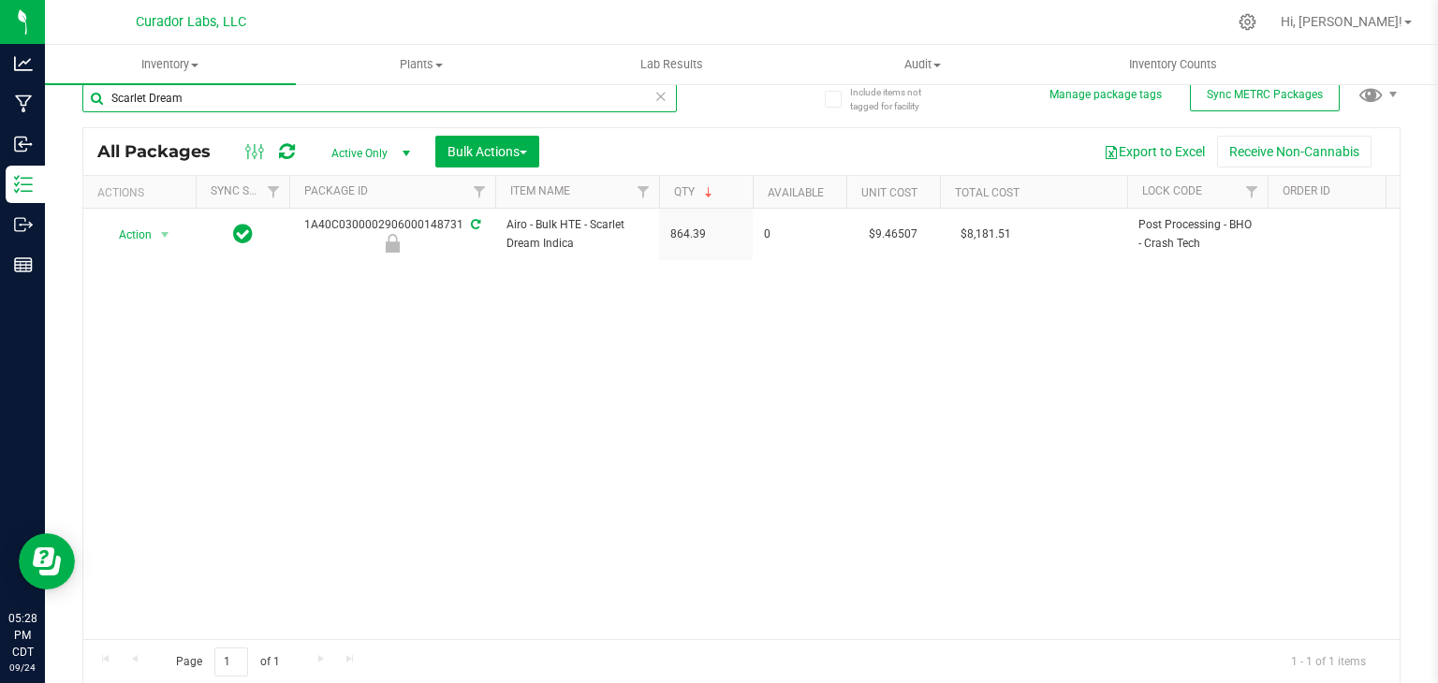
click at [354, 91] on input "Scarlet Dream" at bounding box center [379, 98] width 595 height 28
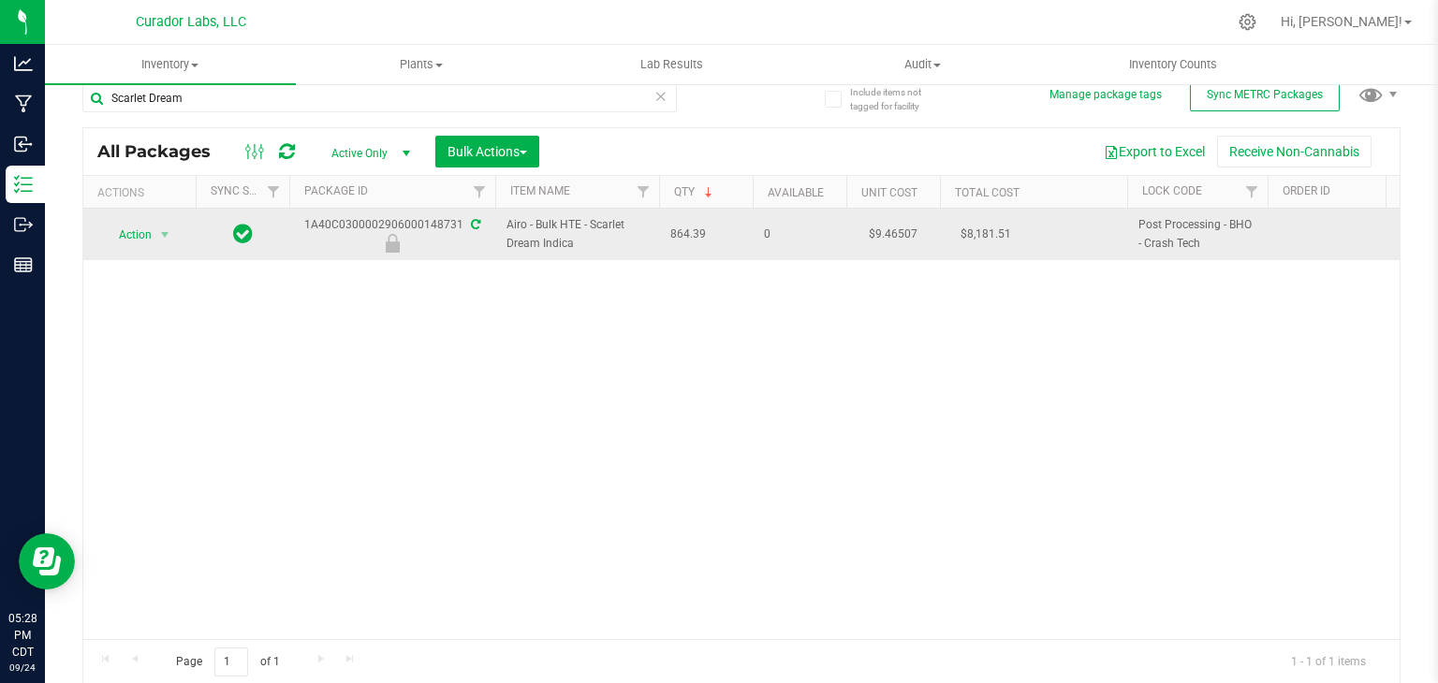
drag, startPoint x: 575, startPoint y: 242, endPoint x: 589, endPoint y: 223, distance: 24.2
click at [589, 223] on span "Airo - Bulk HTE - Scarlet Dream Indica" at bounding box center [577, 234] width 141 height 36
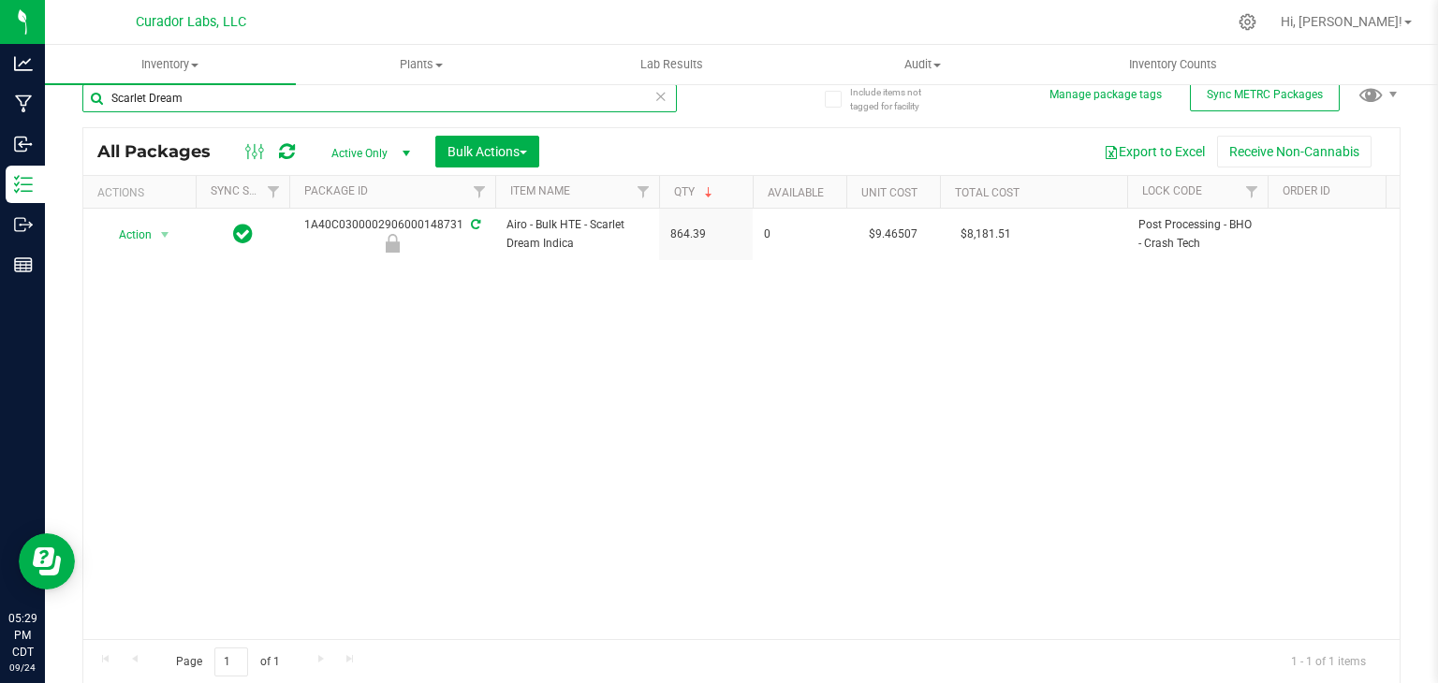
click at [214, 103] on input "Scarlet Dream" at bounding box center [379, 98] width 595 height 28
paste input "Zkittleberry"
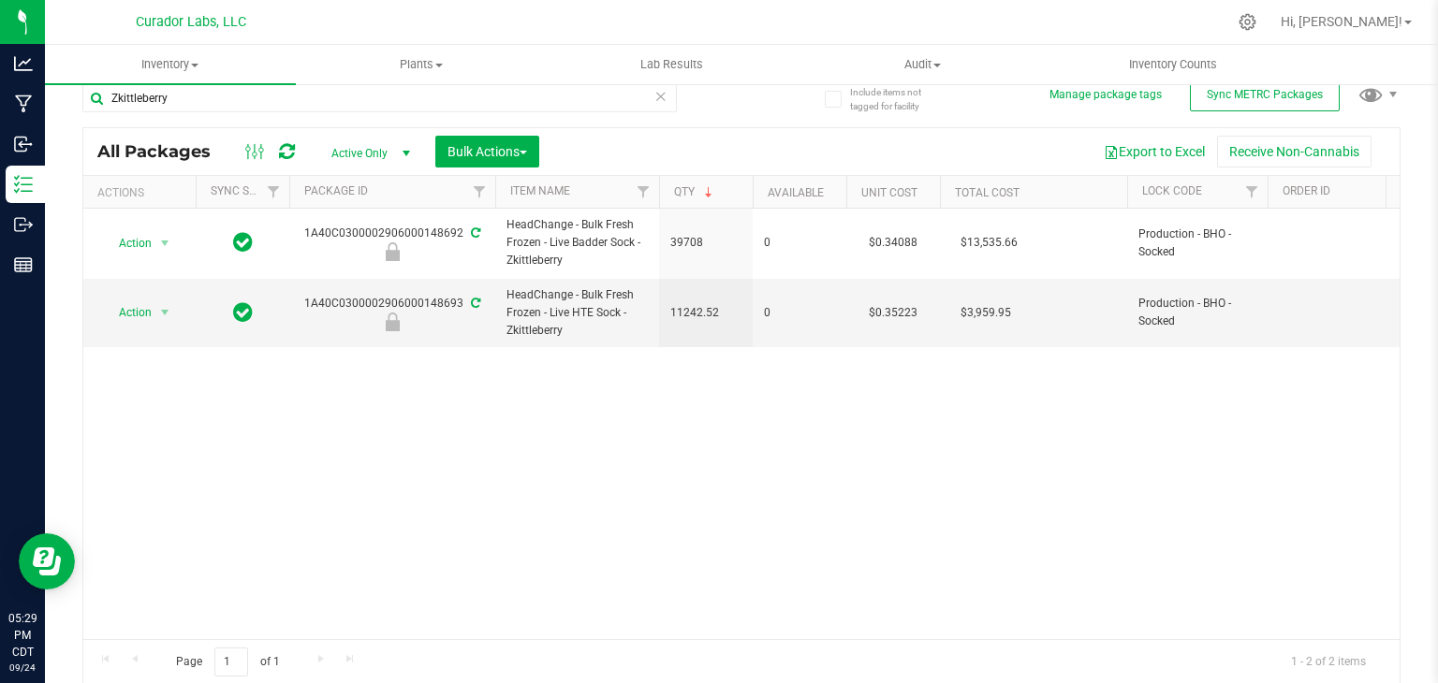
click at [610, 388] on div "Action Action Edit attributes Global inventory Locate package Package audit log…" at bounding box center [741, 424] width 1316 height 431
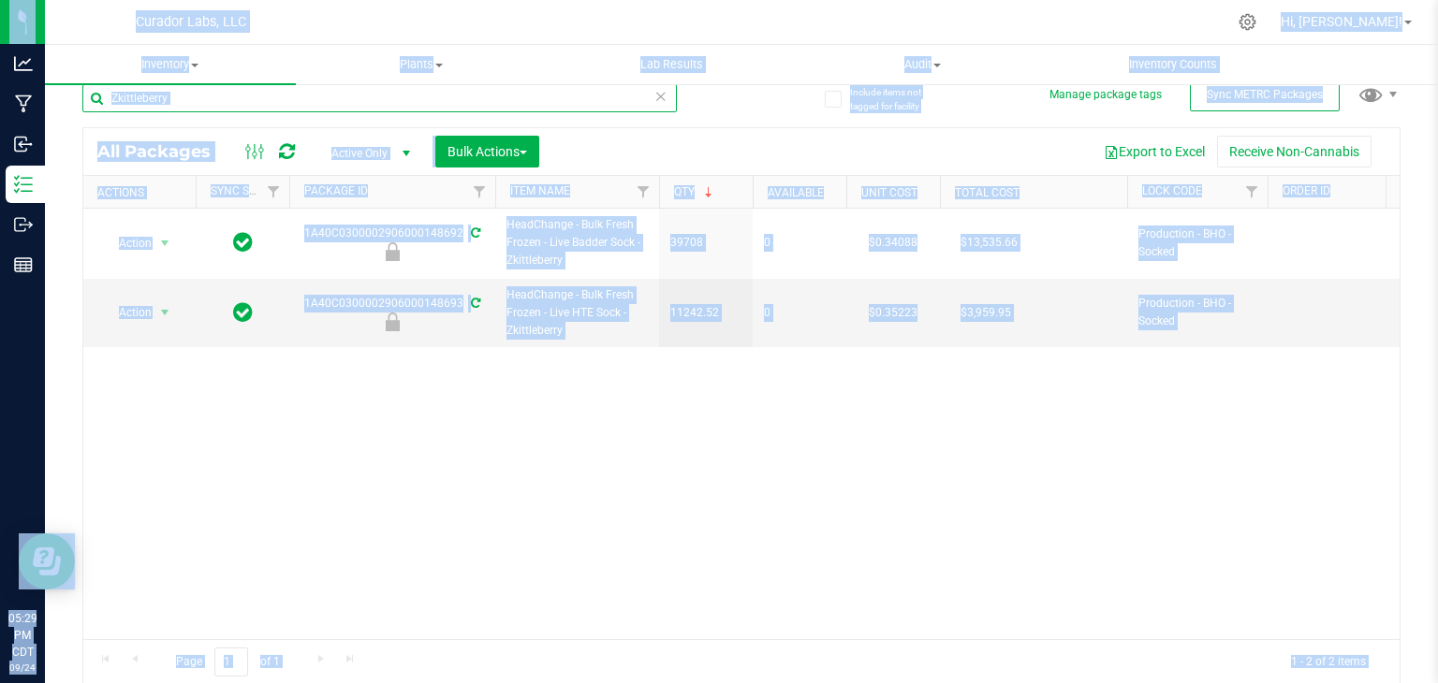
click at [458, 106] on input "Zkittleberry" at bounding box center [379, 98] width 595 height 28
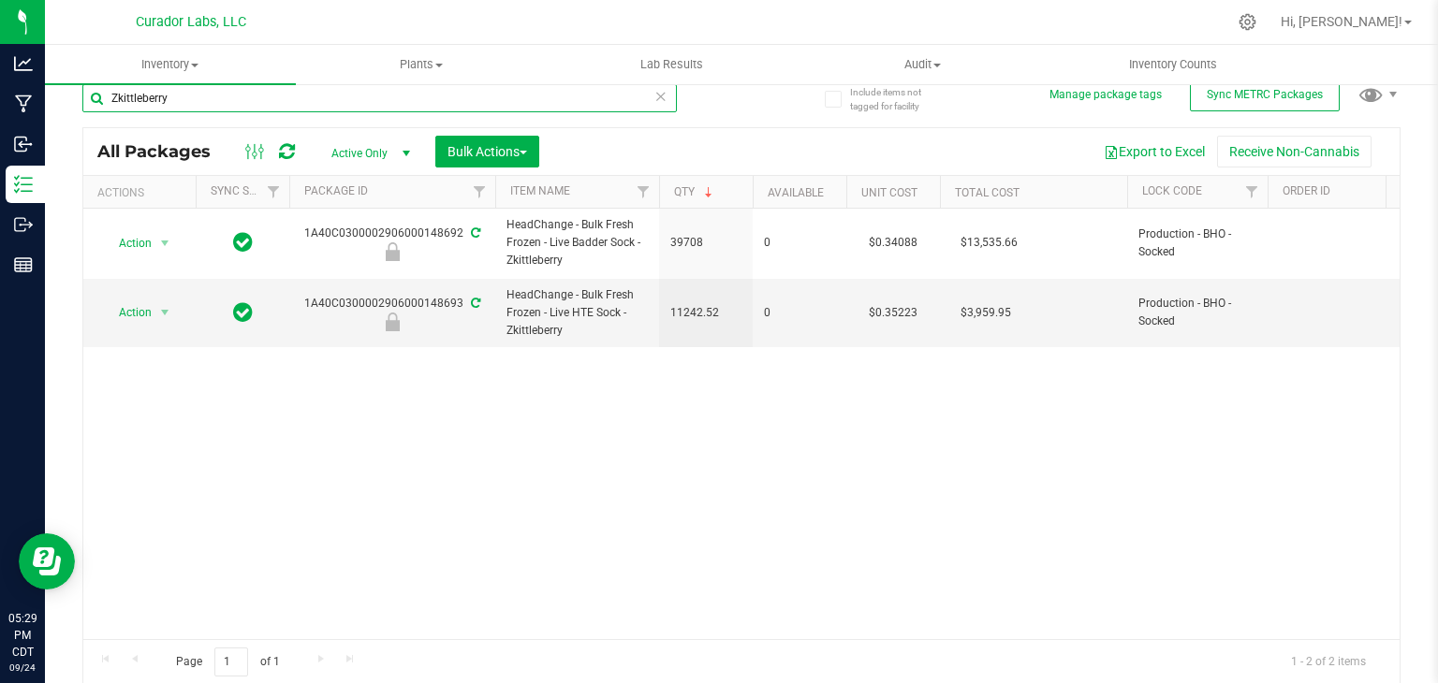
paste input "[PERSON_NAME] Blastoff"
type input "[PERSON_NAME] Blastoff"
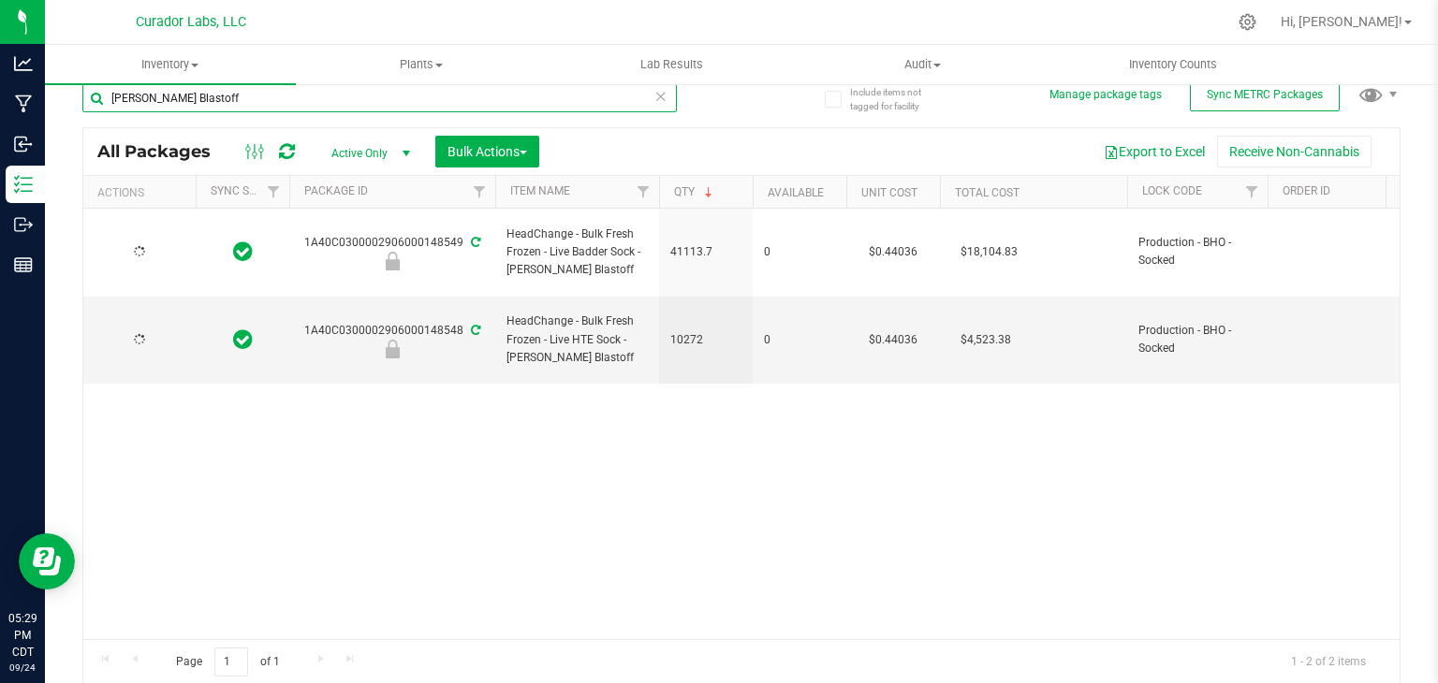
type input "[DATE]"
paste input "Orange Kush Theory"
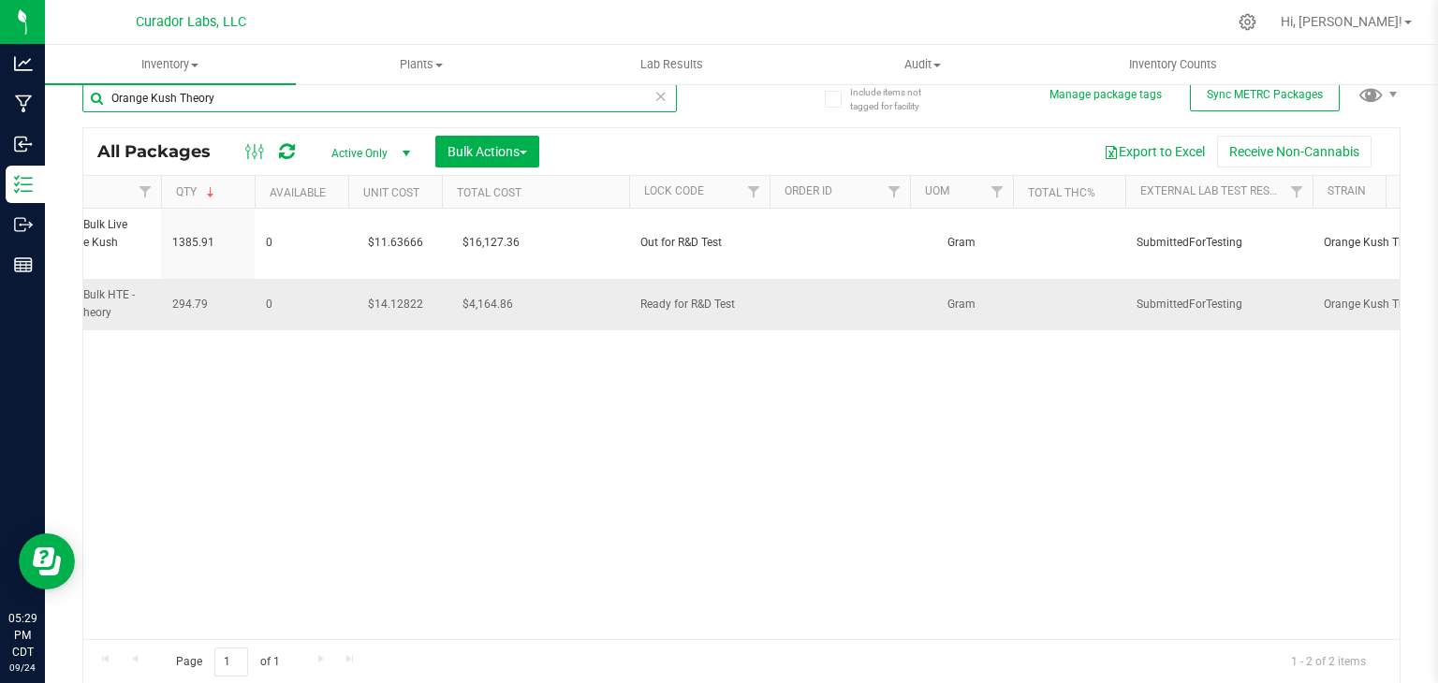
scroll to position [0, 494]
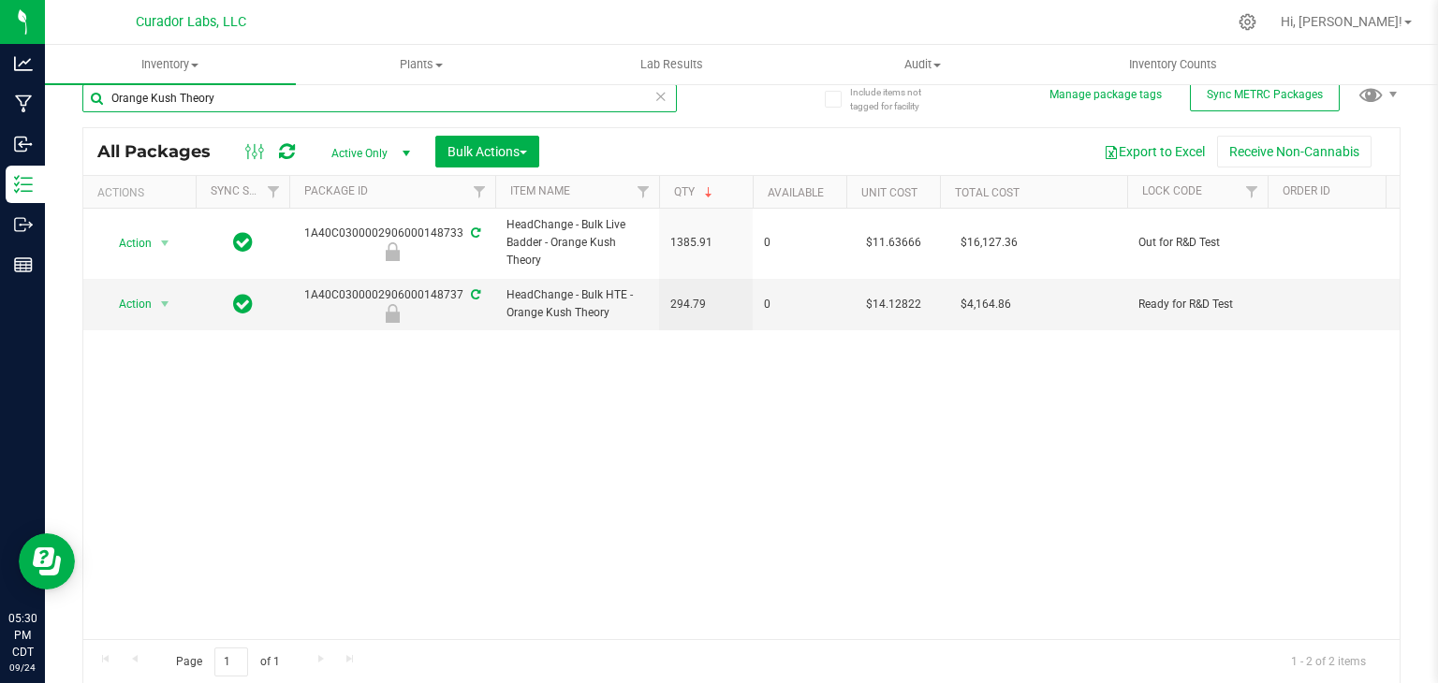
paste input "Funky Pajamas"
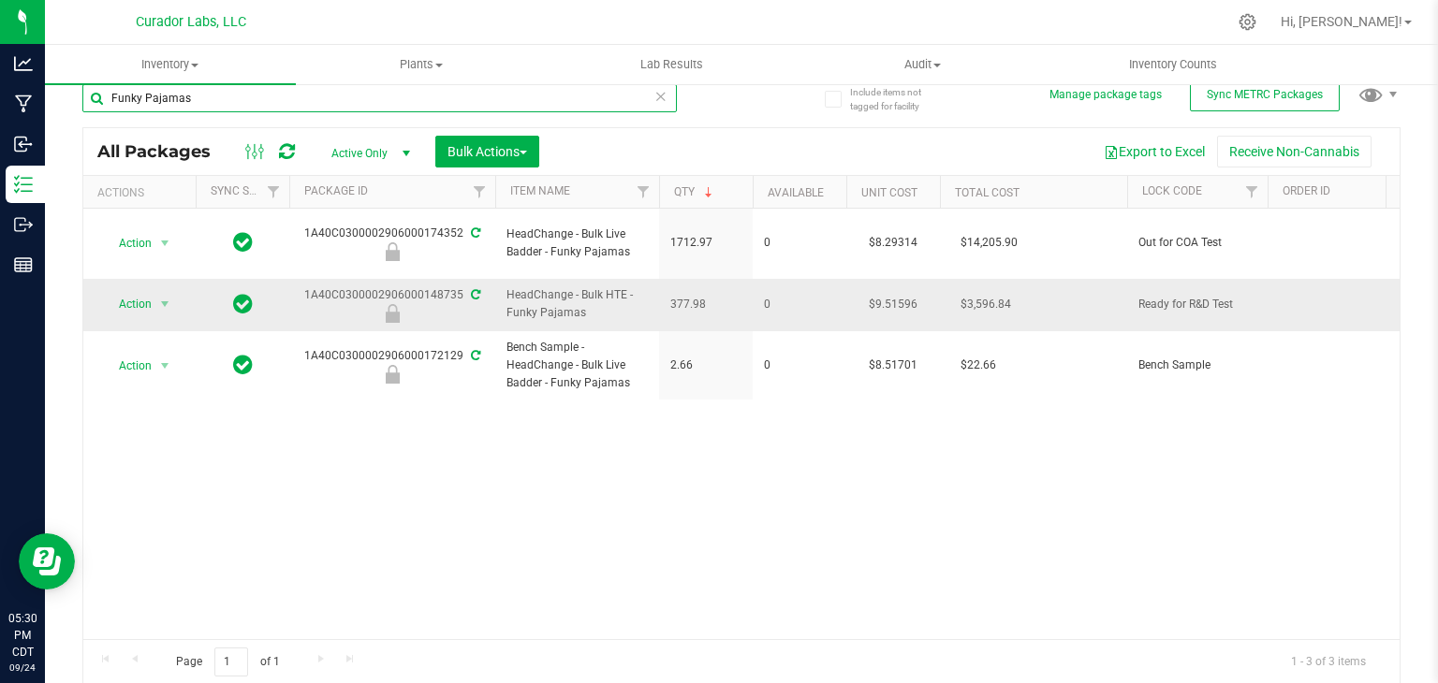
paste input "Red Vestido"
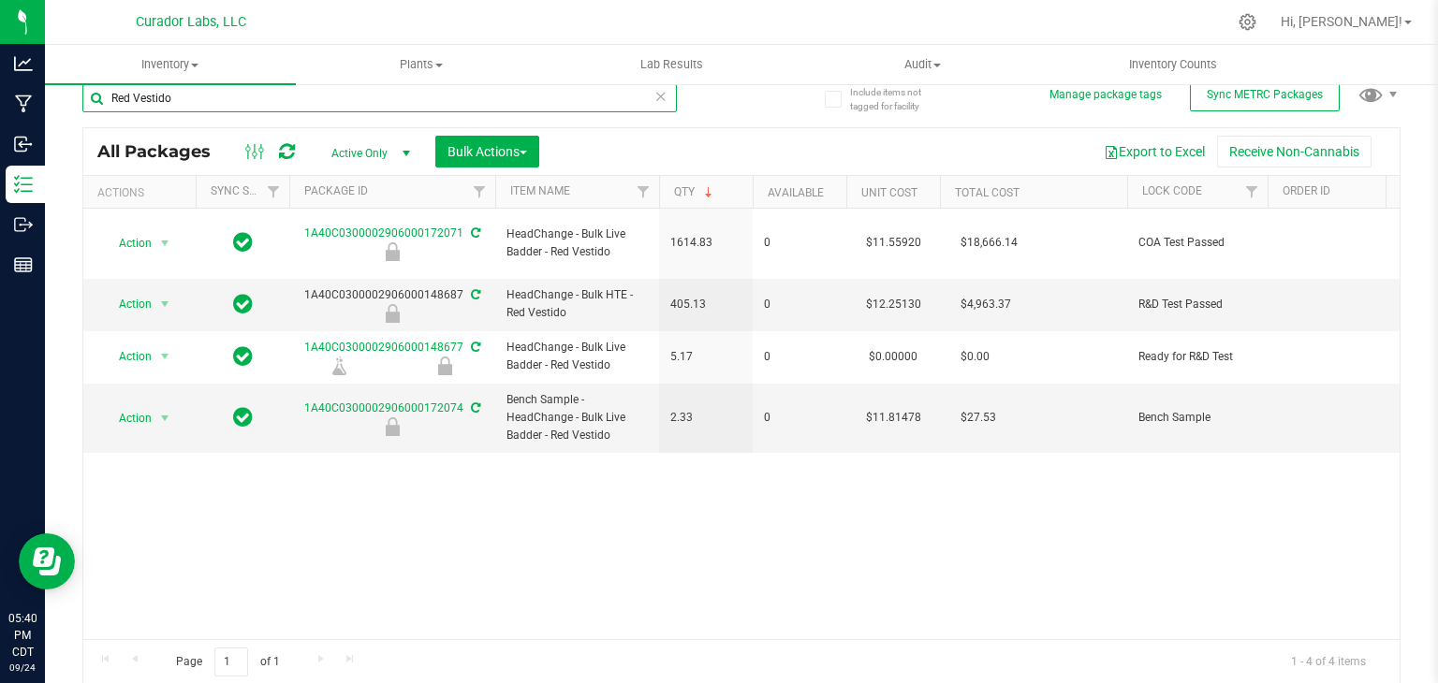
click at [197, 110] on input "Red Vestido" at bounding box center [379, 98] width 595 height 28
paste input "Diesel Weasel"
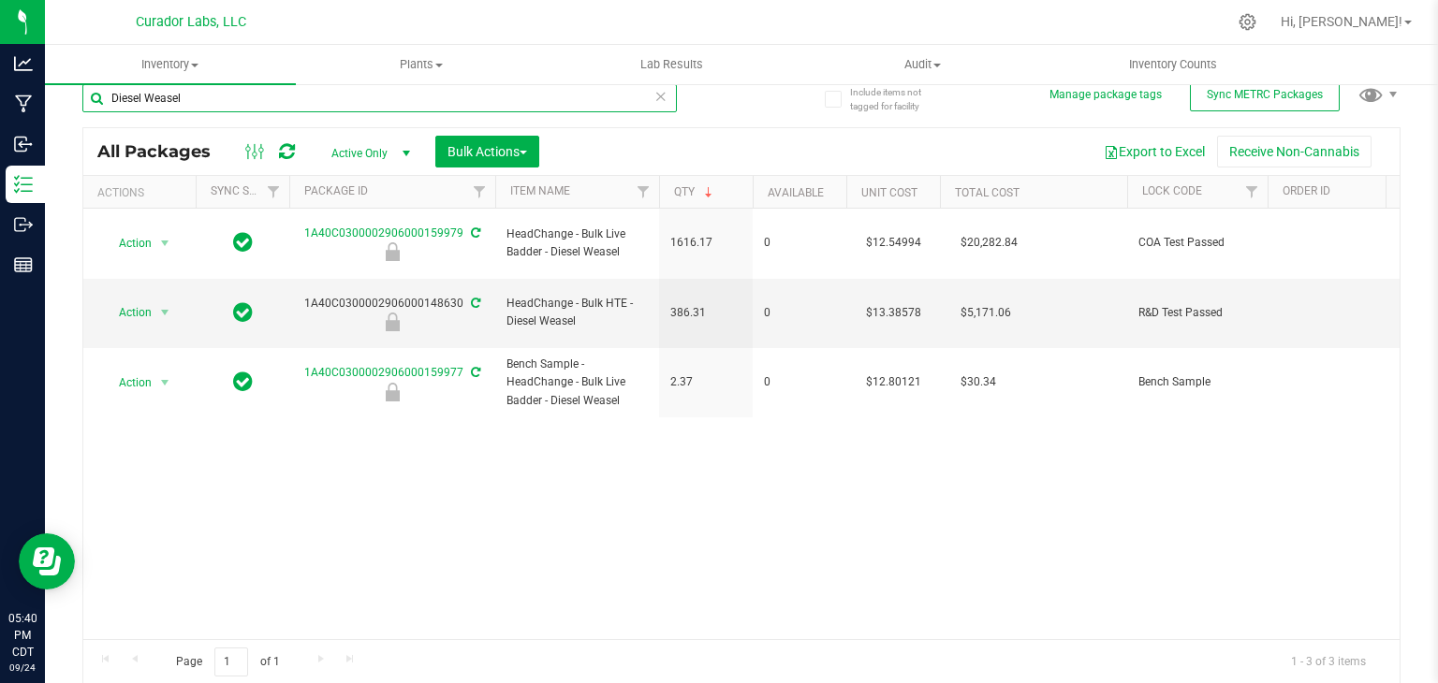
type input "Diesel Weasel"
